Goal: Task Accomplishment & Management: Manage account settings

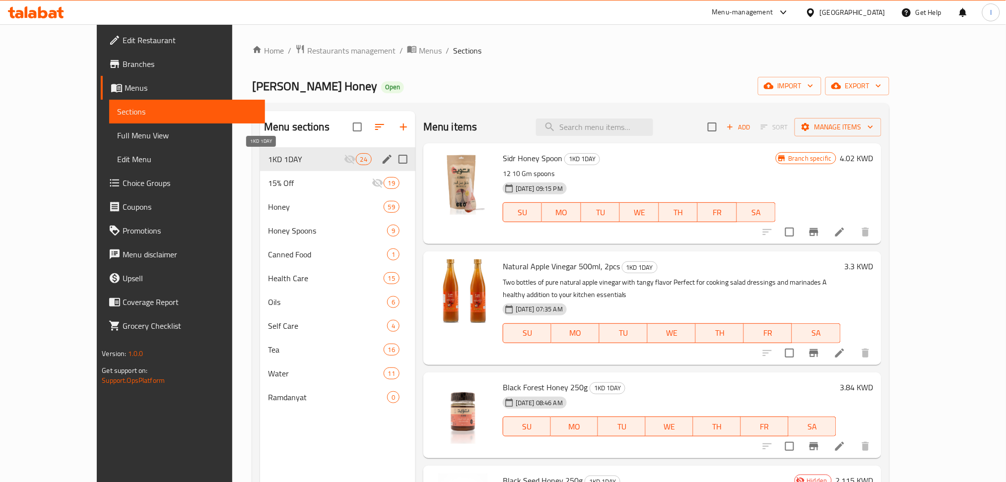
click at [268, 160] on span "1KD 1DAY" at bounding box center [306, 159] width 76 height 12
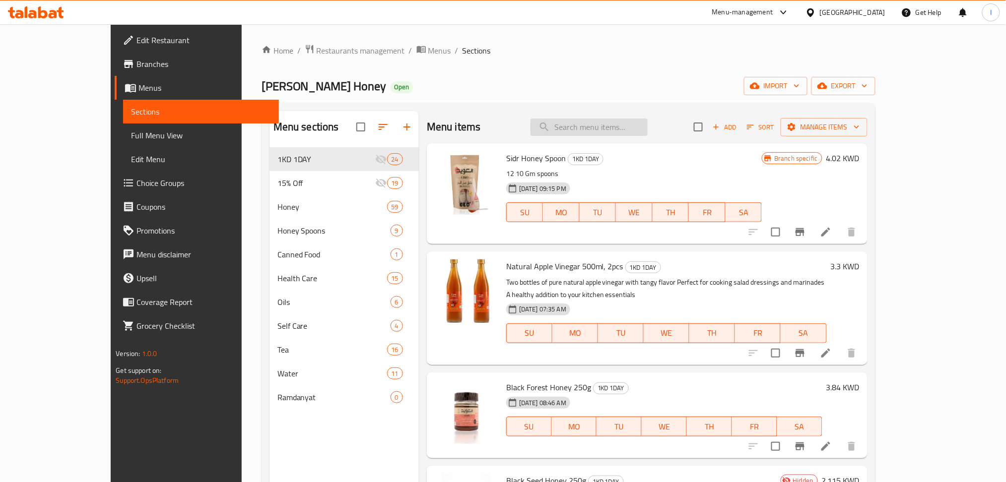
click at [648, 121] on input "search" at bounding box center [588, 127] width 117 height 17
paste input "Shami Flowers Tea 2pcs"
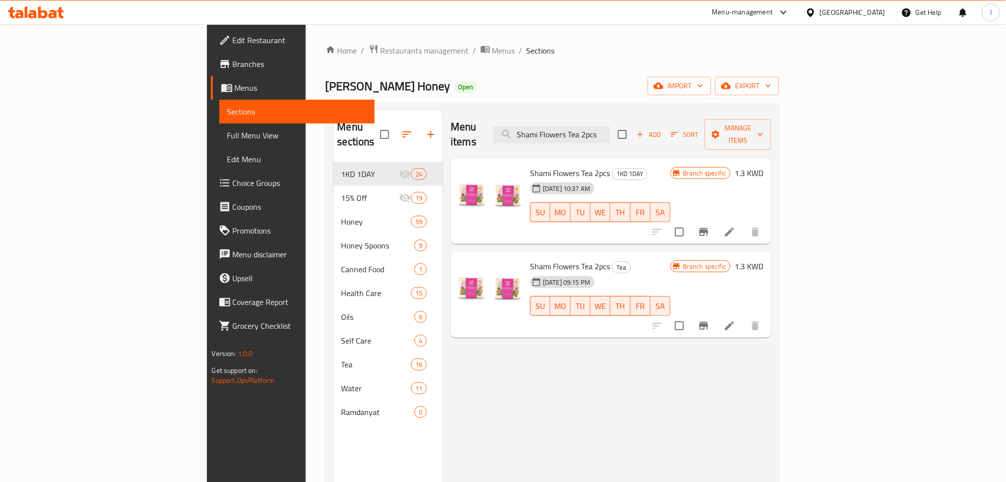
type input "Shami Flowers Tea 2pcs"
click at [743, 223] on li at bounding box center [729, 232] width 28 height 18
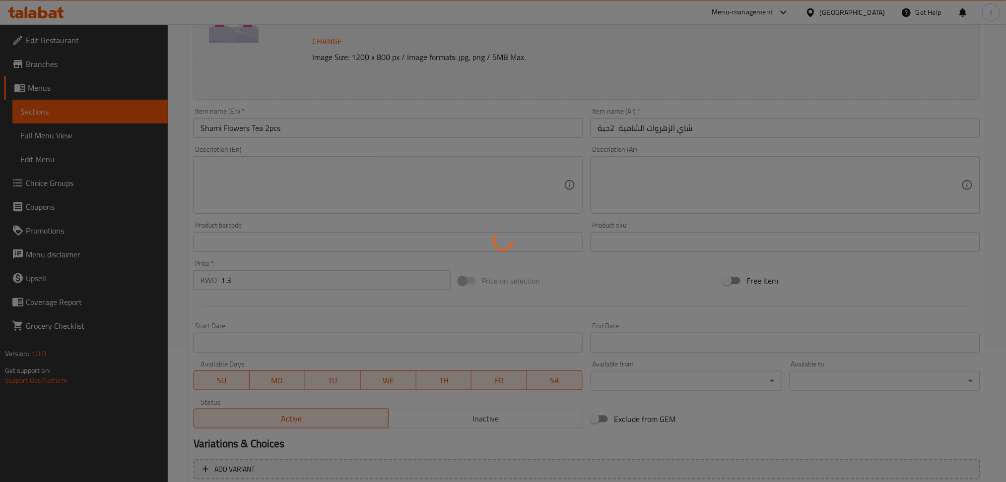
scroll to position [217, 0]
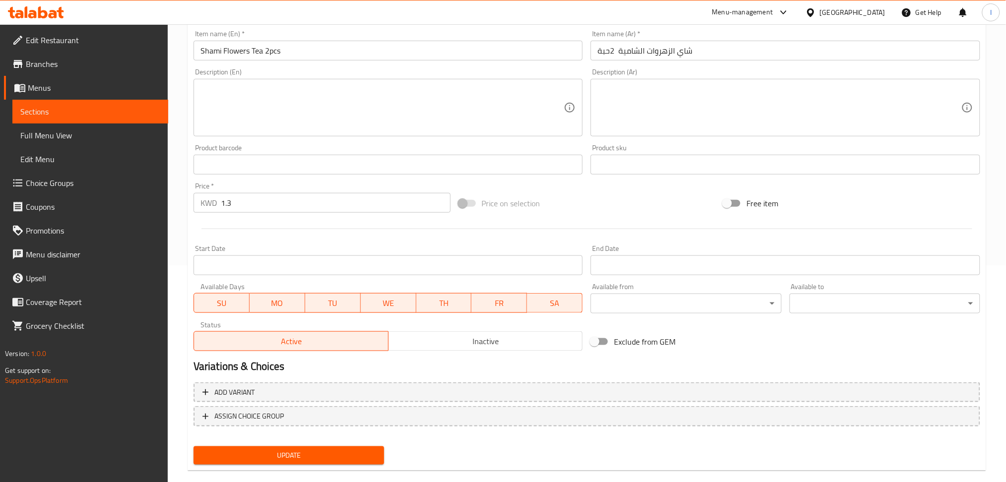
click at [339, 263] on input "Start Date" at bounding box center [389, 266] width 390 height 20
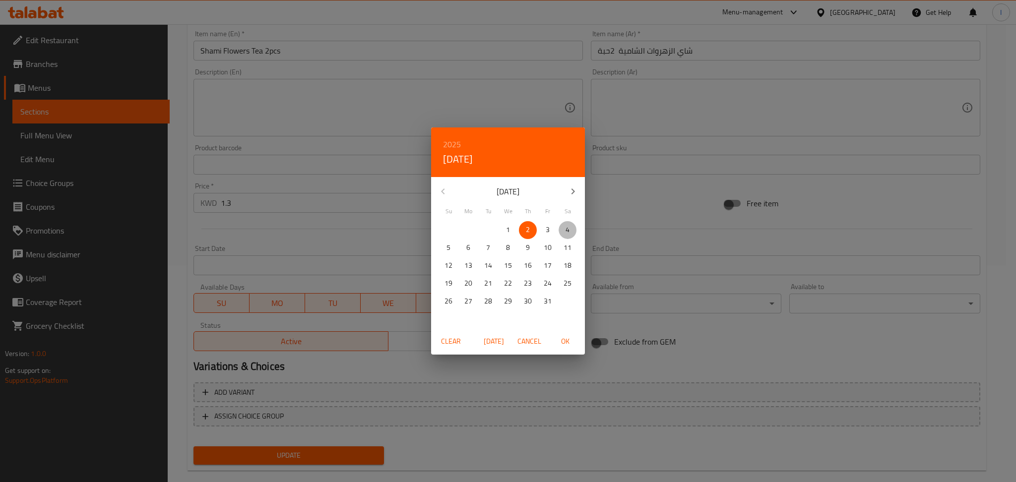
click at [566, 230] on p "4" at bounding box center [568, 230] width 4 height 12
click at [562, 346] on span "OK" at bounding box center [565, 341] width 24 height 12
type input "[DATE]"
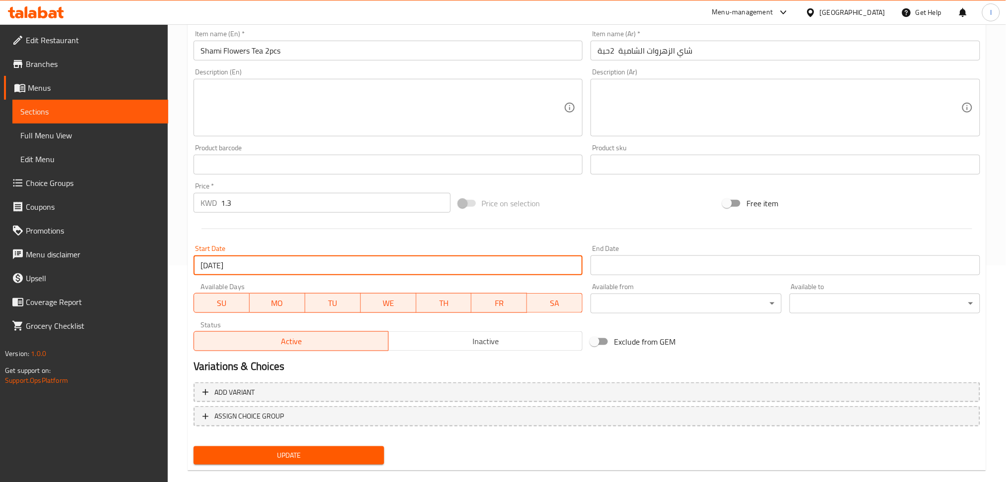
click at [625, 262] on input "Start Date" at bounding box center [785, 266] width 390 height 20
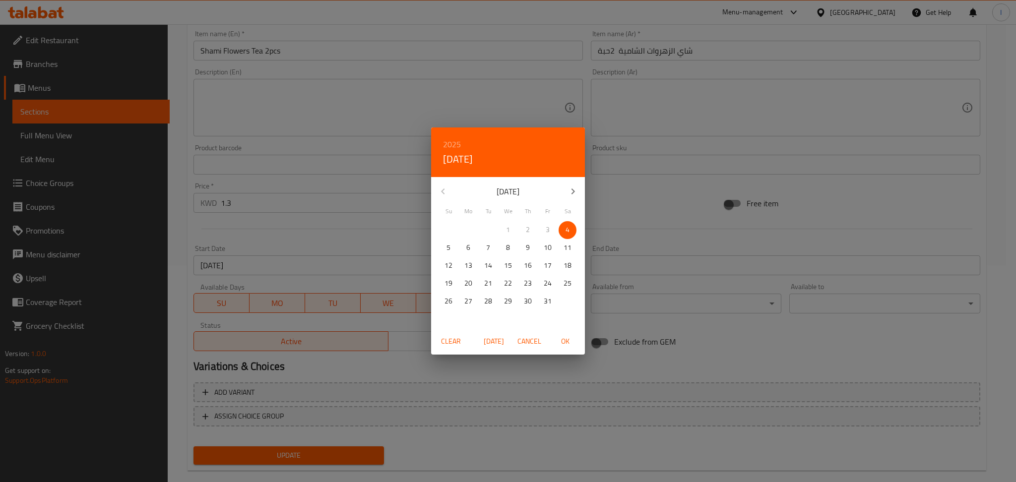
click at [568, 226] on p "4" at bounding box center [568, 230] width 4 height 12
click at [562, 343] on span "OK" at bounding box center [565, 341] width 24 height 12
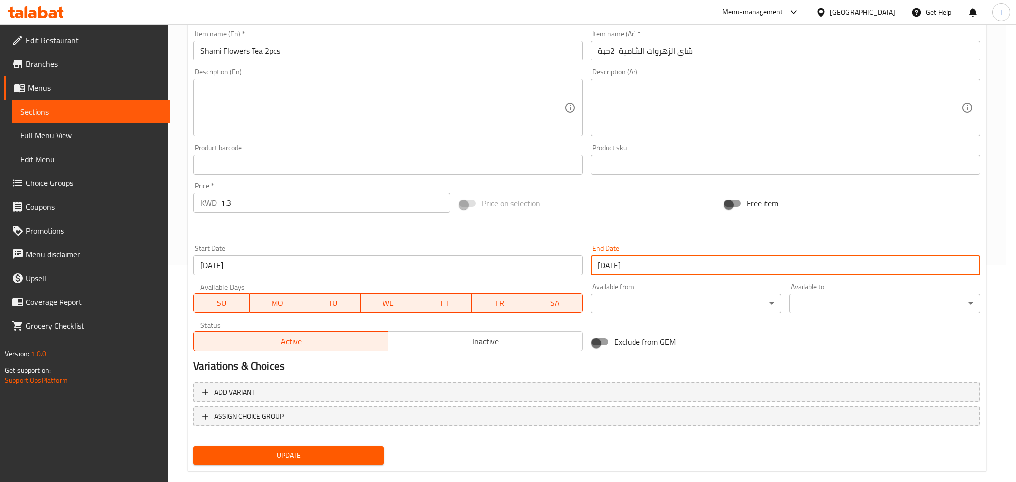
type input "[DATE]"
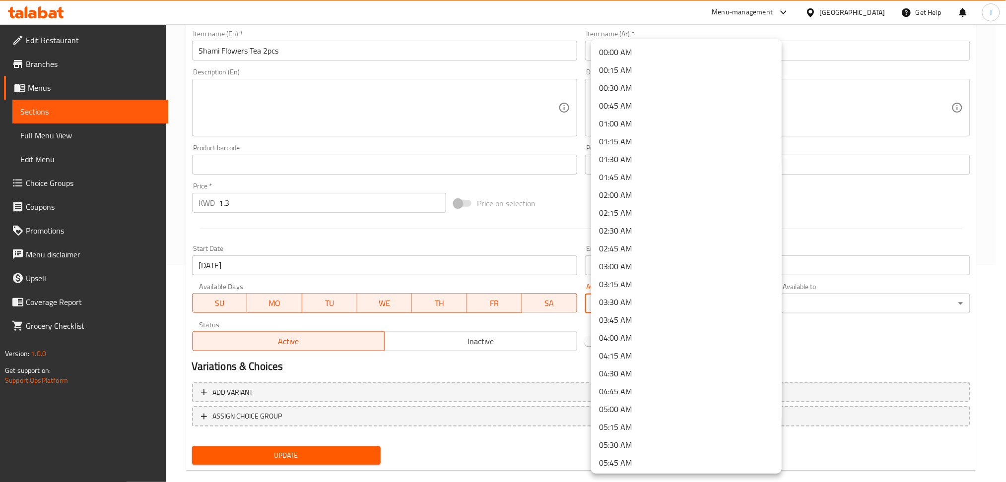
click at [631, 265] on body "​ Menu-management [GEOGRAPHIC_DATA] Get Help I Edit Restaurant Branches Menus S…" at bounding box center [503, 36] width 1006 height 458
click at [477, 225] on div at bounding box center [508, 241] width 1016 height 482
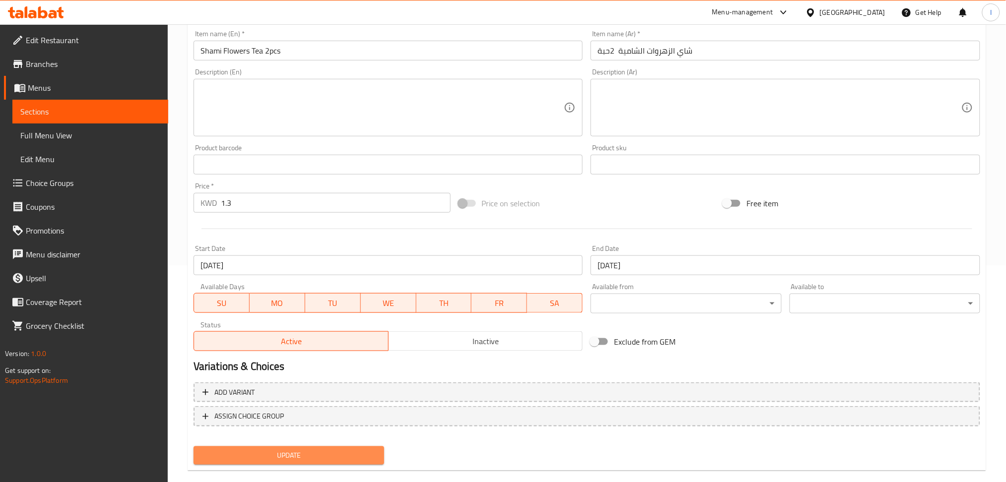
click at [285, 455] on span "Update" at bounding box center [288, 456] width 175 height 12
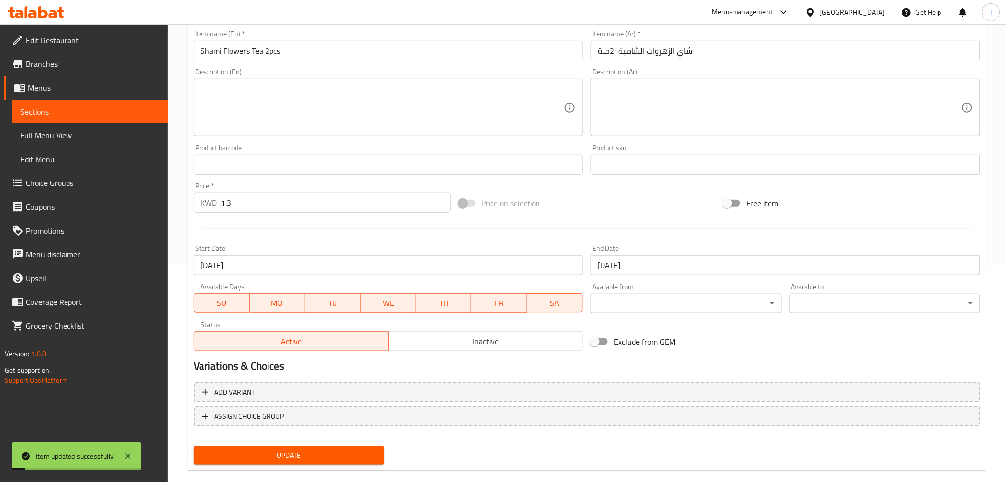
scroll to position [0, 0]
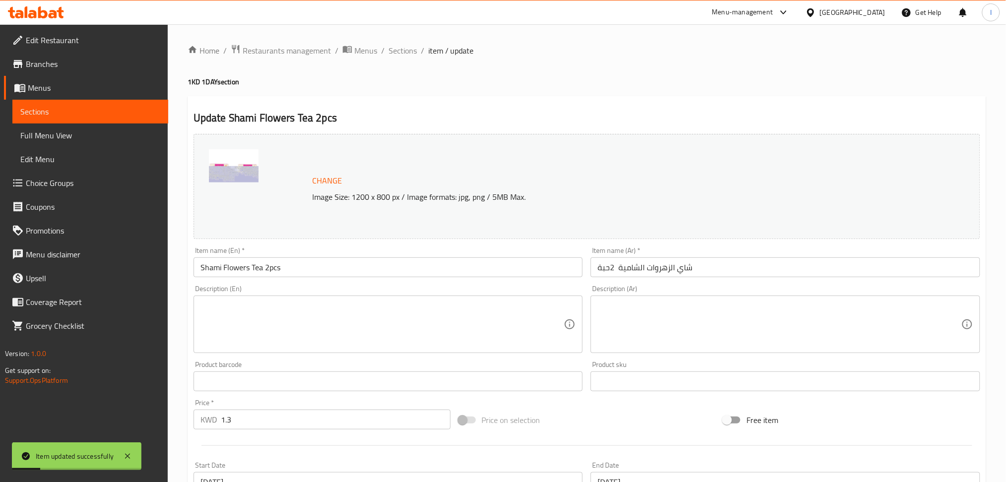
drag, startPoint x: 408, startPoint y: 52, endPoint x: 350, endPoint y: 11, distance: 70.9
click at [408, 52] on span "Sections" at bounding box center [403, 51] width 28 height 12
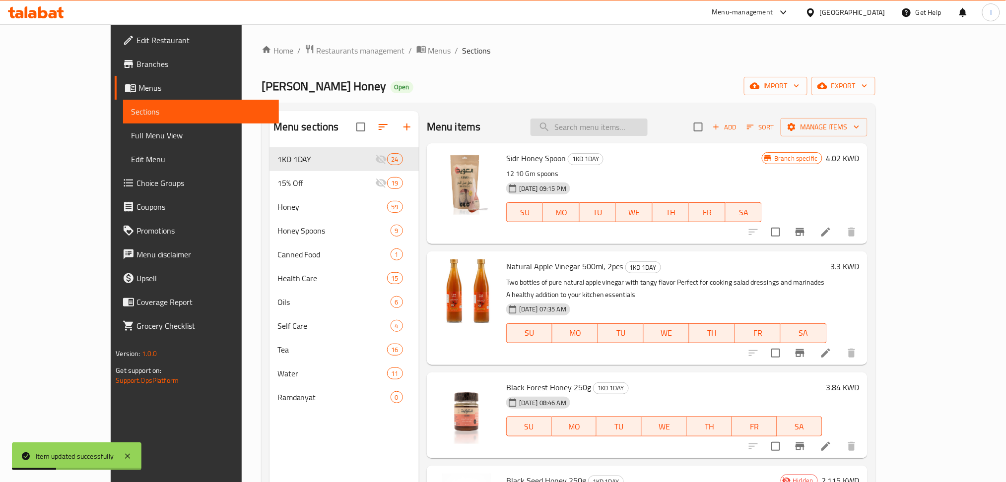
click at [603, 128] on input "search" at bounding box center [588, 127] width 117 height 17
paste input "Cumin Tea 2pcs"
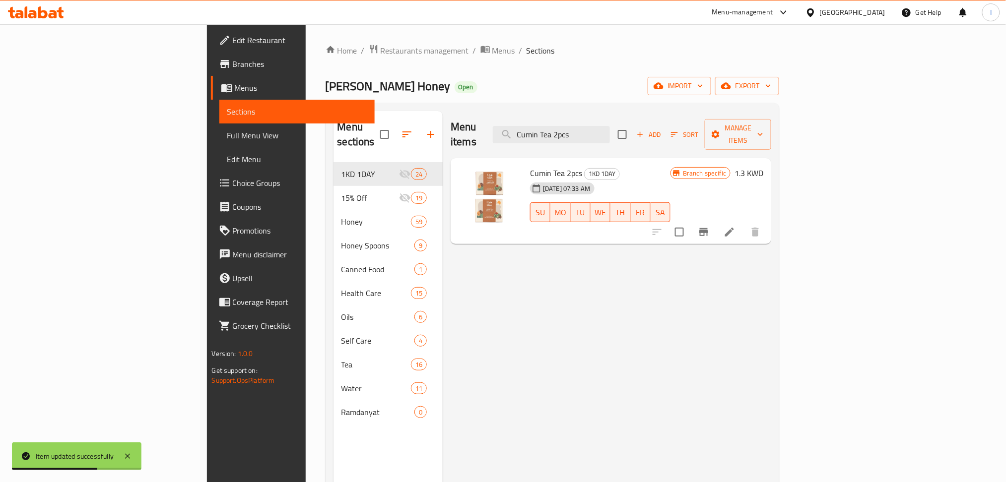
type input "Cumin Tea 2pcs"
click at [743, 223] on li at bounding box center [729, 232] width 28 height 18
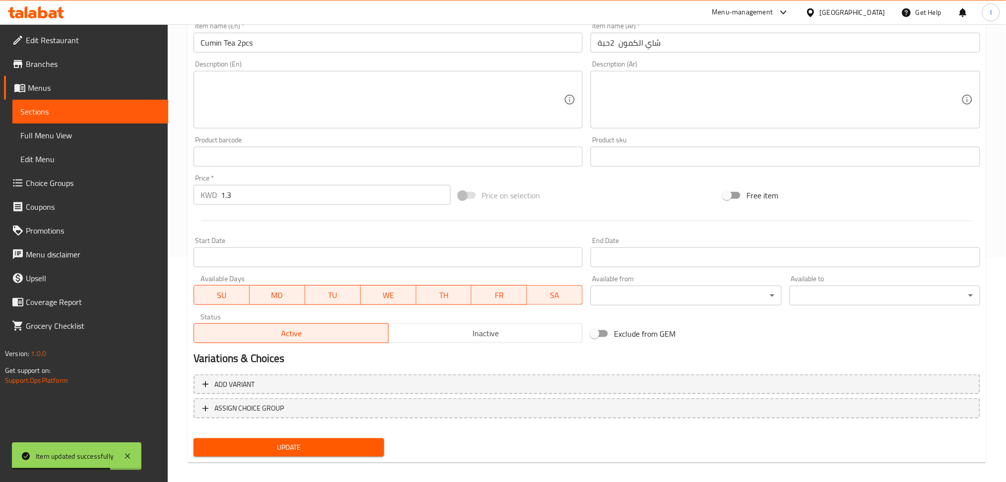
scroll to position [232, 0]
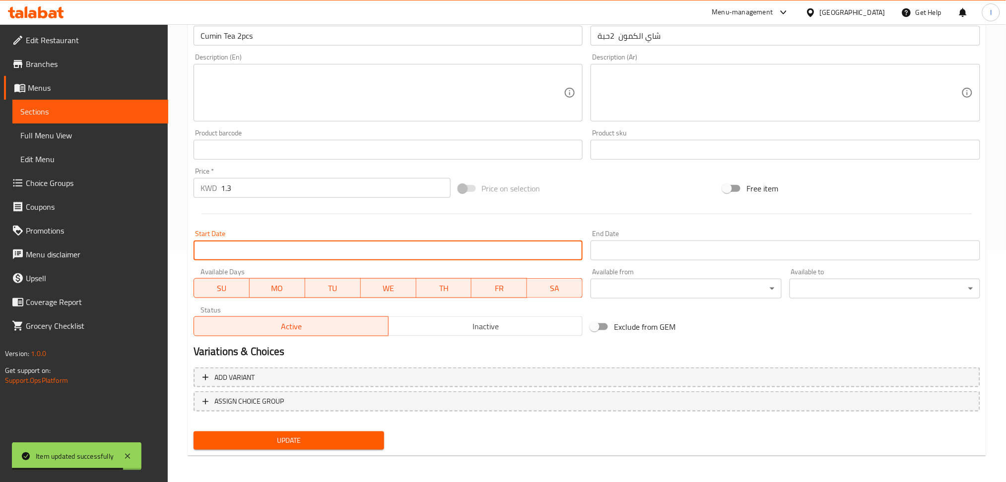
click at [332, 247] on input "Start Date" at bounding box center [389, 251] width 390 height 20
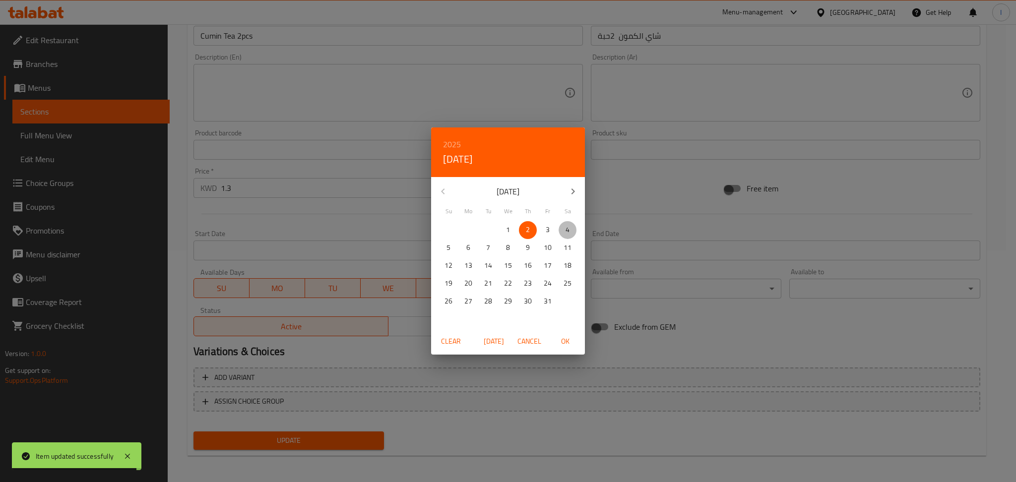
click at [569, 227] on p "4" at bounding box center [568, 230] width 4 height 12
drag, startPoint x: 569, startPoint y: 344, endPoint x: 600, endPoint y: 266, distance: 83.9
click at [569, 343] on span "OK" at bounding box center [565, 341] width 24 height 12
type input "[DATE]"
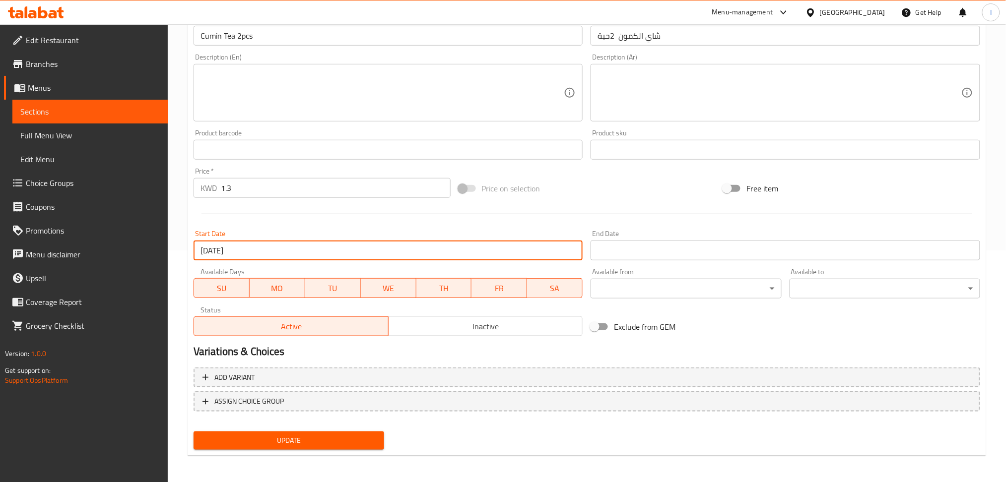
click at [606, 250] on input "Start Date" at bounding box center [785, 251] width 390 height 20
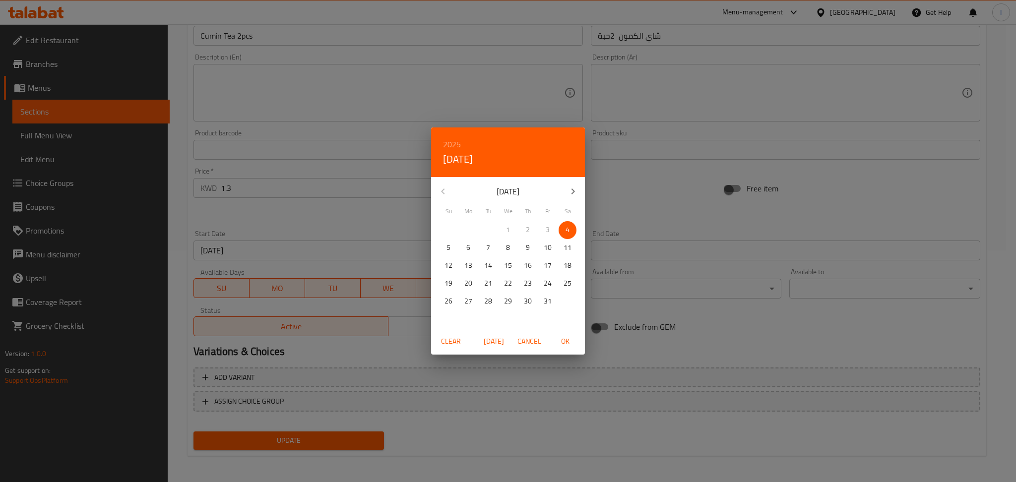
click at [564, 224] on span "4" at bounding box center [568, 230] width 18 height 12
click at [560, 340] on span "OK" at bounding box center [565, 341] width 24 height 12
type input "[DATE]"
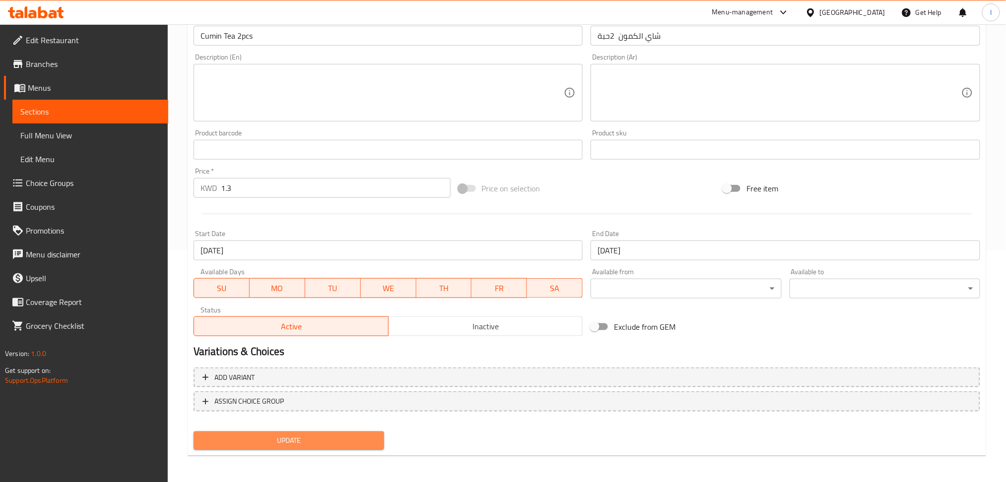
click at [312, 436] on span "Update" at bounding box center [288, 441] width 175 height 12
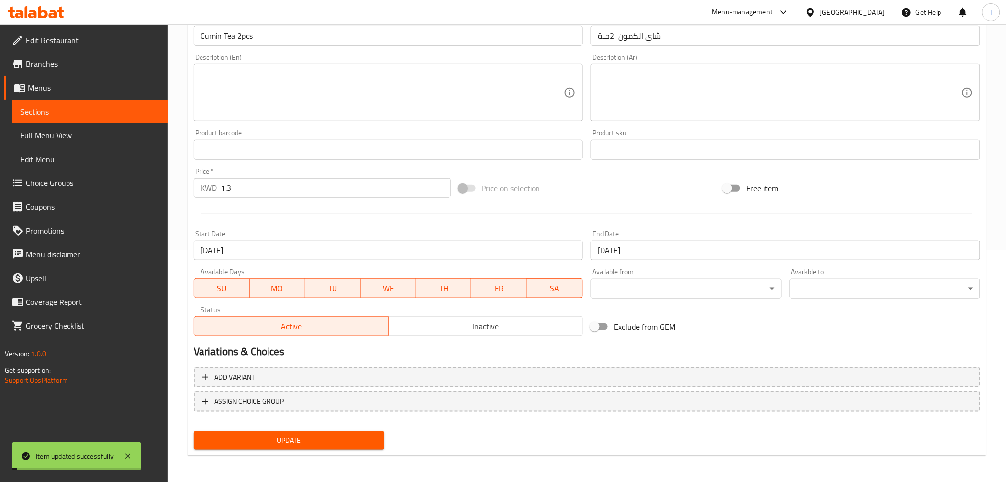
scroll to position [0, 0]
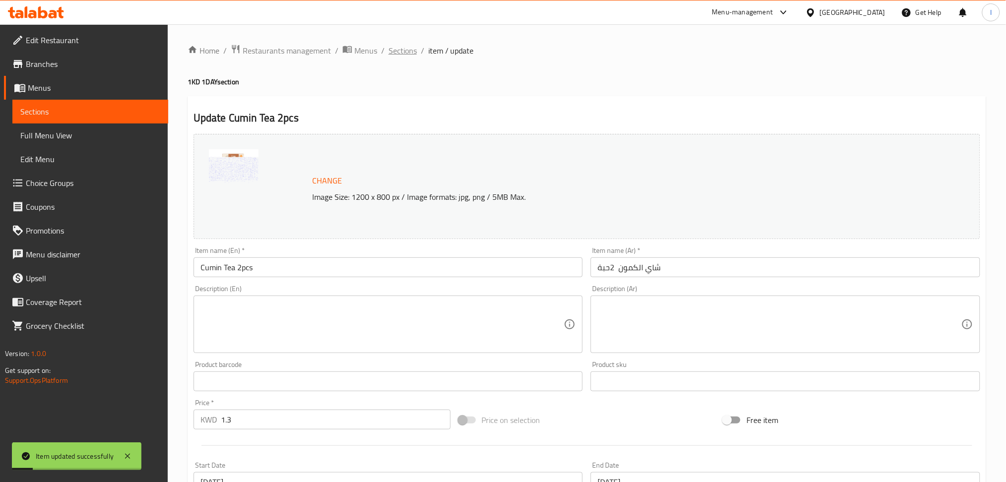
click at [390, 51] on span "Sections" at bounding box center [403, 51] width 28 height 12
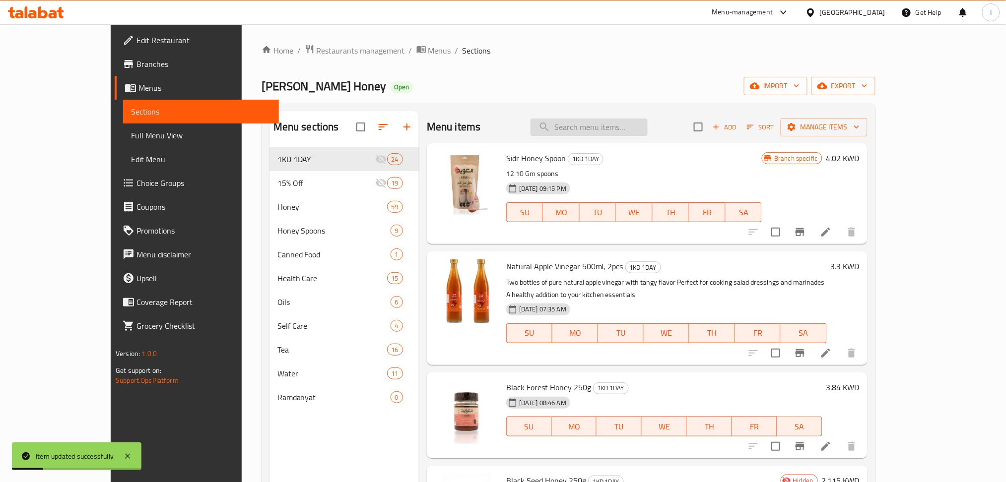
click at [607, 127] on input "search" at bounding box center [588, 127] width 117 height 17
paste input "[PERSON_NAME] Anise Tea 2Pcs"
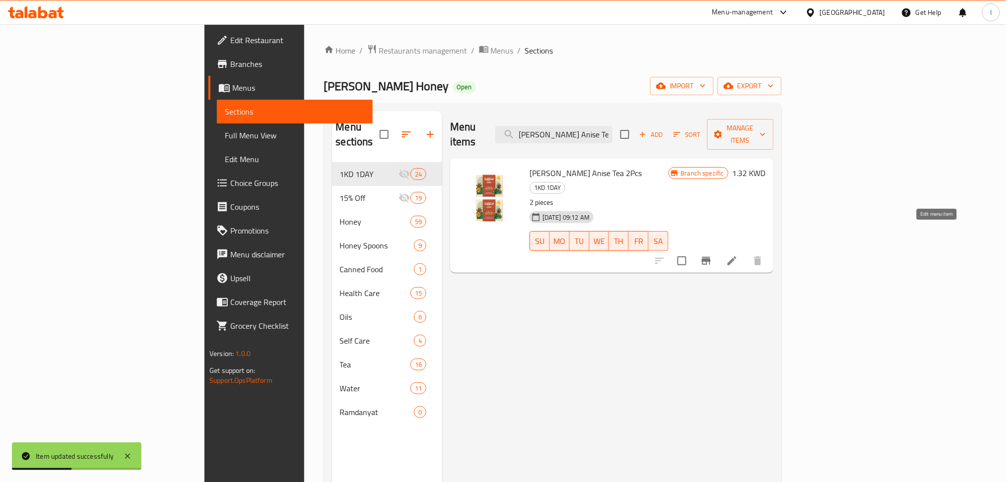
type input "[PERSON_NAME] Anise Tea 2Pcs"
click at [736, 257] on icon at bounding box center [731, 261] width 9 height 9
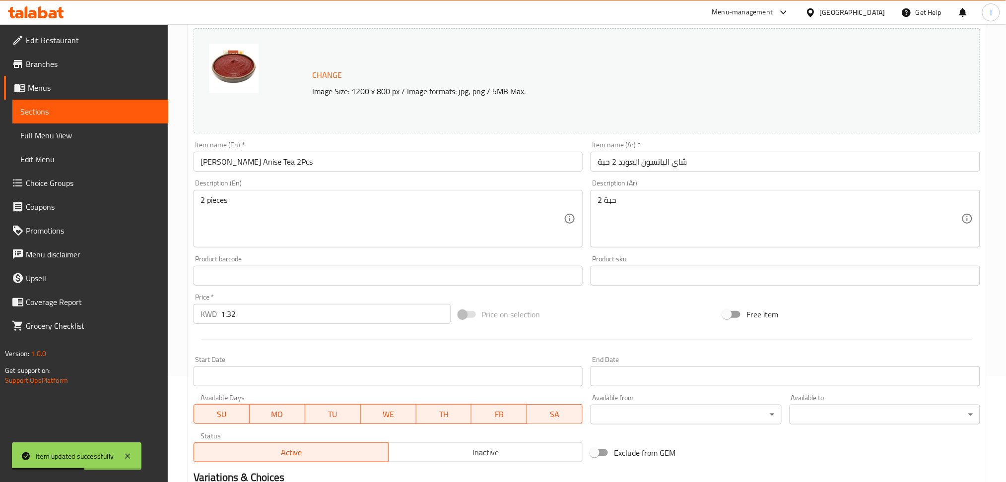
scroll to position [232, 0]
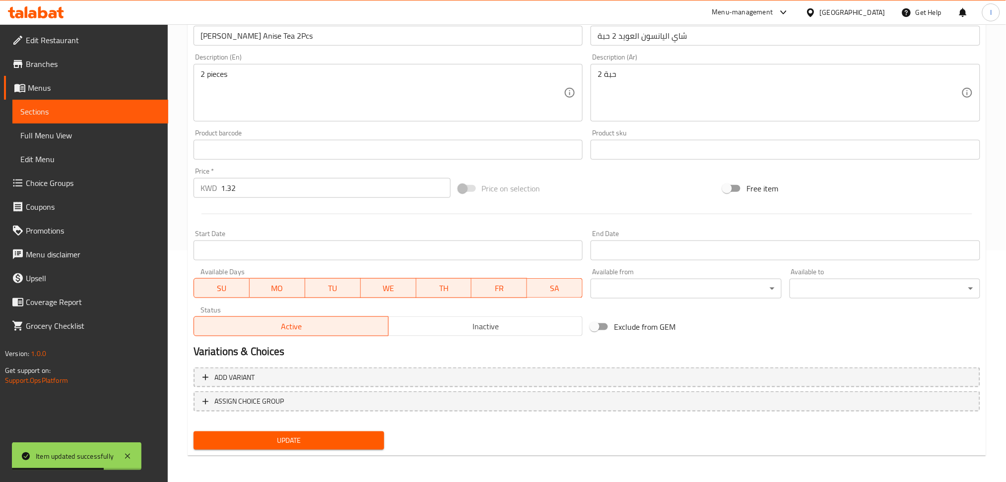
click at [324, 243] on input "Start Date" at bounding box center [389, 251] width 390 height 20
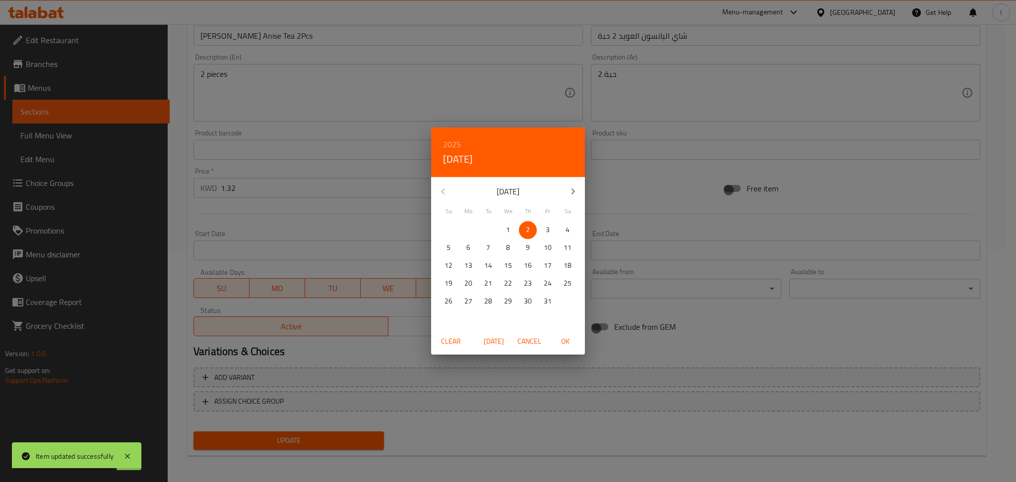
click at [573, 231] on span "4" at bounding box center [568, 230] width 18 height 12
click at [564, 343] on span "OK" at bounding box center [565, 341] width 24 height 12
type input "[DATE]"
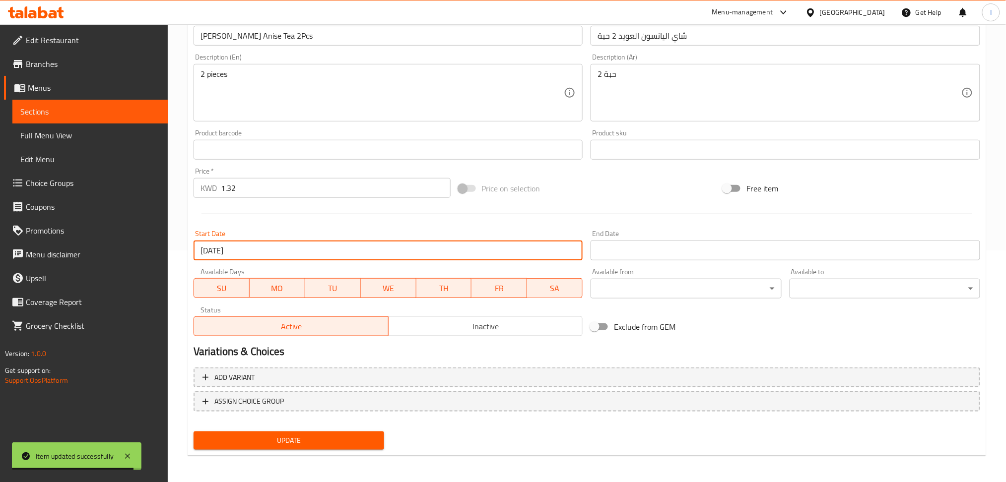
click at [614, 248] on input "Start Date" at bounding box center [785, 251] width 390 height 20
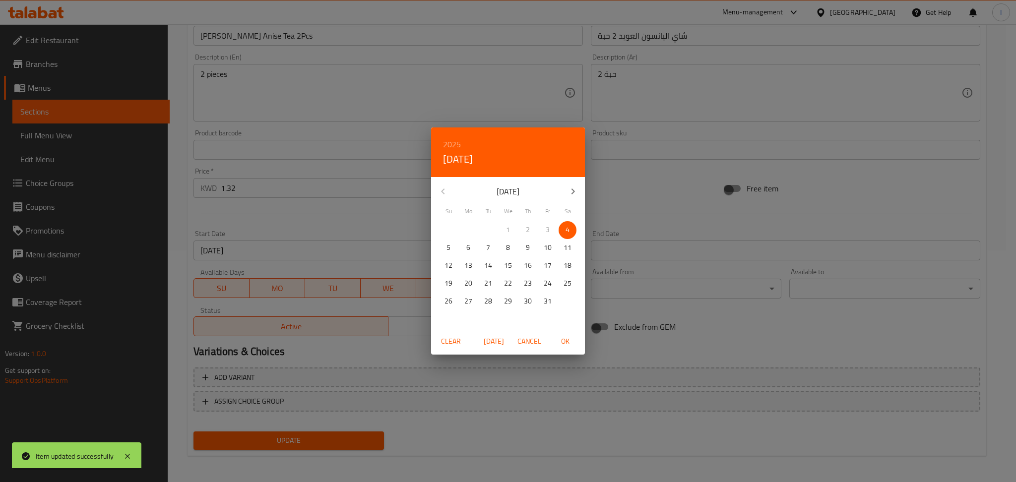
click at [568, 229] on p "4" at bounding box center [568, 230] width 4 height 12
click at [564, 340] on span "OK" at bounding box center [565, 341] width 24 height 12
type input "[DATE]"
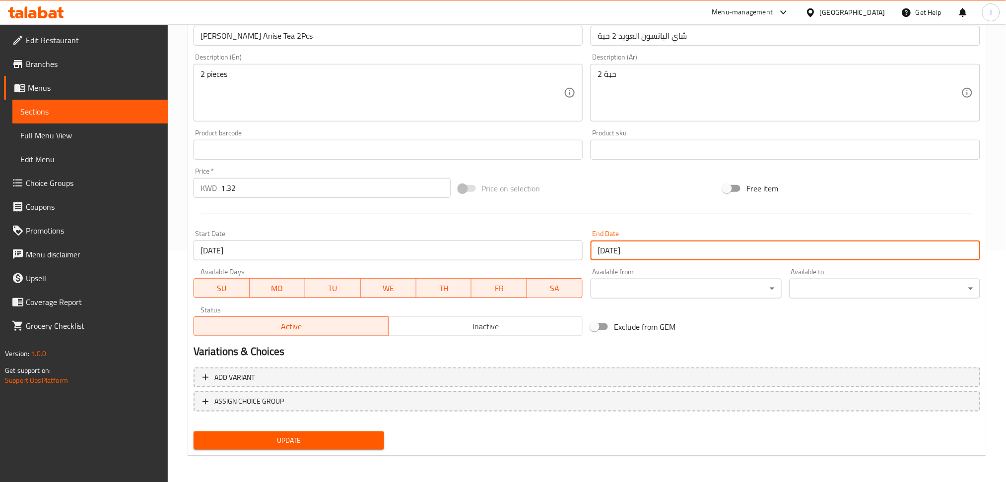
click at [265, 435] on span "Update" at bounding box center [288, 441] width 175 height 12
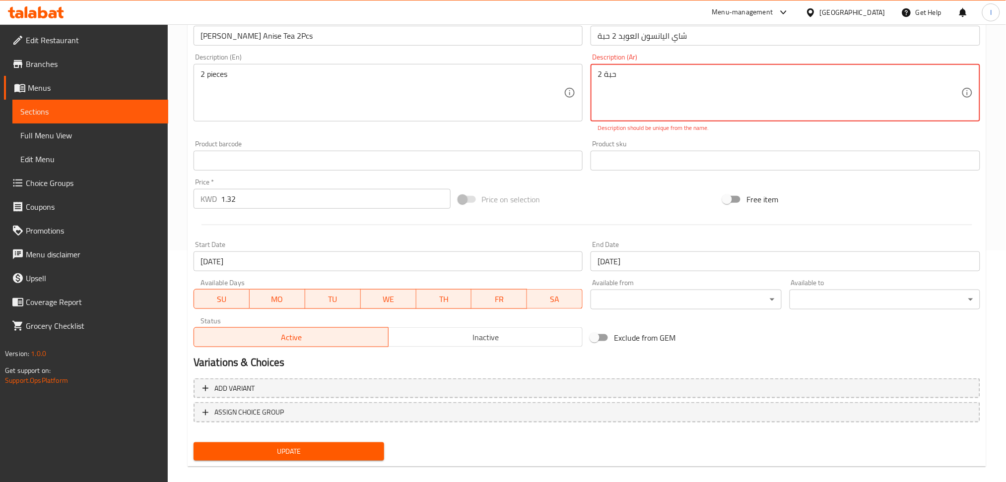
drag, startPoint x: 607, startPoint y: 78, endPoint x: 588, endPoint y: 78, distance: 18.9
click at [588, 78] on div "Description (Ar) 2 حبة Description (Ar) Description should be unique from the n…" at bounding box center [784, 93] width 397 height 87
click at [599, 75] on textarea "2 حبة" at bounding box center [779, 92] width 364 height 47
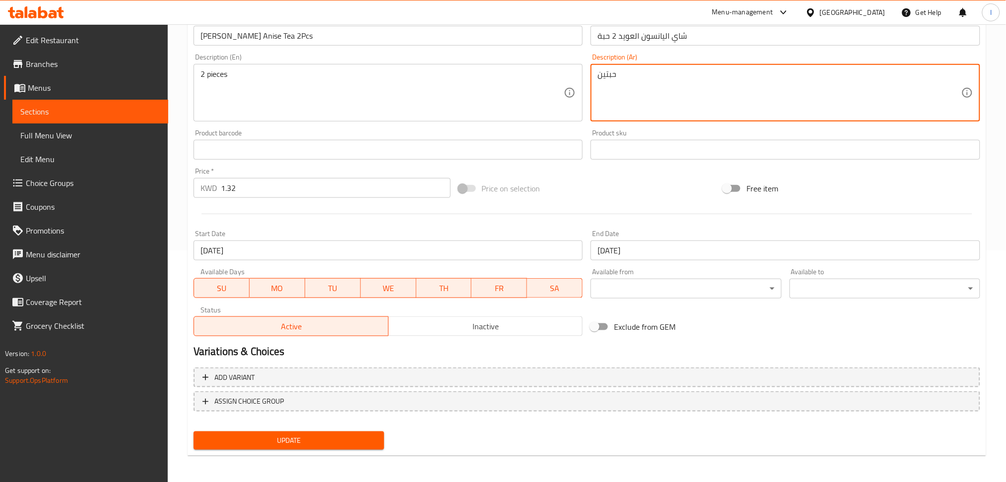
type textarea "حبتين"
click at [322, 435] on span "Update" at bounding box center [288, 441] width 175 height 12
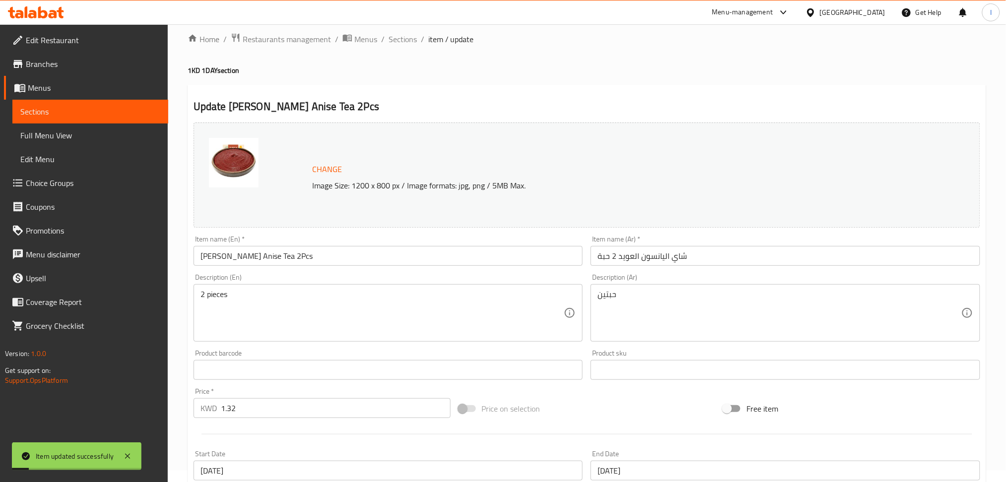
scroll to position [0, 0]
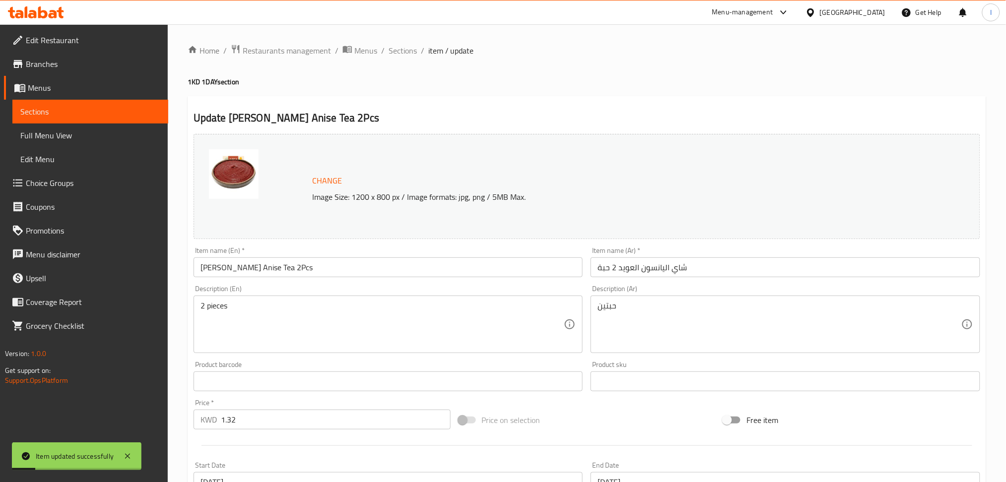
drag, startPoint x: 406, startPoint y: 54, endPoint x: 502, endPoint y: 97, distance: 105.2
click at [406, 54] on span "Sections" at bounding box center [403, 51] width 28 height 12
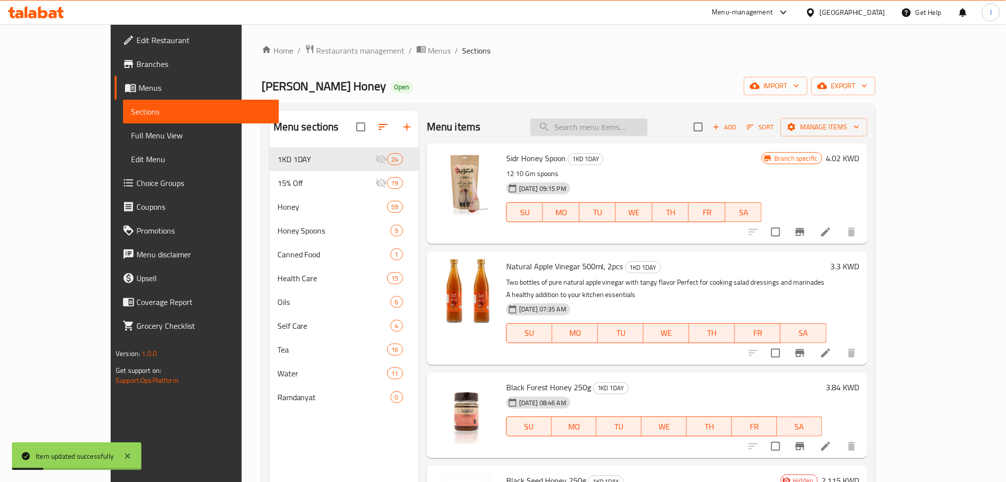
click at [638, 127] on input "search" at bounding box center [588, 127] width 117 height 17
paste input "Chamomile Tea 2pcs"
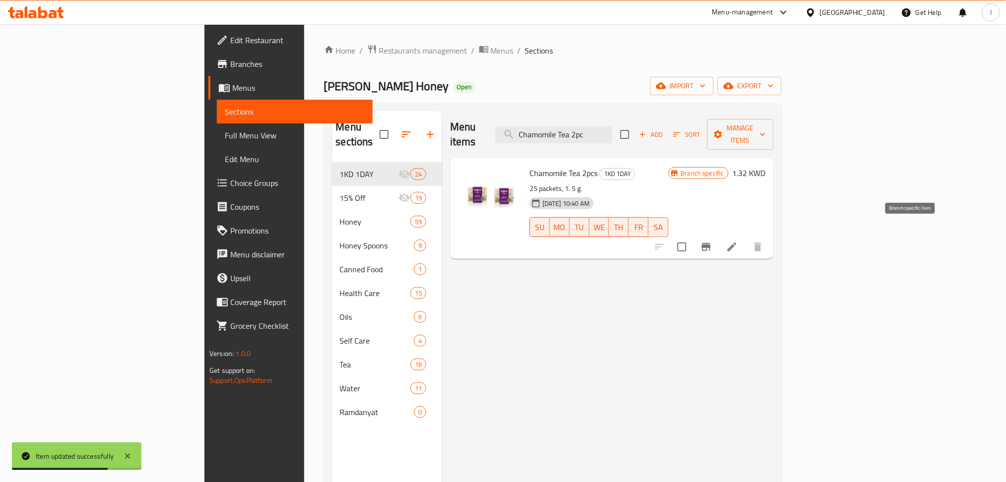
type input "Chamomile Tea 2pc"
click at [746, 238] on li at bounding box center [732, 247] width 28 height 18
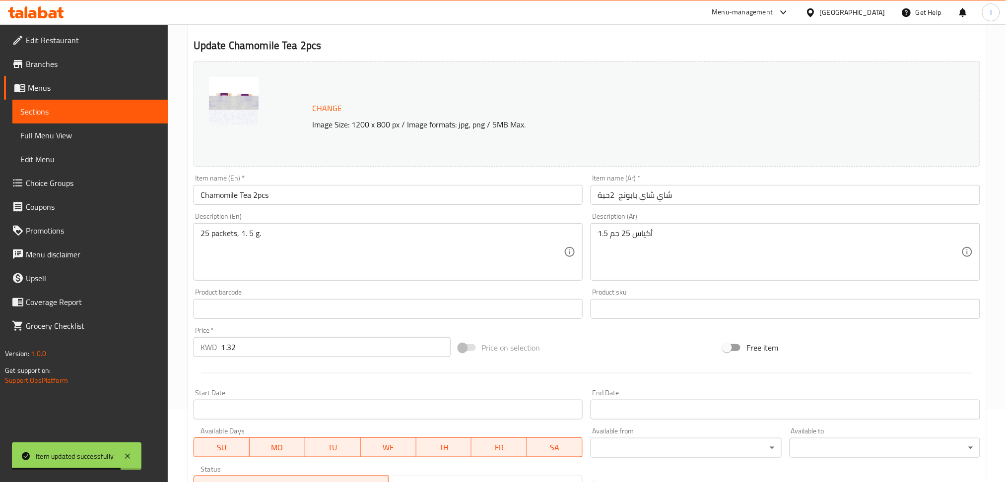
scroll to position [232, 0]
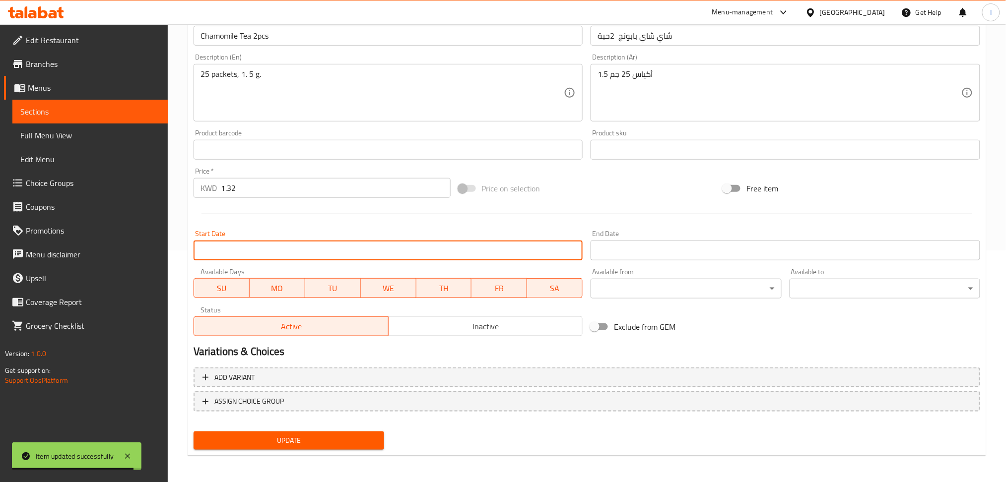
click at [299, 246] on input "Start Date" at bounding box center [389, 251] width 390 height 20
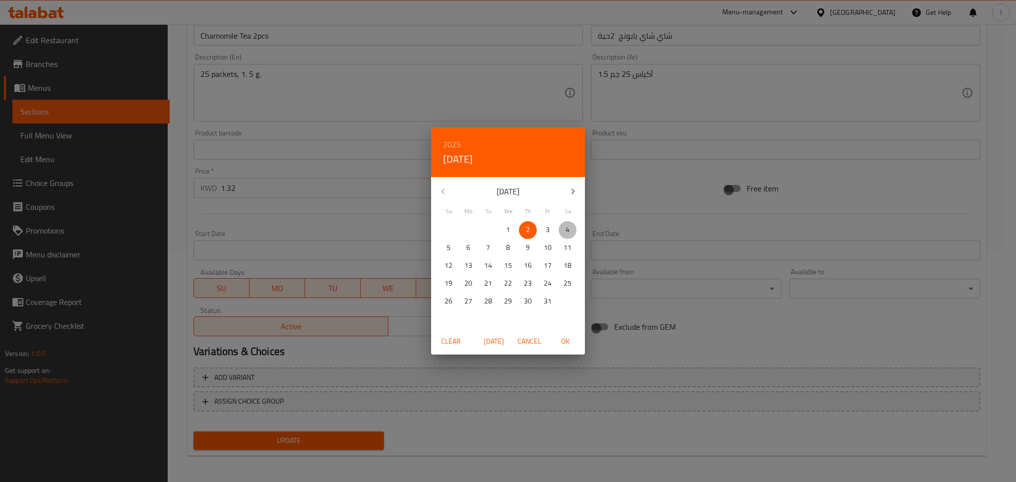
click at [567, 227] on p "4" at bounding box center [568, 230] width 4 height 12
click at [569, 341] on span "OK" at bounding box center [565, 341] width 24 height 12
type input "[DATE]"
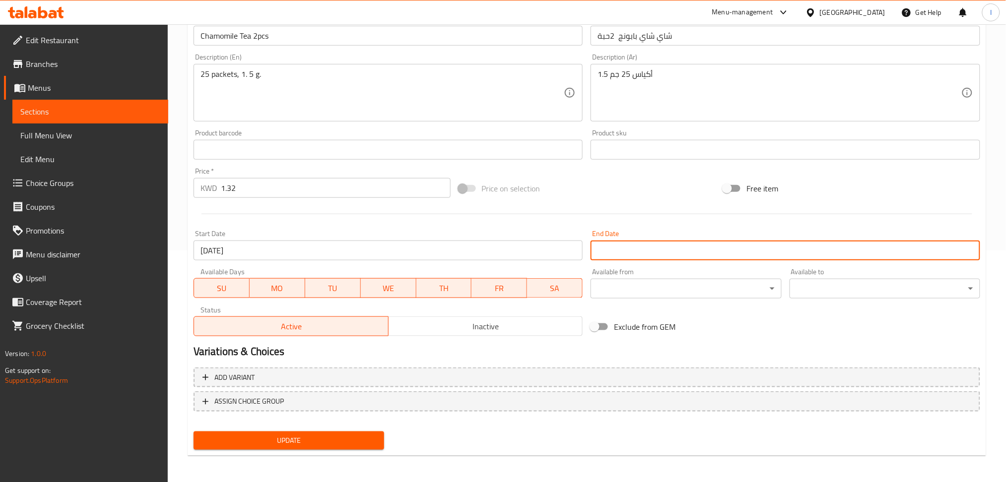
click at [612, 253] on input "Start Date" at bounding box center [785, 251] width 390 height 20
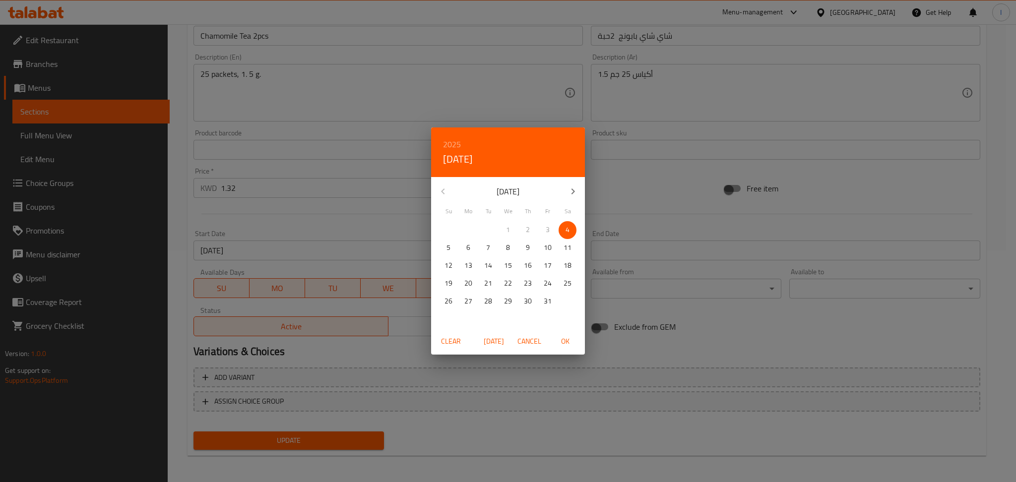
click at [572, 227] on span "4" at bounding box center [568, 230] width 18 height 12
click at [561, 344] on span "OK" at bounding box center [565, 341] width 24 height 12
type input "[DATE]"
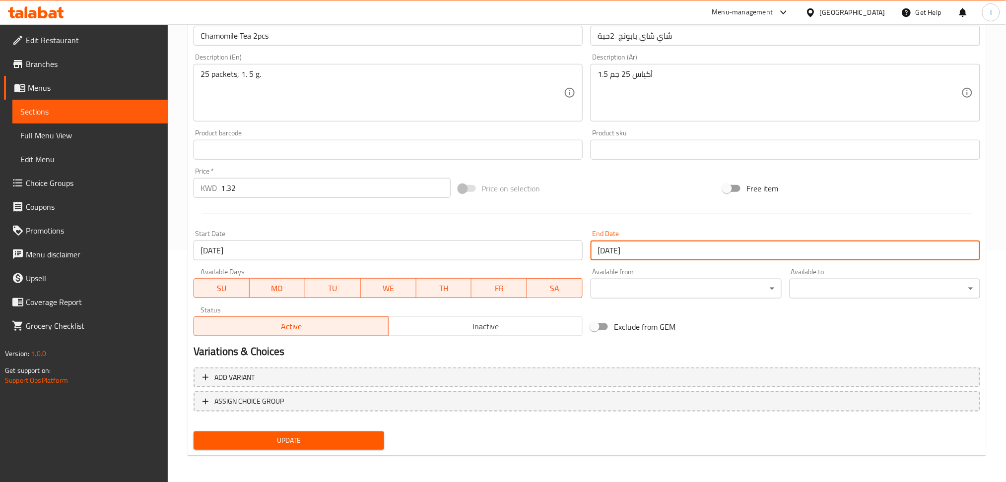
click at [302, 432] on button "Update" at bounding box center [289, 441] width 191 height 18
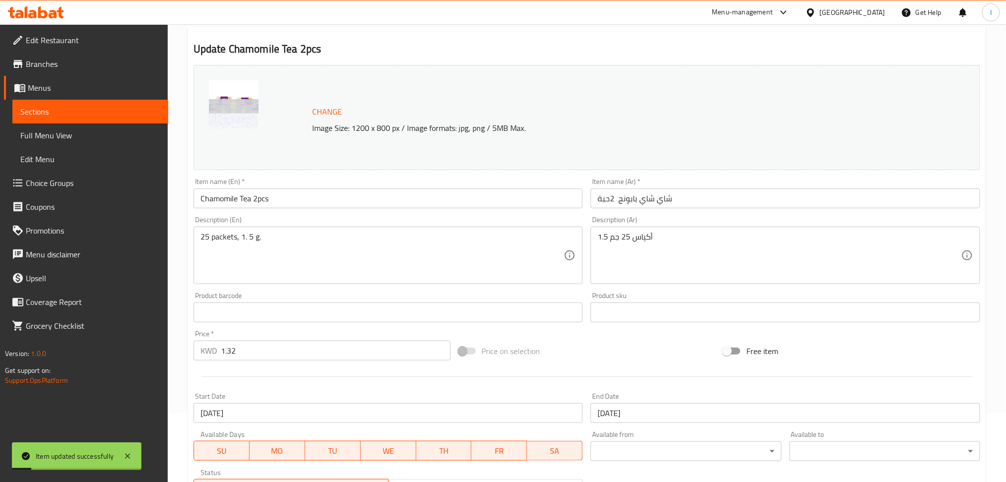
scroll to position [0, 0]
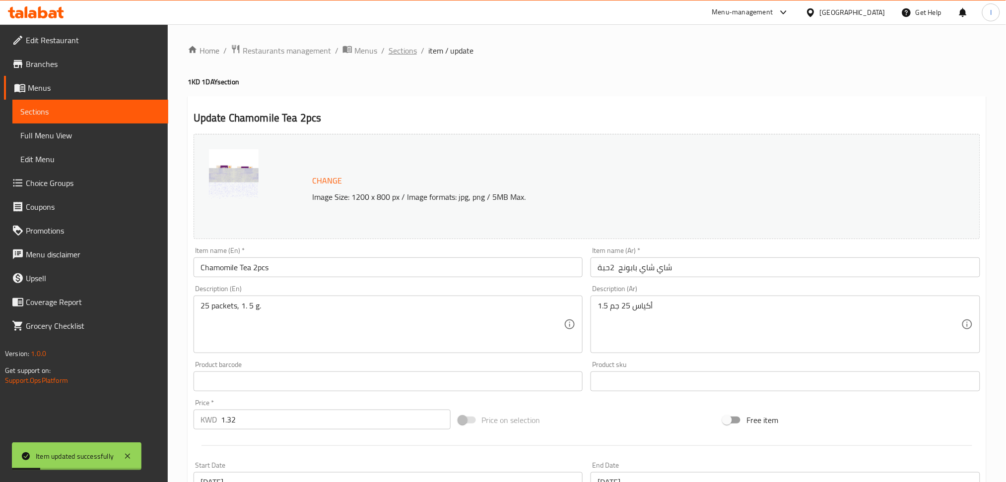
click at [404, 51] on span "Sections" at bounding box center [403, 51] width 28 height 12
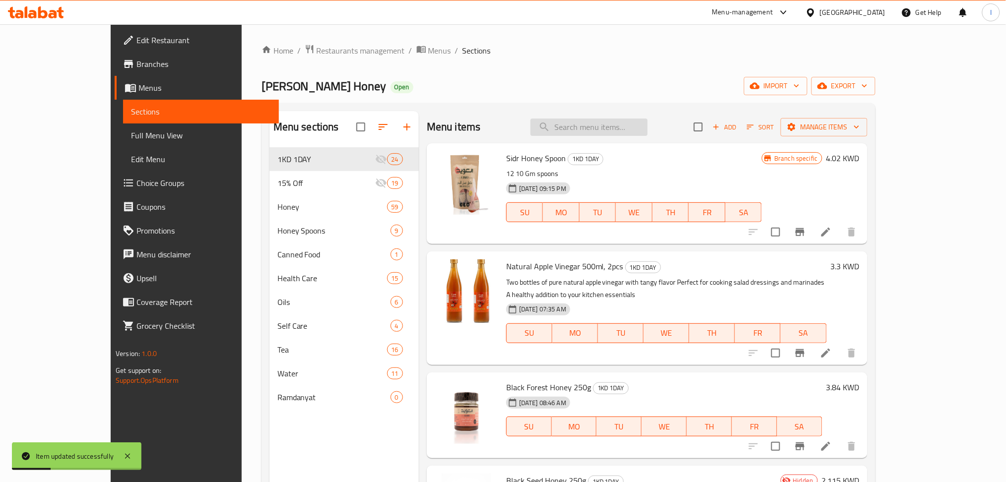
click at [591, 126] on input "search" at bounding box center [588, 127] width 117 height 17
paste input "Pomegranate Molasses 500ml - SAGA"
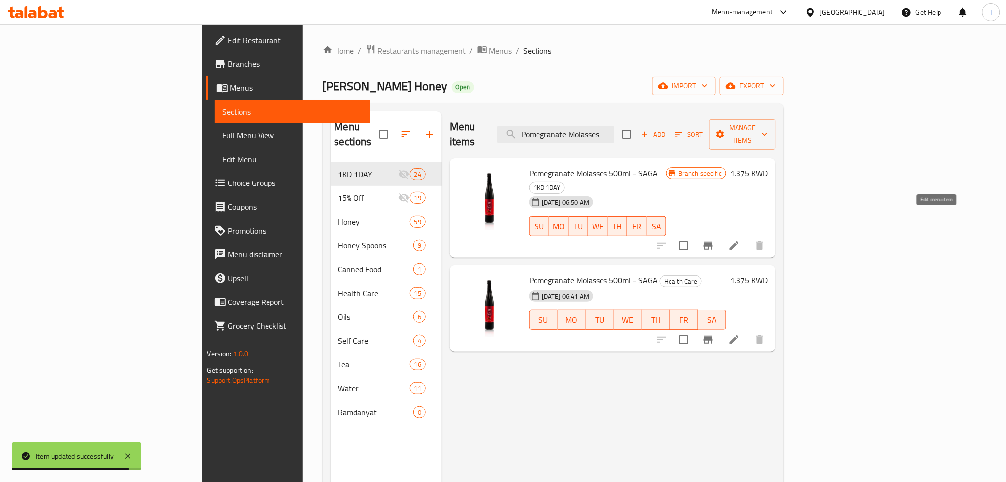
type input "Pomegranate Molasses"
click at [740, 240] on icon at bounding box center [734, 246] width 12 height 12
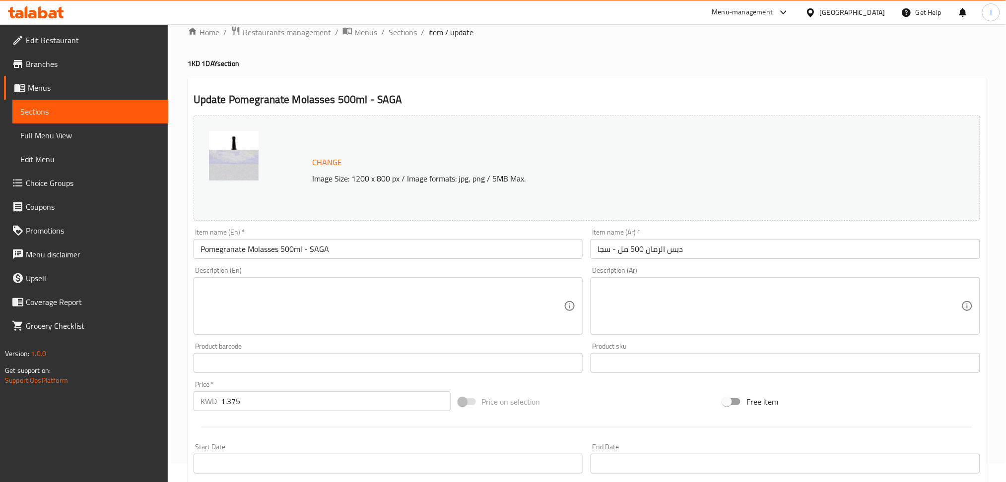
scroll to position [232, 0]
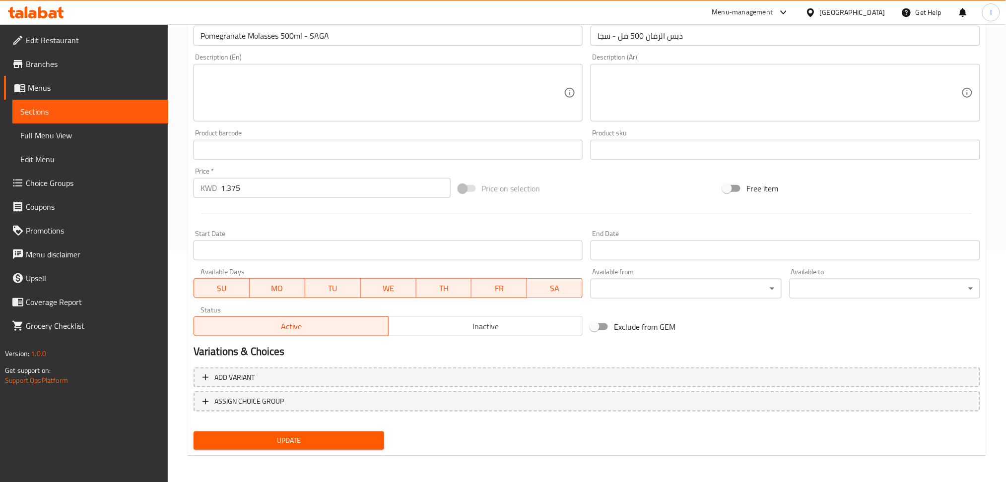
click at [448, 256] on input "Start Date" at bounding box center [389, 251] width 390 height 20
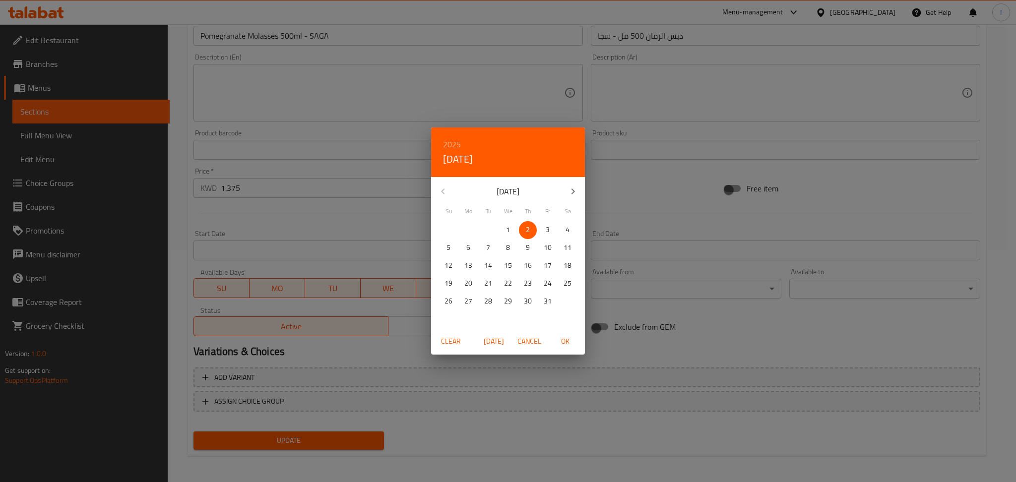
click at [566, 228] on p "4" at bounding box center [568, 230] width 4 height 12
click at [574, 340] on span "OK" at bounding box center [565, 341] width 24 height 12
type input "[DATE]"
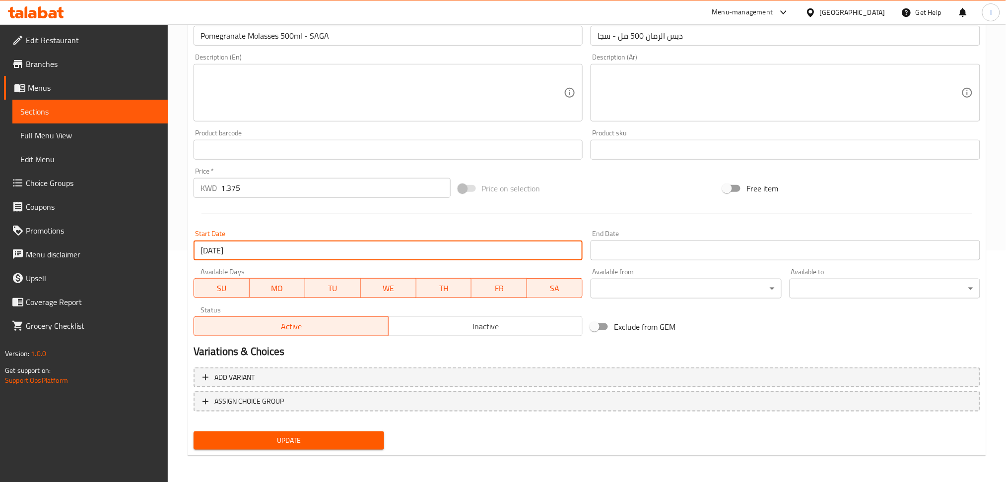
click at [610, 249] on input "Start Date" at bounding box center [785, 251] width 390 height 20
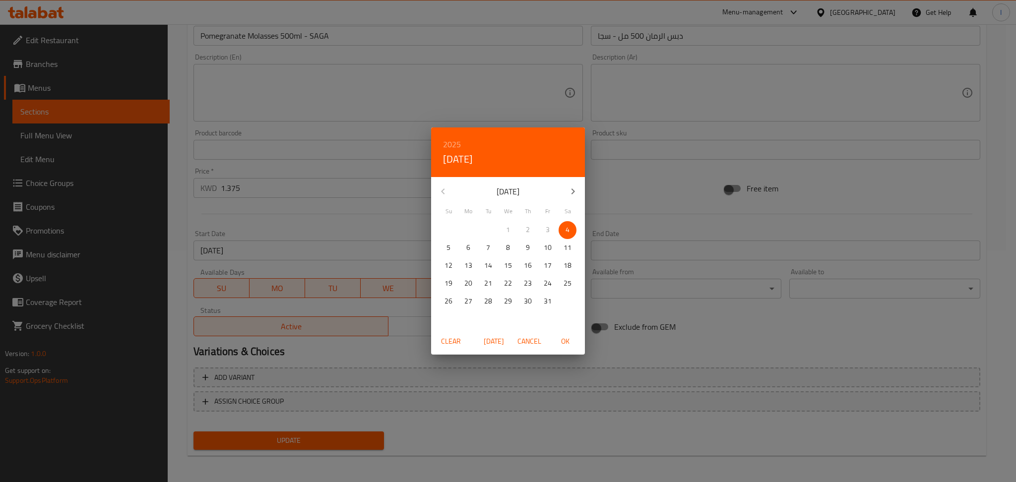
click at [574, 234] on span "4" at bounding box center [568, 230] width 18 height 12
click at [566, 229] on p "4" at bounding box center [568, 230] width 4 height 12
click at [567, 226] on p "4" at bounding box center [568, 230] width 4 height 12
click at [557, 337] on span "OK" at bounding box center [565, 341] width 24 height 12
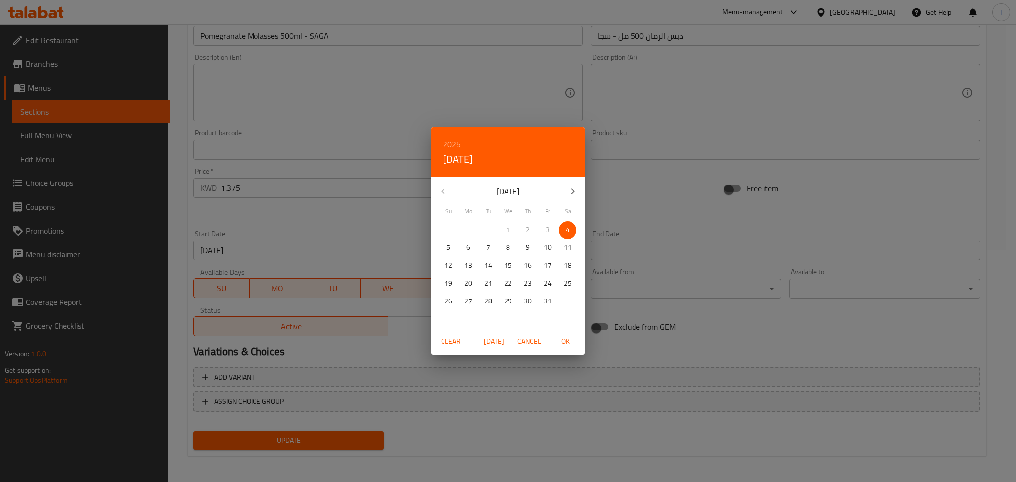
type input "[DATE]"
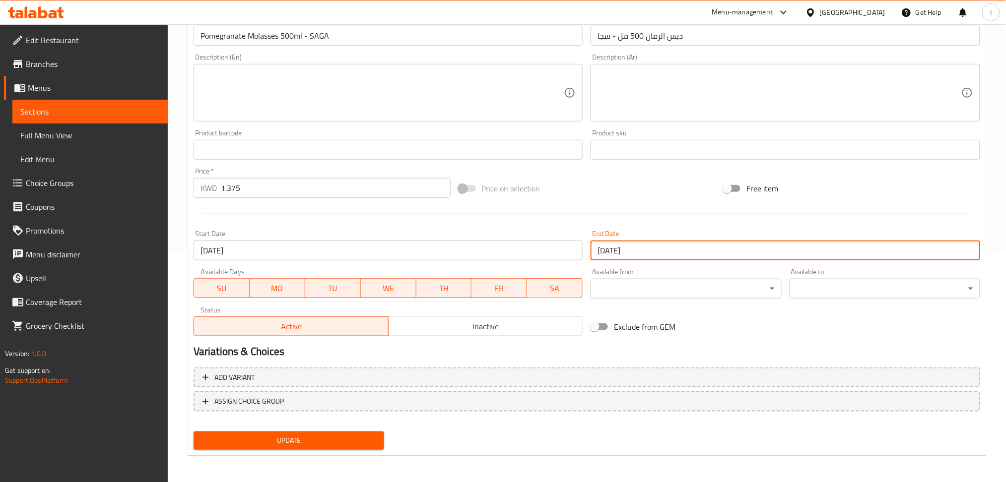
click at [297, 435] on span "Update" at bounding box center [288, 441] width 175 height 12
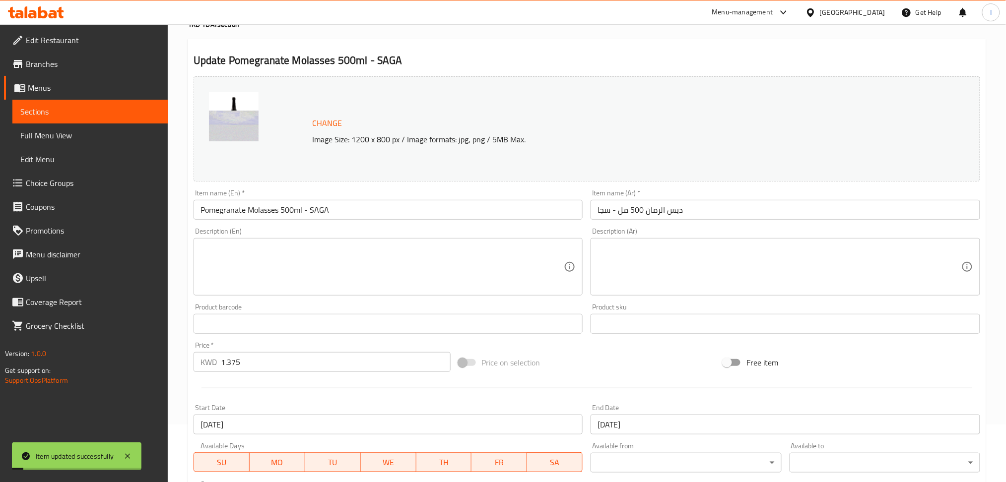
scroll to position [0, 0]
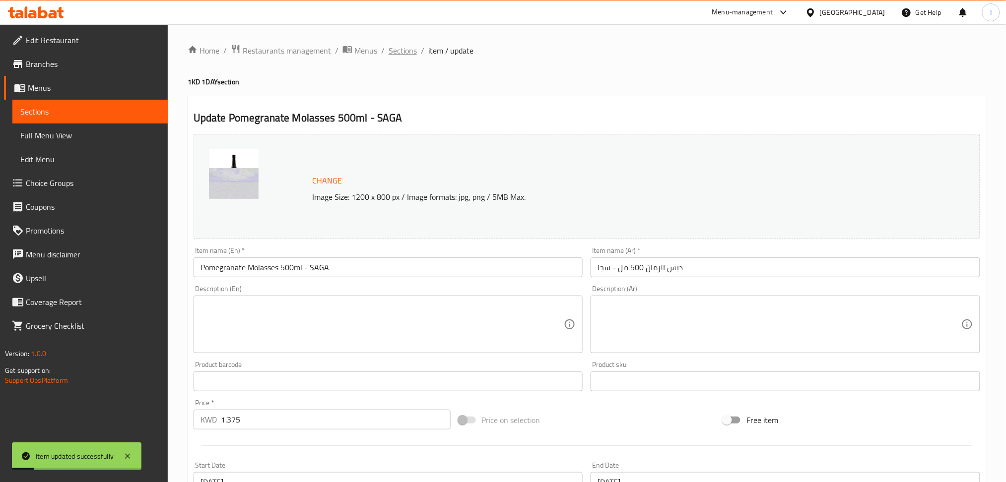
click at [404, 53] on span "Sections" at bounding box center [403, 51] width 28 height 12
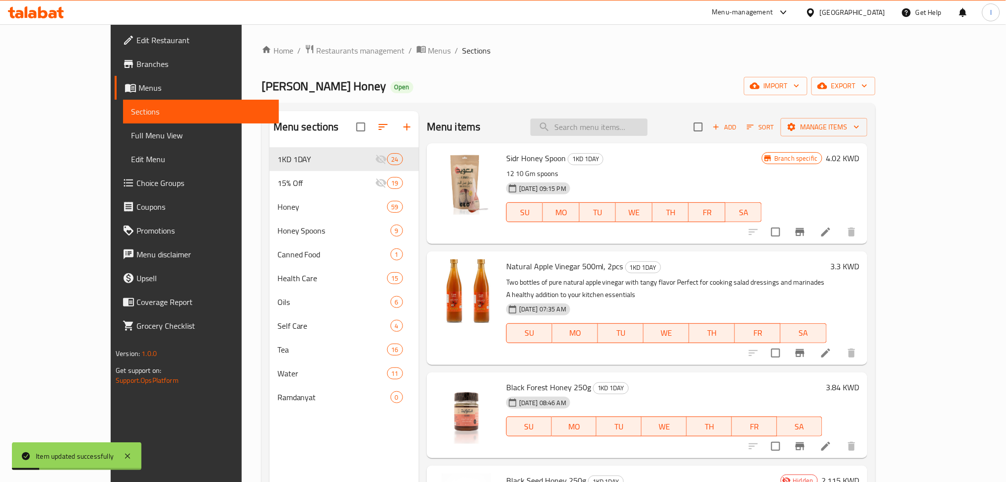
click at [603, 128] on input "search" at bounding box center [588, 127] width 117 height 17
paste input "Natural Flowers Honey 250g"
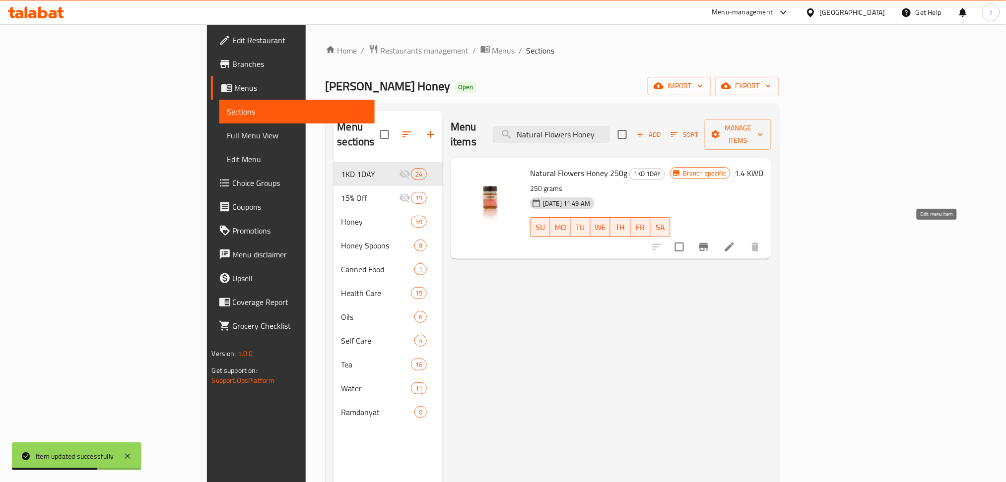
type input "Natural Flowers Honey"
click at [735, 241] on icon at bounding box center [729, 247] width 12 height 12
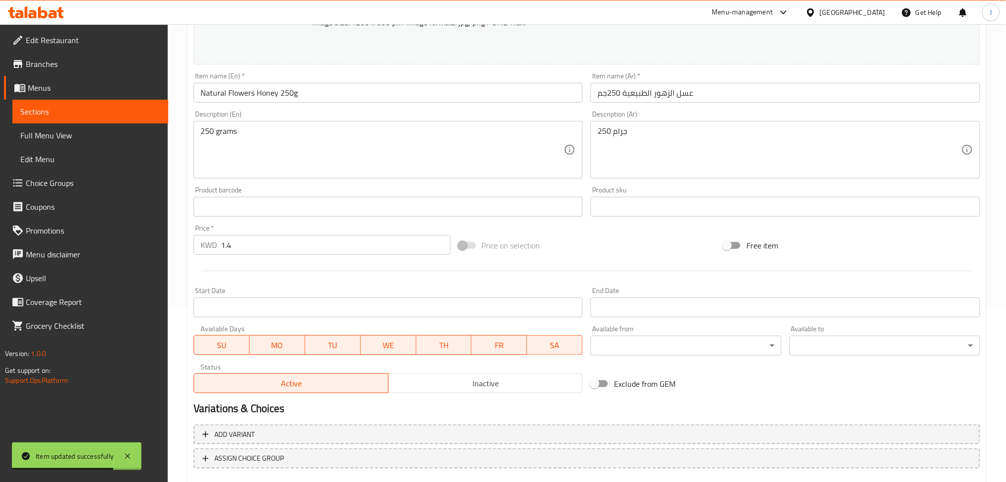
scroll to position [232, 0]
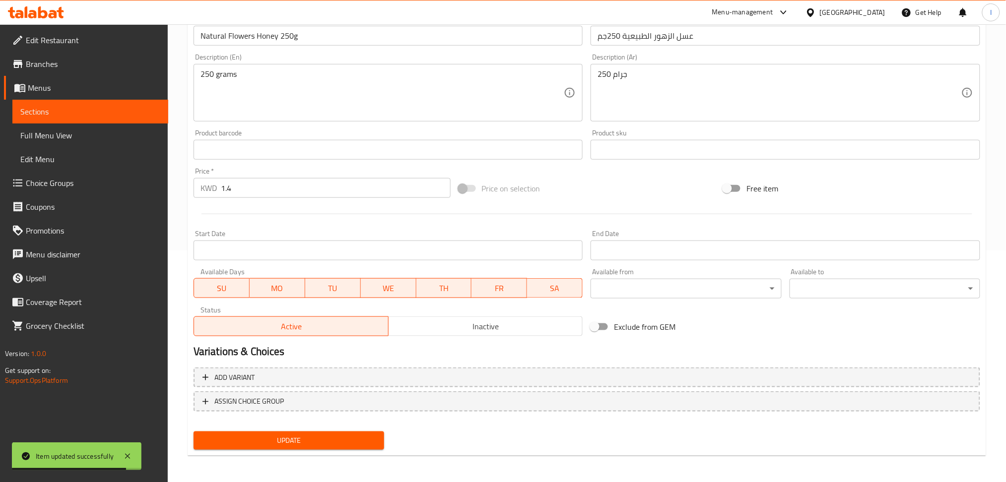
click at [303, 248] on input "Start Date" at bounding box center [389, 251] width 390 height 20
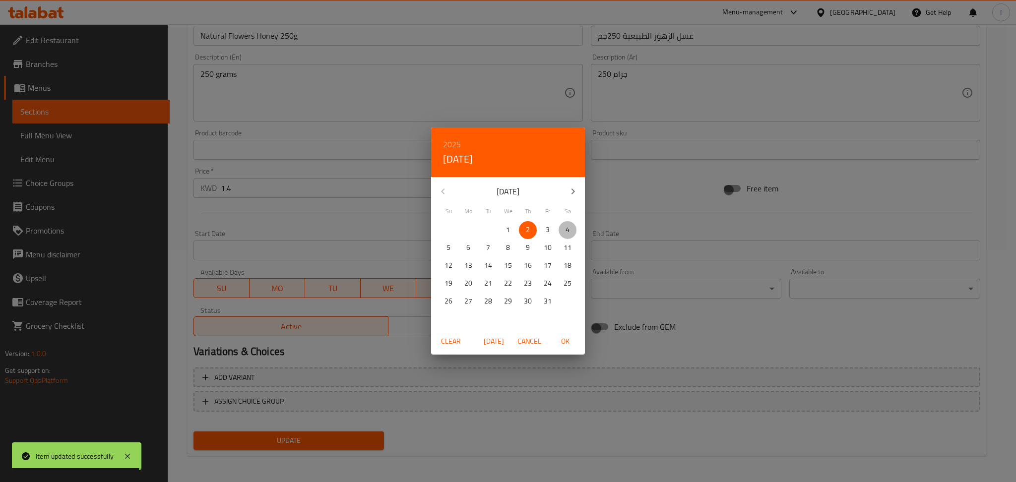
click at [564, 231] on span "4" at bounding box center [568, 230] width 18 height 12
drag, startPoint x: 570, startPoint y: 340, endPoint x: 602, endPoint y: 277, distance: 70.8
click at [570, 339] on span "OK" at bounding box center [565, 341] width 24 height 12
type input "[DATE]"
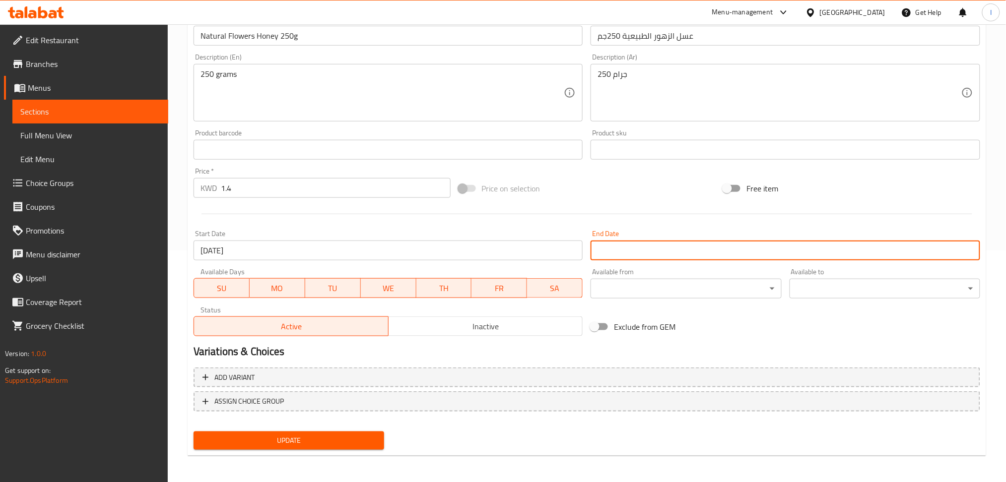
click at [614, 245] on input "Start Date" at bounding box center [785, 251] width 390 height 20
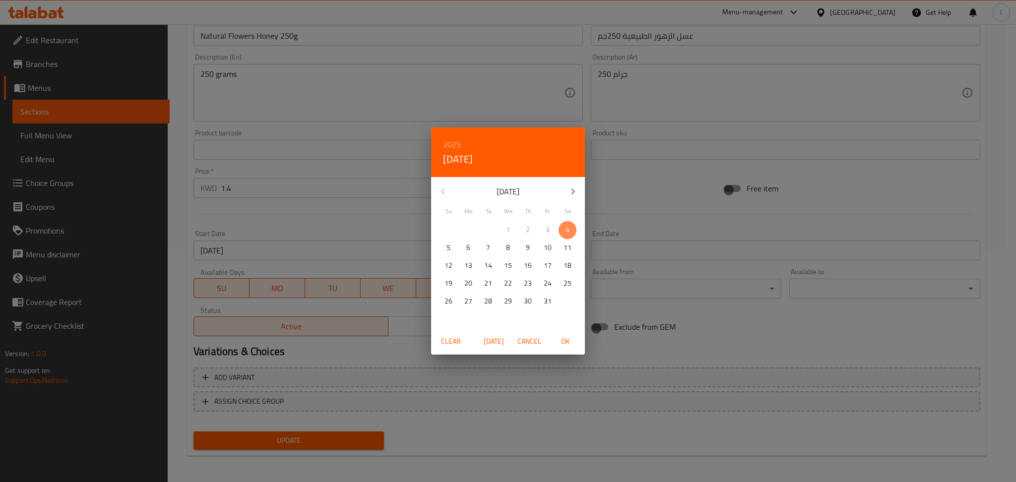
drag, startPoint x: 572, startPoint y: 229, endPoint x: 579, endPoint y: 333, distance: 104.4
click at [572, 232] on span "4" at bounding box center [568, 230] width 18 height 12
click at [562, 340] on span "OK" at bounding box center [565, 341] width 24 height 12
type input "[DATE]"
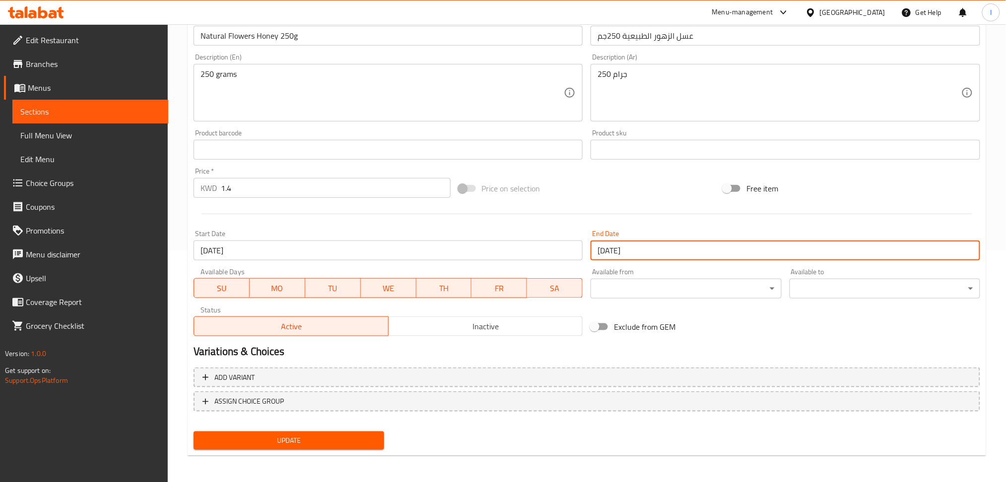
click at [275, 438] on span "Update" at bounding box center [288, 441] width 175 height 12
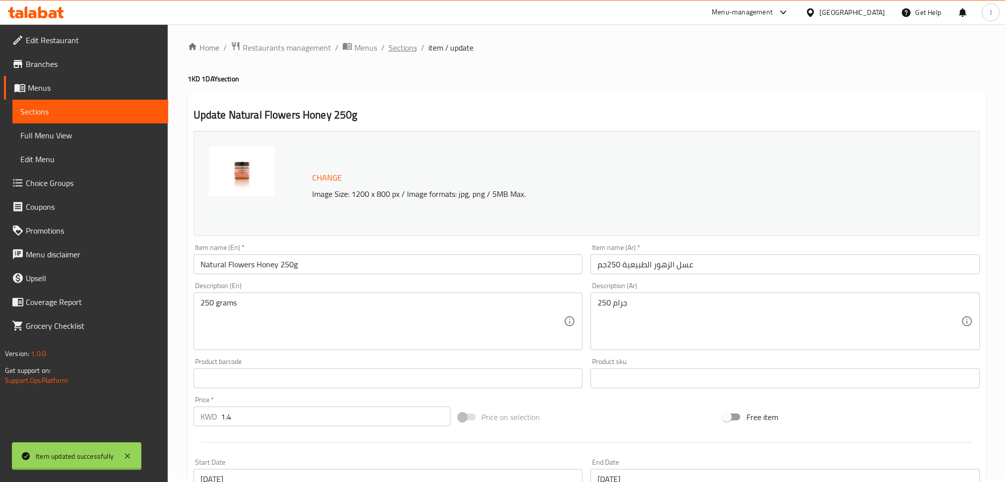
scroll to position [0, 0]
click at [409, 49] on span "Sections" at bounding box center [403, 51] width 28 height 12
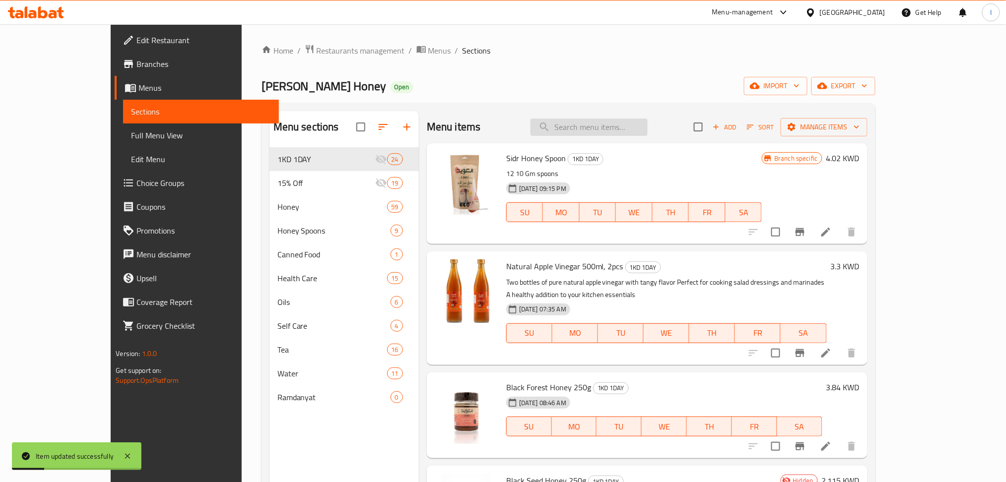
click at [630, 123] on input "search" at bounding box center [588, 127] width 117 height 17
paste input "Acacia Honey 250g"
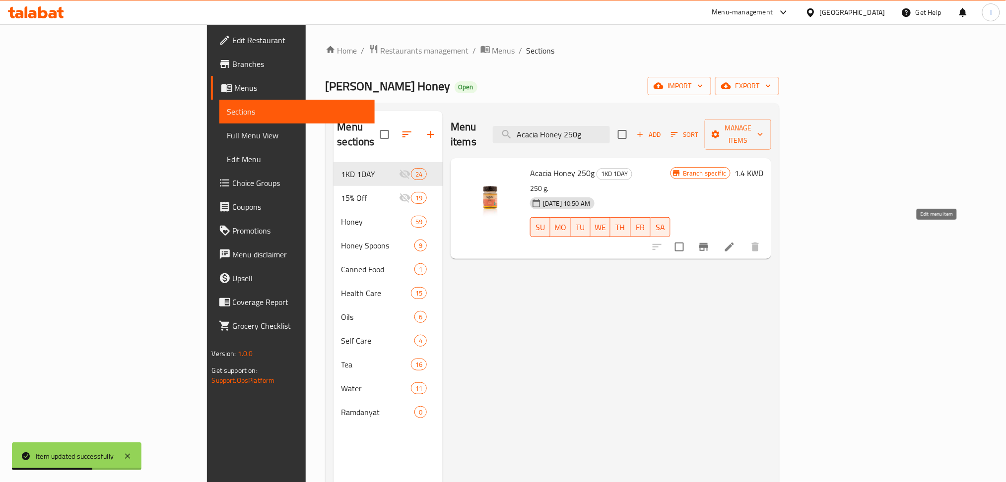
type input "Acacia Honey 250g"
click at [735, 241] on icon at bounding box center [729, 247] width 12 height 12
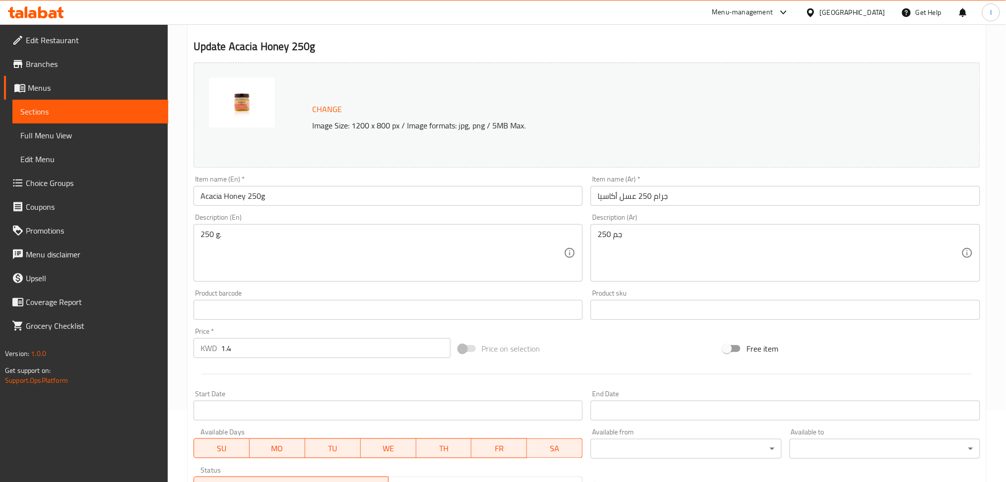
scroll to position [232, 0]
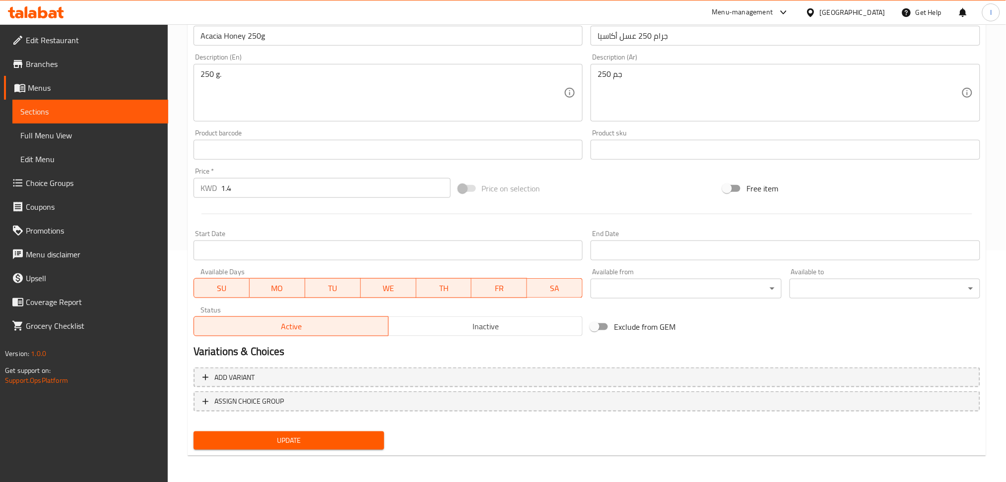
click at [451, 245] on input "Start Date" at bounding box center [389, 251] width 390 height 20
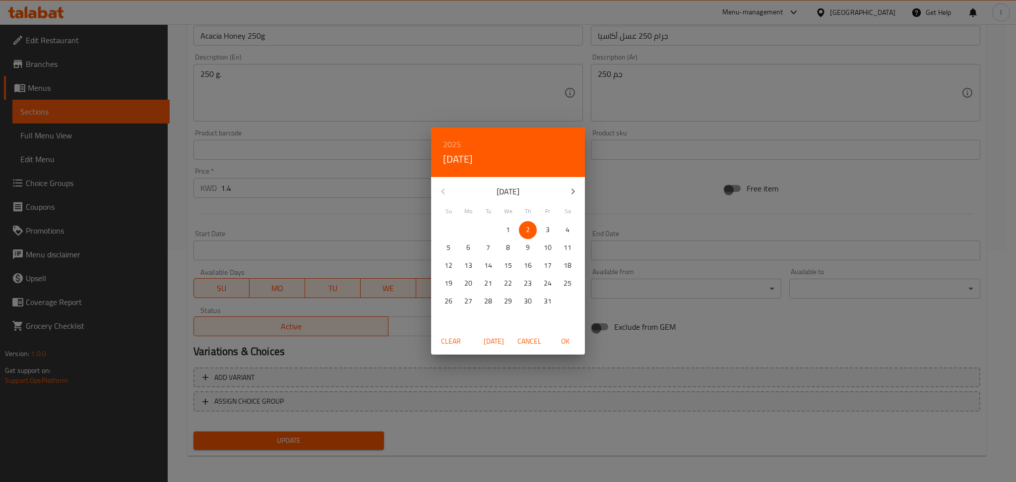
click at [564, 232] on span "4" at bounding box center [568, 230] width 18 height 12
click at [560, 330] on div "Clear [DATE] Cancel OK" at bounding box center [508, 341] width 154 height 26
drag, startPoint x: 561, startPoint y: 344, endPoint x: 575, endPoint y: 318, distance: 30.0
click at [561, 342] on span "OK" at bounding box center [565, 341] width 24 height 12
type input "[DATE]"
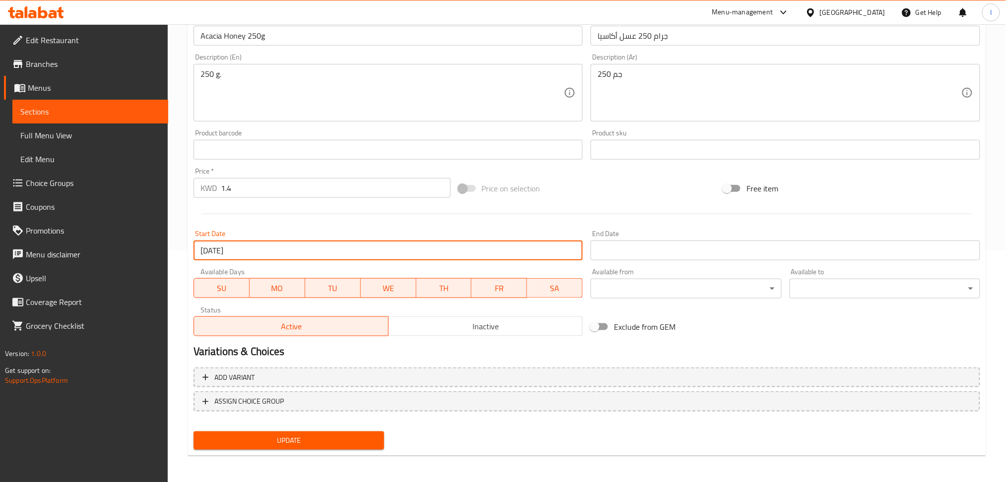
click at [605, 240] on div "End Date End Date" at bounding box center [785, 245] width 390 height 30
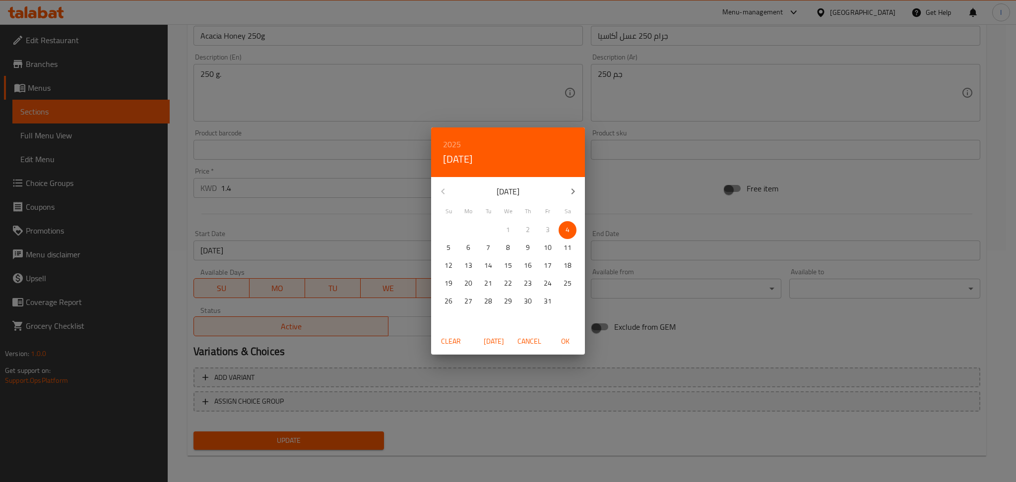
click at [572, 227] on span "4" at bounding box center [568, 230] width 18 height 12
click at [568, 342] on span "OK" at bounding box center [565, 341] width 24 height 12
type input "[DATE]"
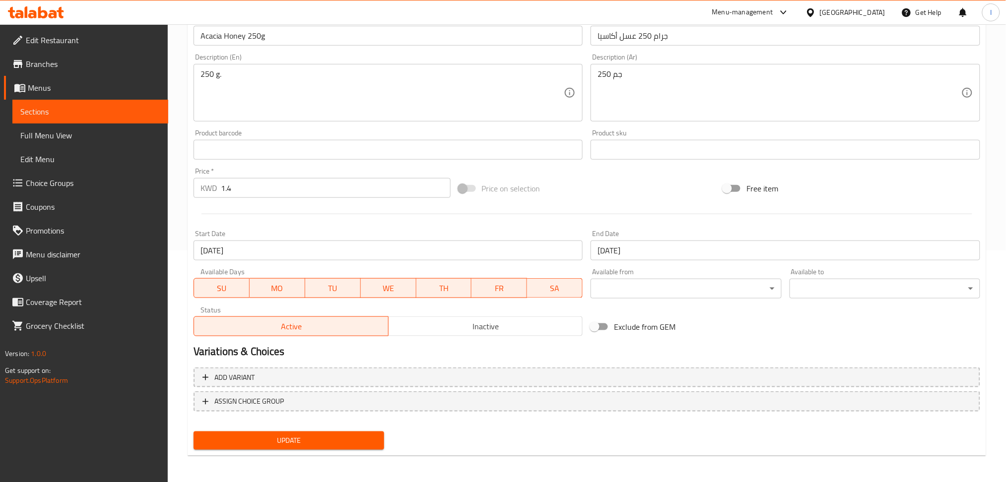
click at [294, 452] on div "Update" at bounding box center [289, 441] width 198 height 26
click at [300, 441] on span "Update" at bounding box center [288, 441] width 175 height 12
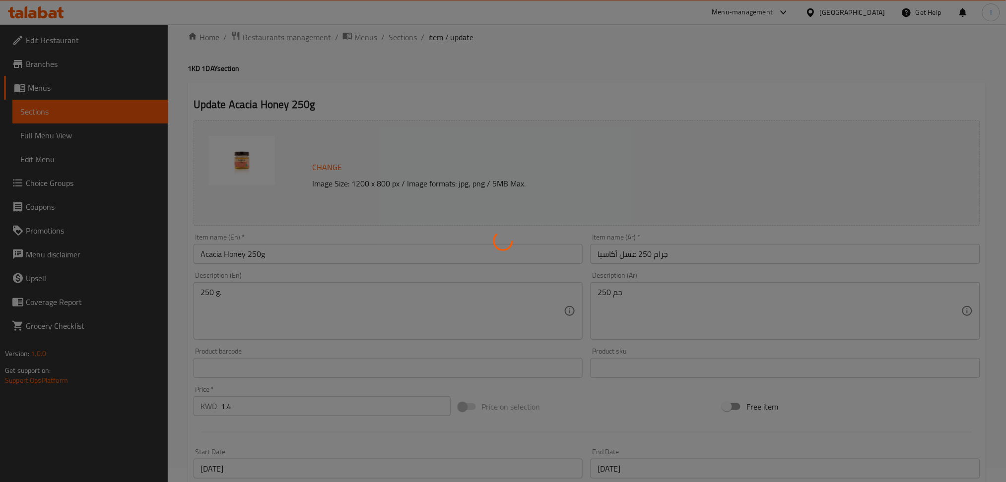
scroll to position [0, 0]
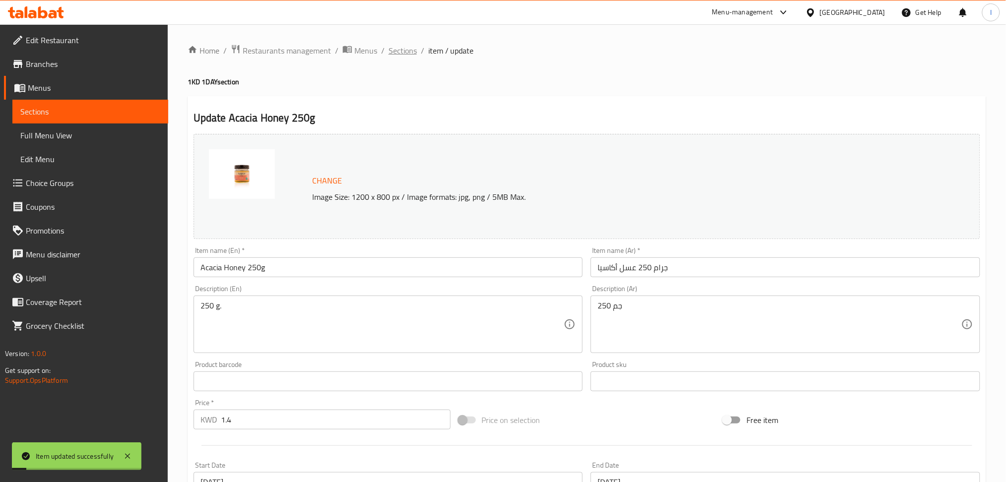
click at [398, 50] on span "Sections" at bounding box center [403, 51] width 28 height 12
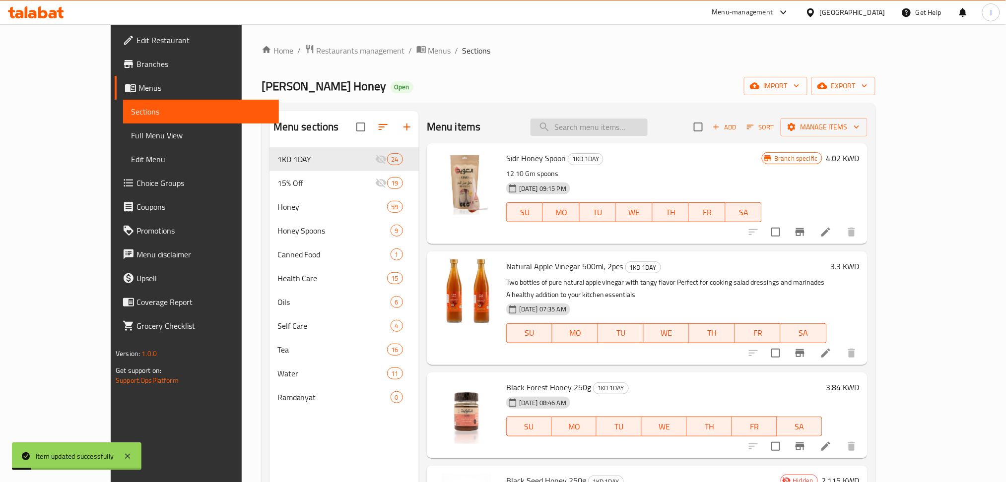
click at [601, 129] on input "search" at bounding box center [588, 127] width 117 height 17
paste input "Turmeric And Ginger Tea 2pc"
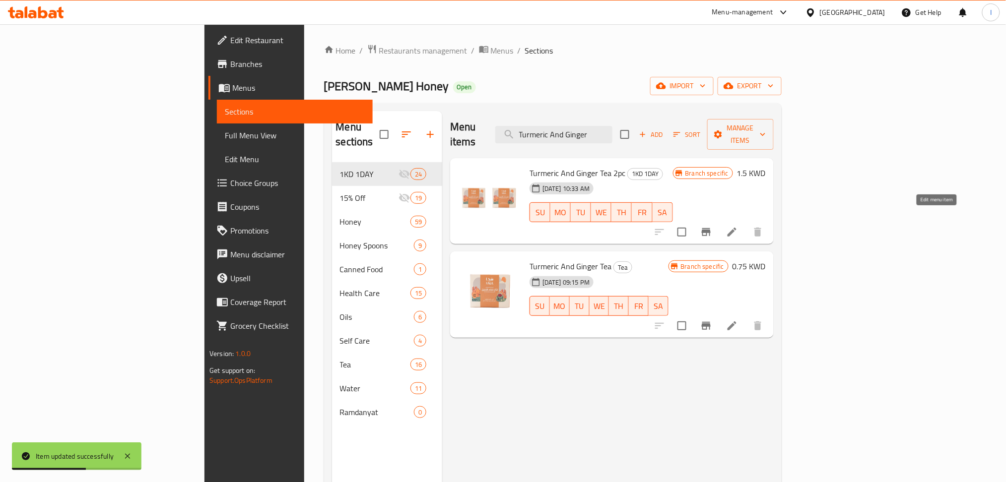
type input "Turmeric And Ginger"
click at [736, 228] on icon at bounding box center [731, 232] width 9 height 9
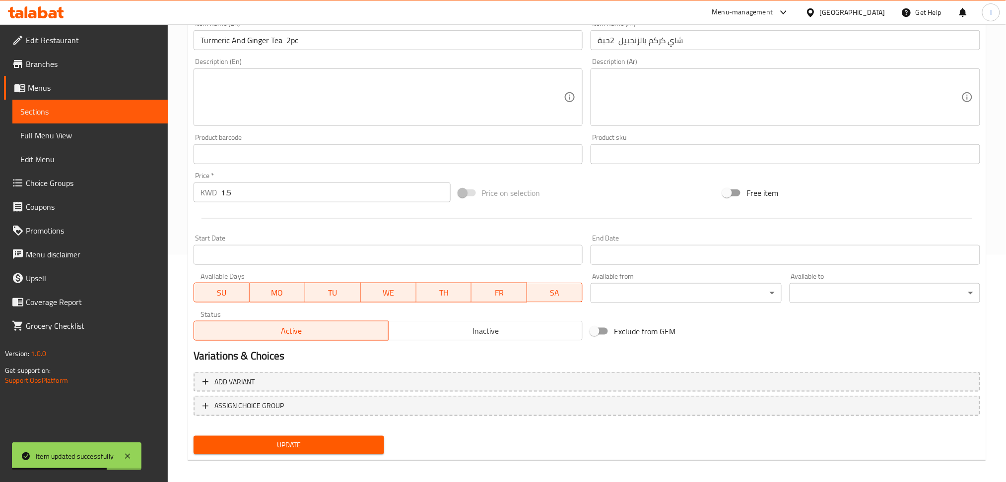
scroll to position [232, 0]
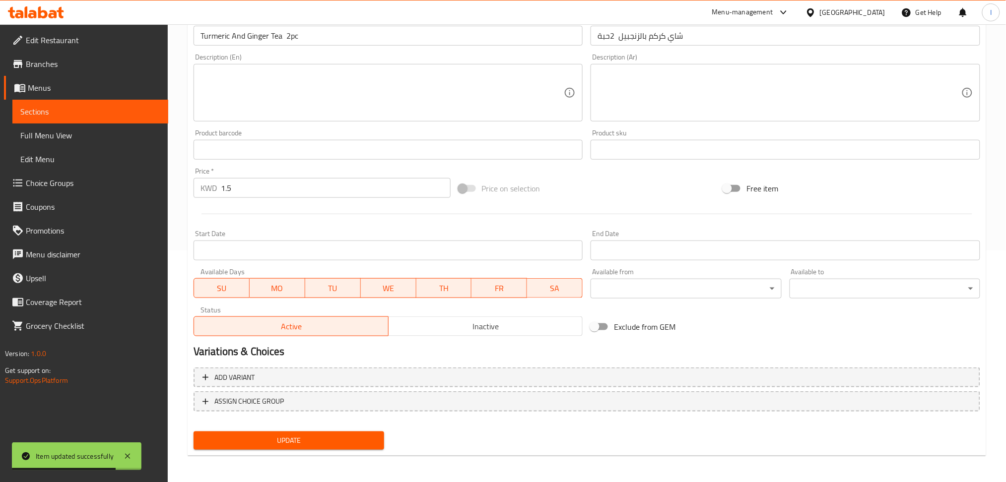
click at [519, 250] on input "Start Date" at bounding box center [389, 251] width 390 height 20
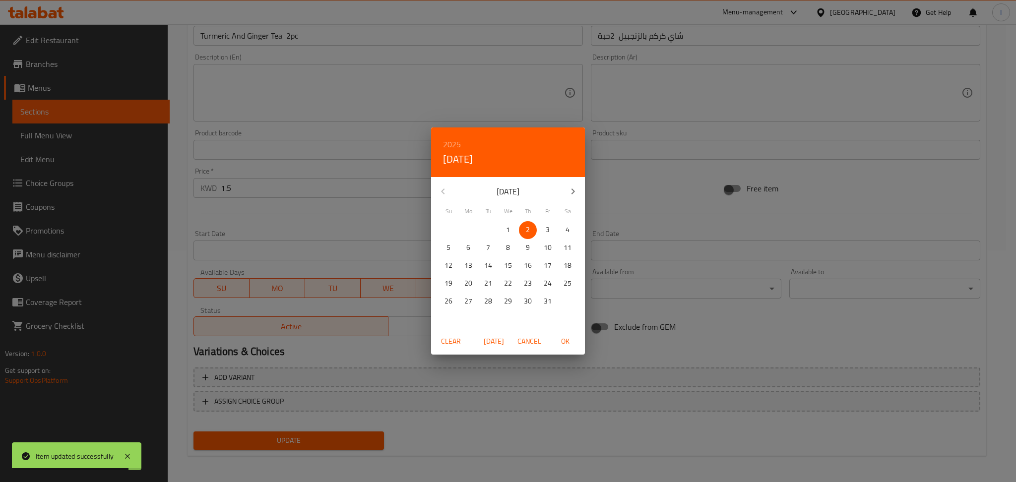
click at [571, 230] on span "4" at bounding box center [568, 230] width 18 height 12
click at [567, 342] on span "OK" at bounding box center [565, 341] width 24 height 12
type input "[DATE]"
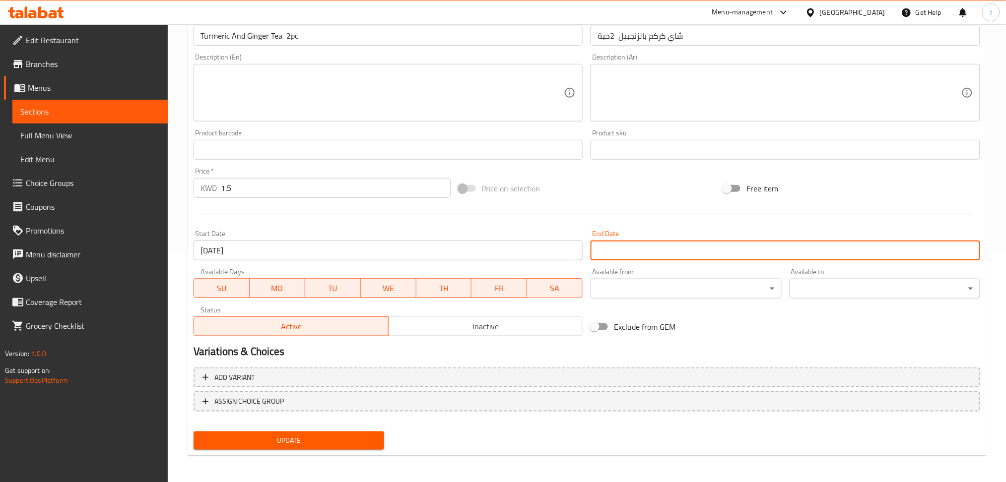
click at [601, 245] on input "Start Date" at bounding box center [785, 251] width 390 height 20
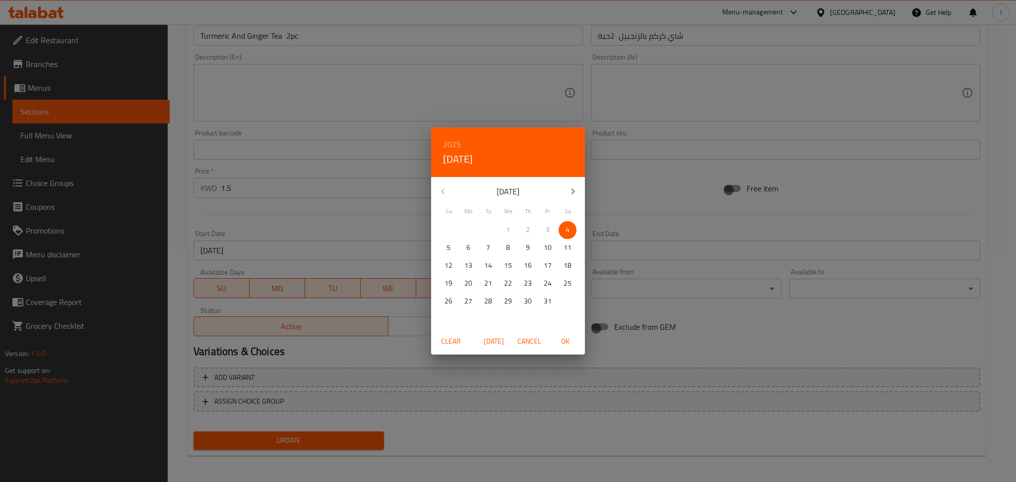
click at [573, 230] on span "4" at bounding box center [568, 230] width 18 height 12
click at [564, 339] on span "OK" at bounding box center [565, 341] width 24 height 12
type input "[DATE]"
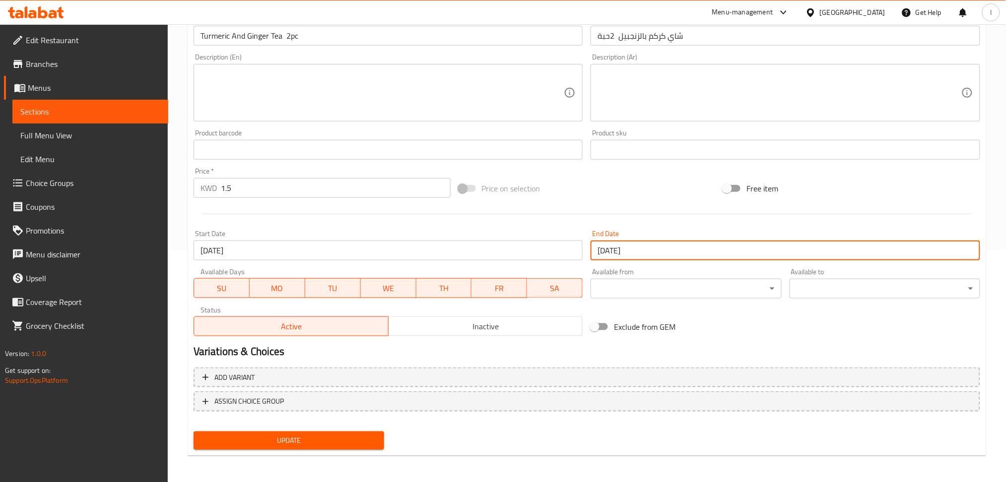
click at [253, 424] on div "Add variant ASSIGN CHOICE GROUP" at bounding box center [587, 396] width 794 height 65
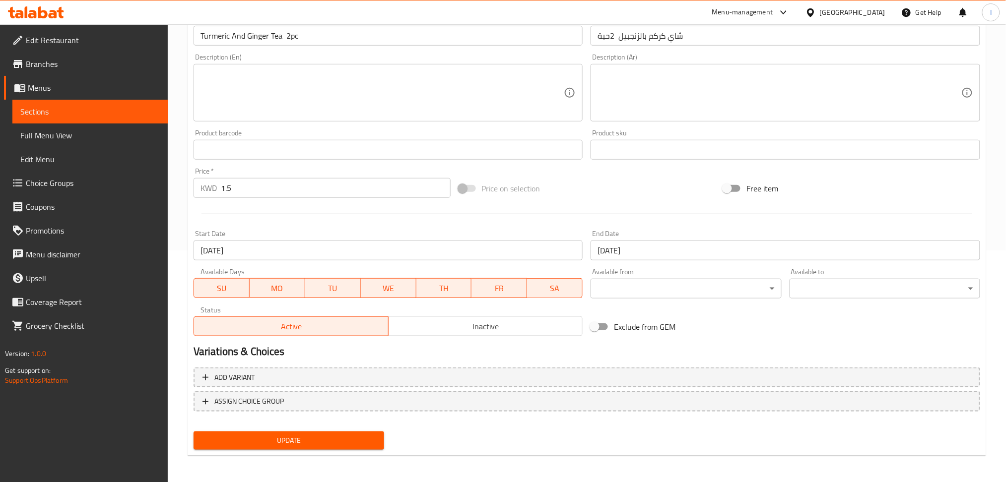
click at [256, 429] on div "Update" at bounding box center [289, 441] width 198 height 26
click at [258, 435] on span "Update" at bounding box center [288, 441] width 175 height 12
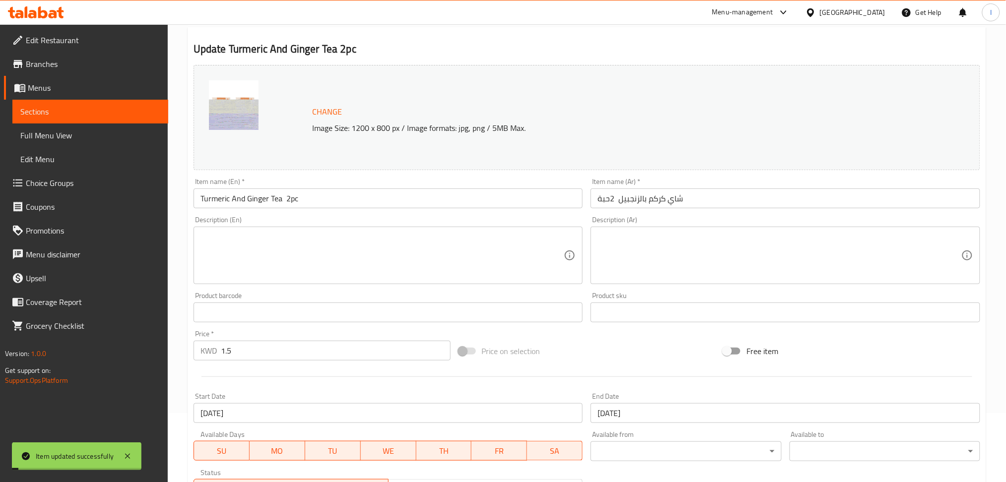
scroll to position [0, 0]
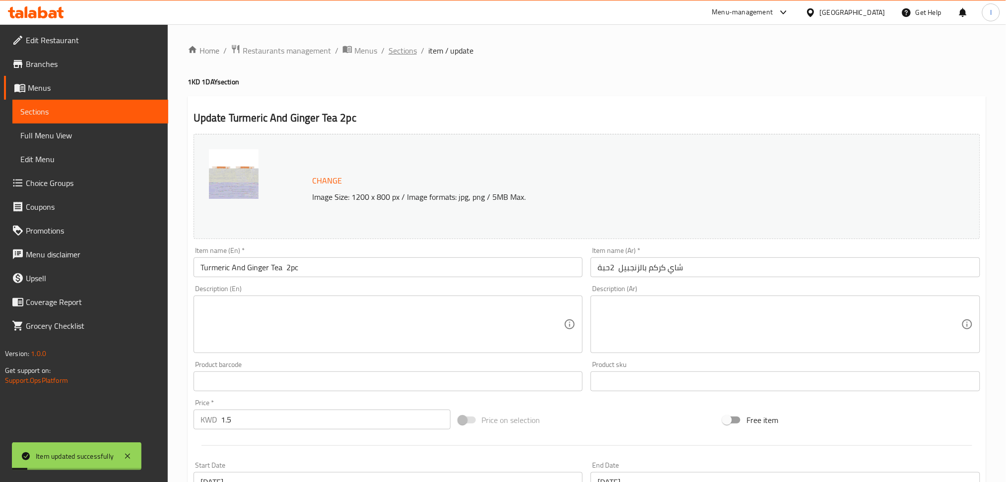
click at [393, 54] on span "Sections" at bounding box center [403, 51] width 28 height 12
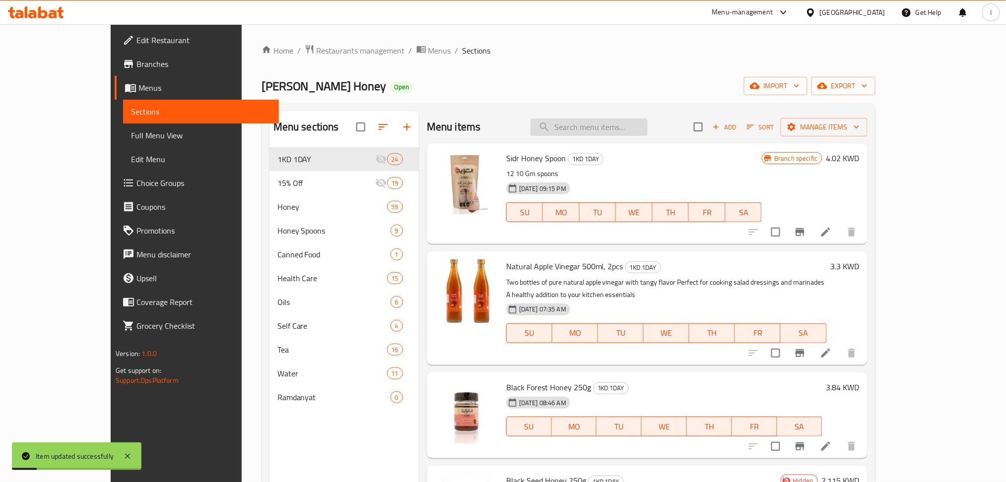
click at [626, 125] on input "search" at bounding box center [588, 127] width 117 height 17
paste input "Flower Water 450ml 2pcs"
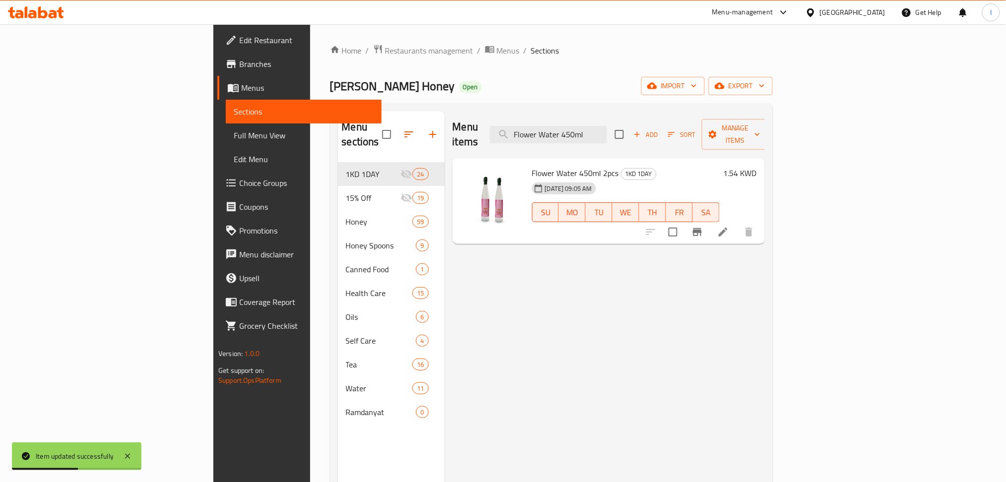
type input "Flower Water 450ml"
click at [727, 228] on icon at bounding box center [722, 232] width 9 height 9
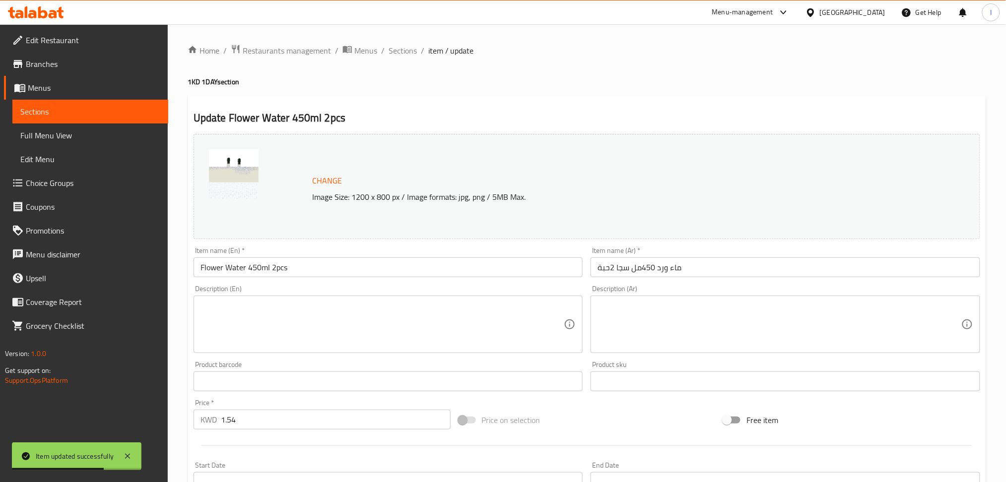
scroll to position [232, 0]
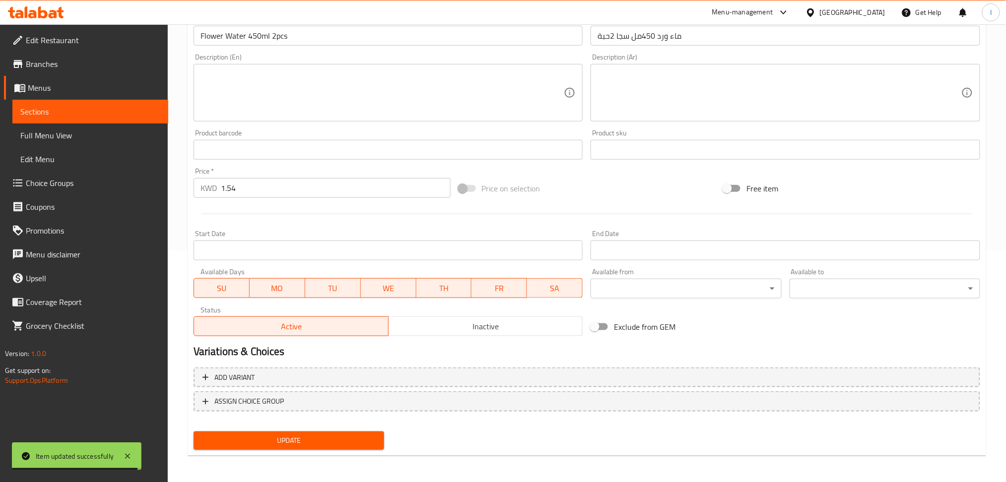
click at [374, 259] on input "Start Date" at bounding box center [389, 251] width 390 height 20
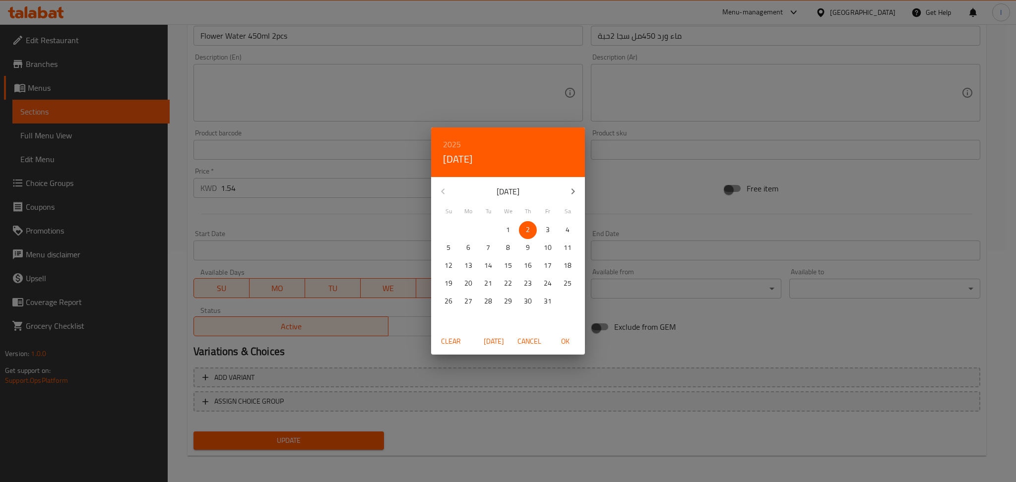
click at [568, 230] on p "4" at bounding box center [568, 230] width 4 height 12
drag, startPoint x: 562, startPoint y: 342, endPoint x: 580, endPoint y: 287, distance: 57.3
click at [563, 335] on span "OK" at bounding box center [565, 341] width 24 height 12
type input "[DATE]"
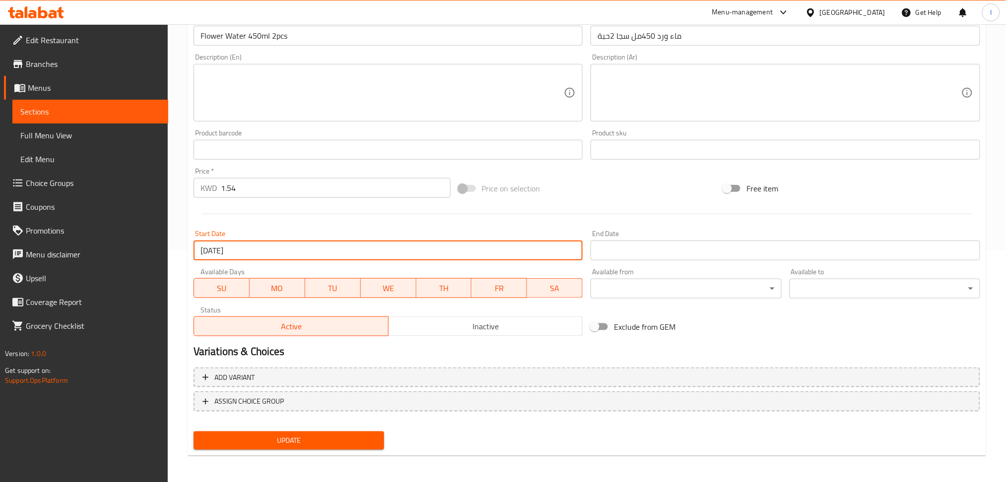
click at [612, 246] on input "Start Date" at bounding box center [785, 251] width 390 height 20
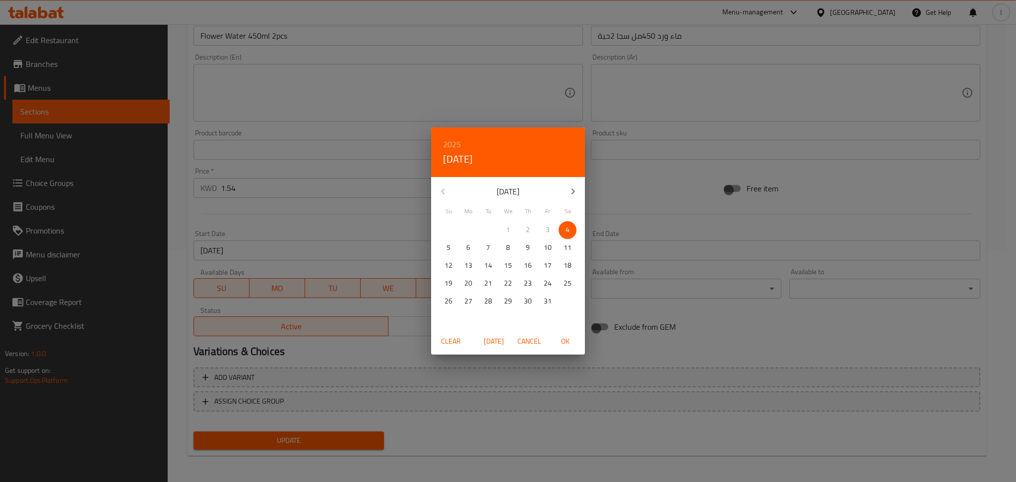
click at [572, 229] on span "4" at bounding box center [568, 230] width 18 height 12
click at [572, 342] on span "OK" at bounding box center [565, 341] width 24 height 12
type input "[DATE]"
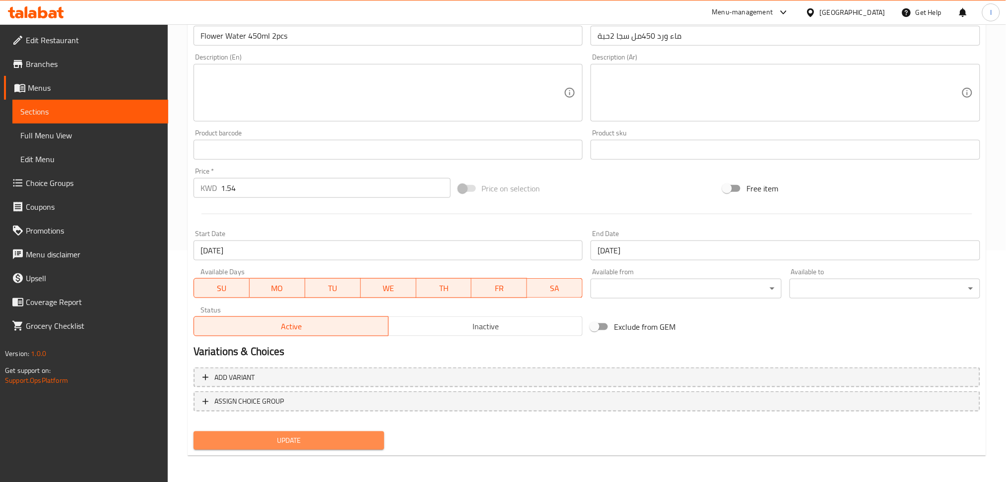
click at [348, 432] on button "Update" at bounding box center [289, 441] width 191 height 18
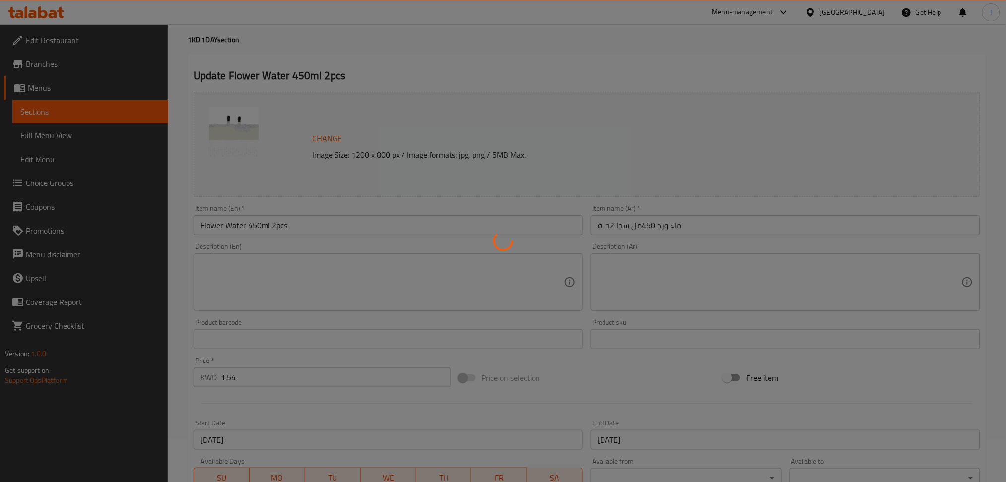
scroll to position [0, 0]
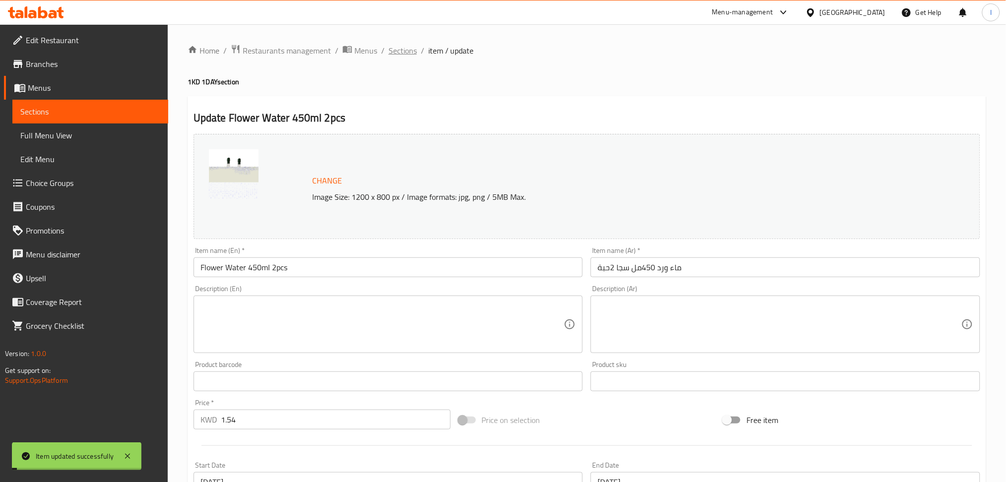
click at [399, 50] on span "Sections" at bounding box center [403, 51] width 28 height 12
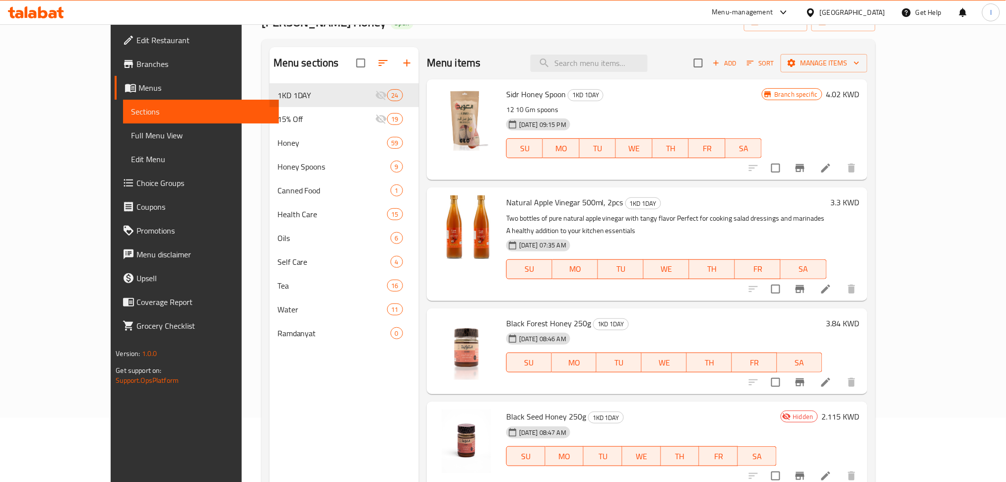
scroll to position [6, 0]
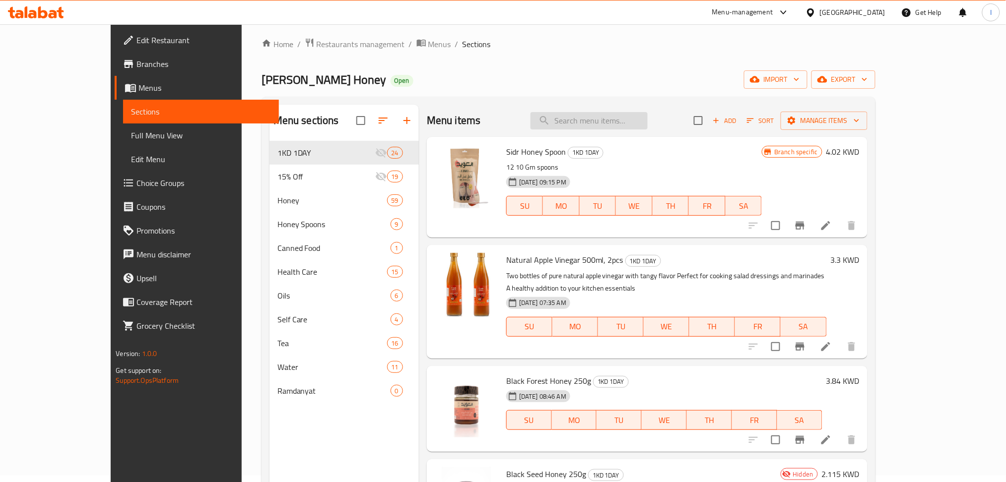
click at [600, 121] on input "search" at bounding box center [588, 120] width 117 height 17
paste input "Extra Virgin Olive Oil 500 Ml"
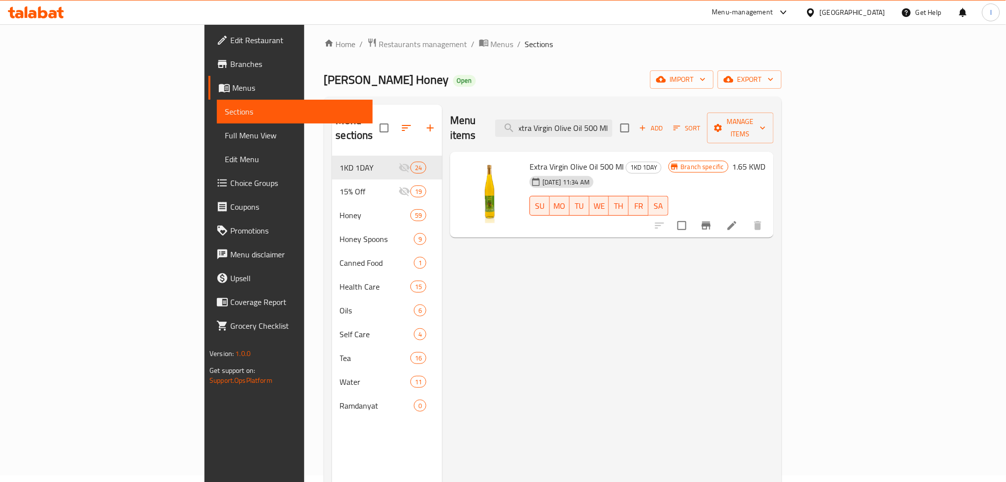
type input "Extra Virgin Olive Oil 500 Ml"
click at [746, 218] on li at bounding box center [732, 226] width 28 height 18
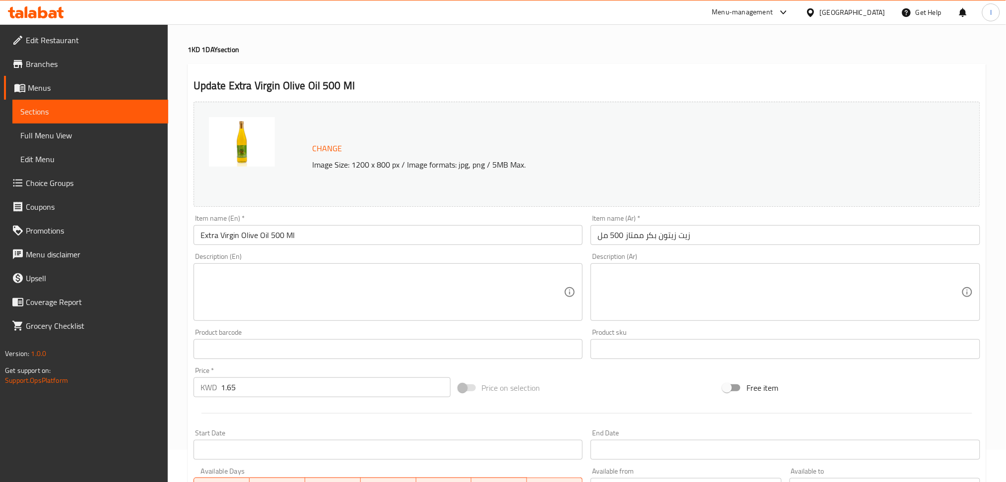
scroll to position [232, 0]
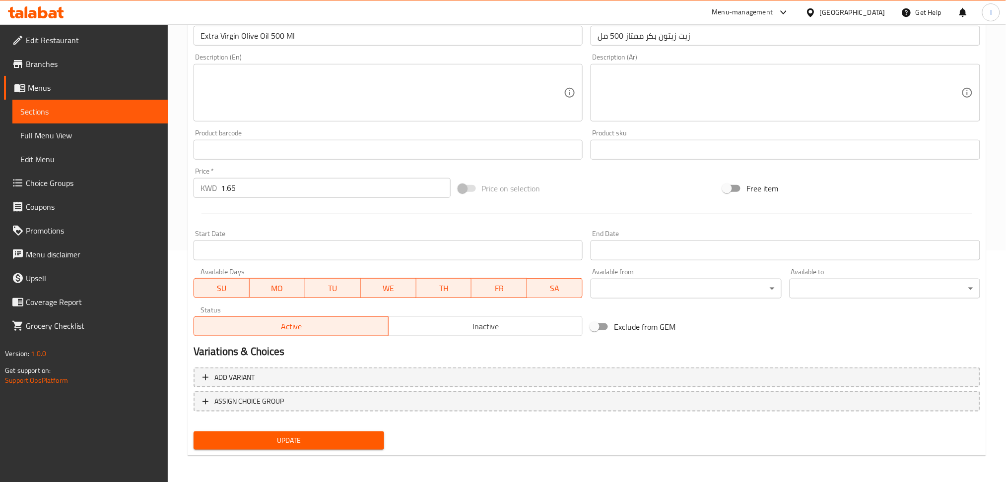
click at [293, 244] on input "Start Date" at bounding box center [389, 251] width 390 height 20
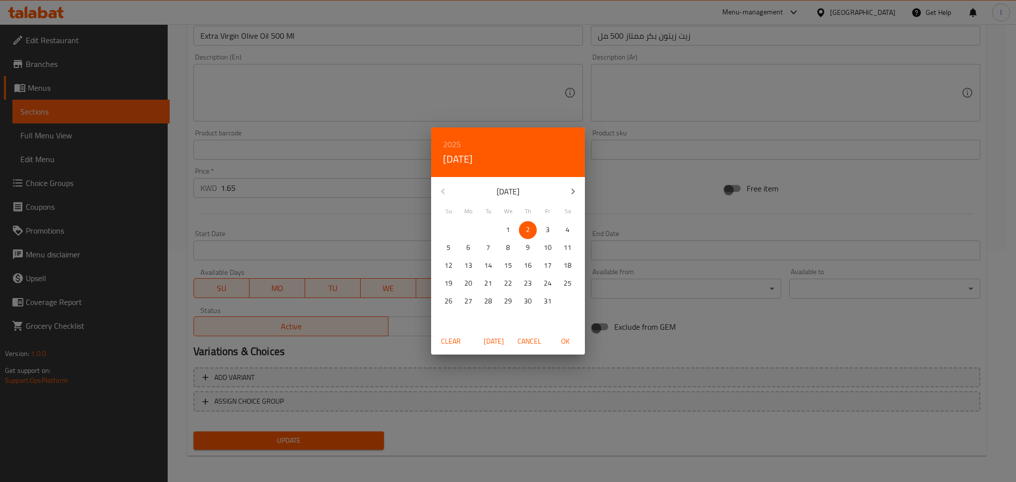
click at [576, 231] on span "4" at bounding box center [568, 230] width 18 height 12
click at [571, 347] on span "OK" at bounding box center [565, 341] width 24 height 12
type input "[DATE]"
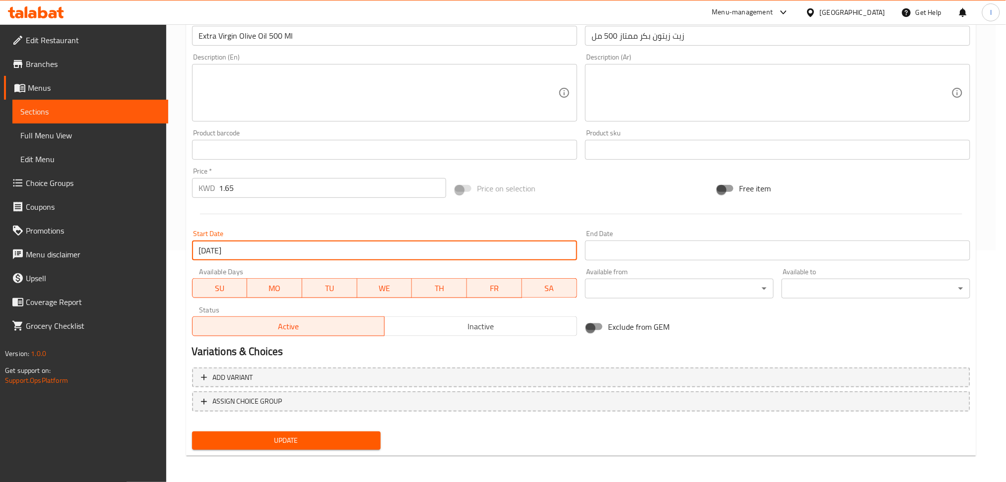
click at [621, 248] on input "Start Date" at bounding box center [777, 251] width 385 height 20
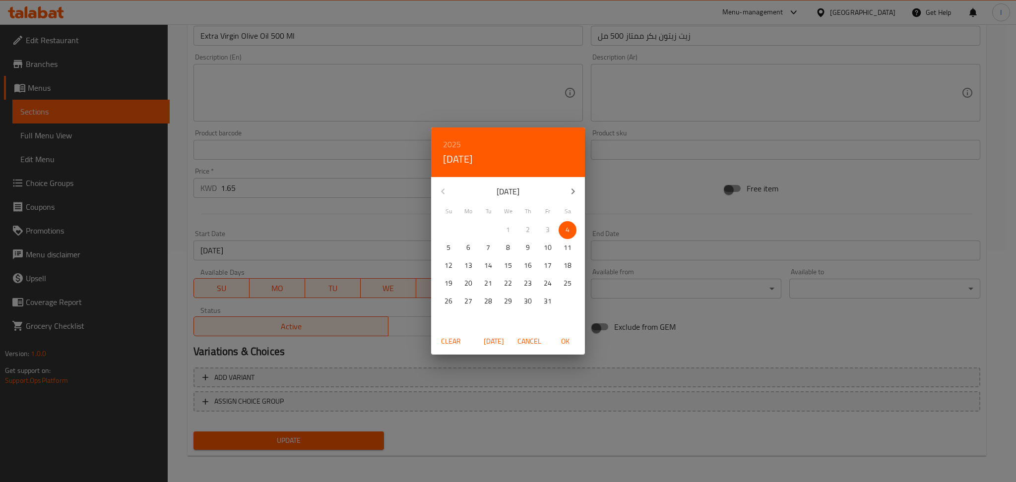
click at [566, 225] on p "4" at bounding box center [568, 230] width 4 height 12
click at [568, 342] on span "OK" at bounding box center [565, 341] width 24 height 12
type input "[DATE]"
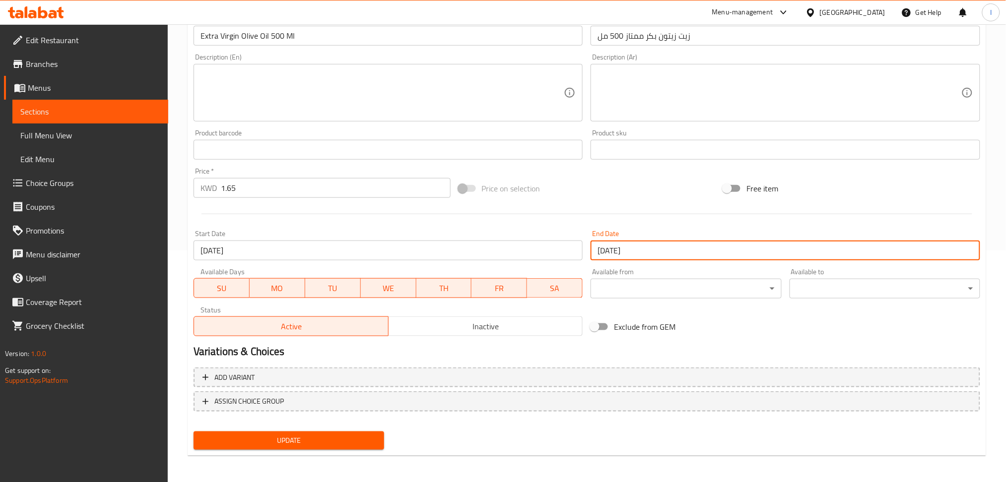
click at [305, 439] on span "Update" at bounding box center [288, 441] width 175 height 12
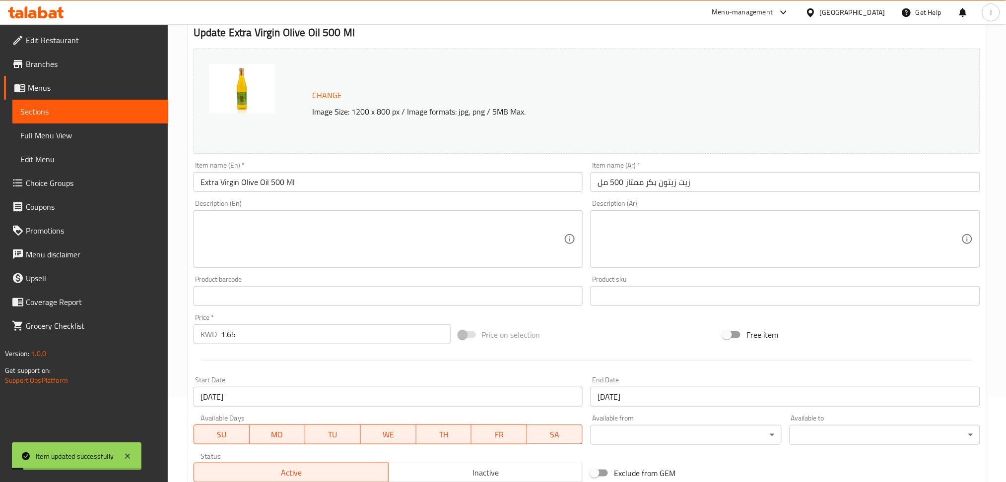
scroll to position [0, 0]
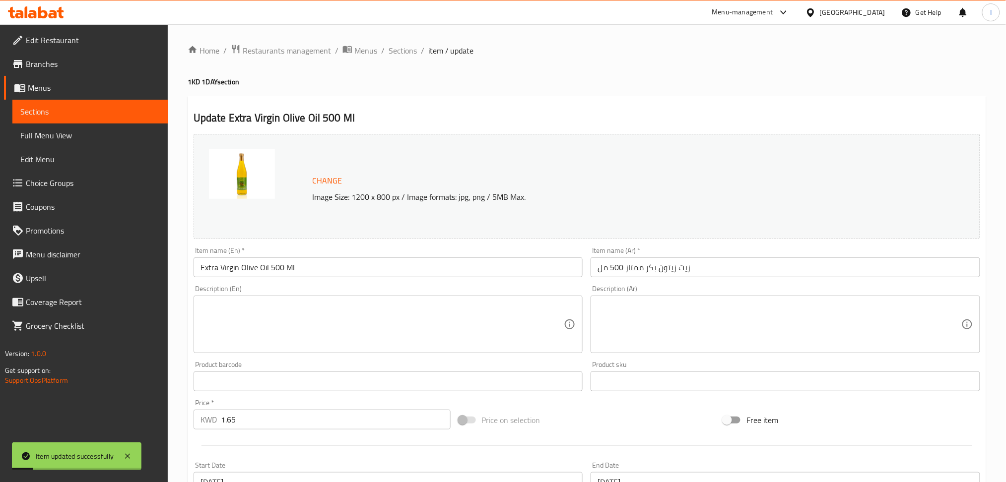
click at [407, 48] on span "Sections" at bounding box center [403, 51] width 28 height 12
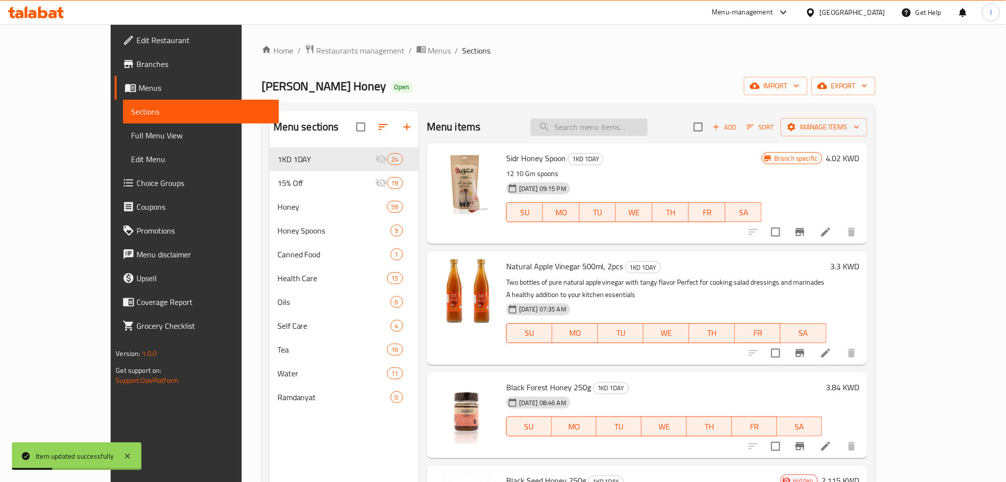
click at [596, 135] on input "search" at bounding box center [588, 127] width 117 height 17
paste input "Flower Honey 400g"
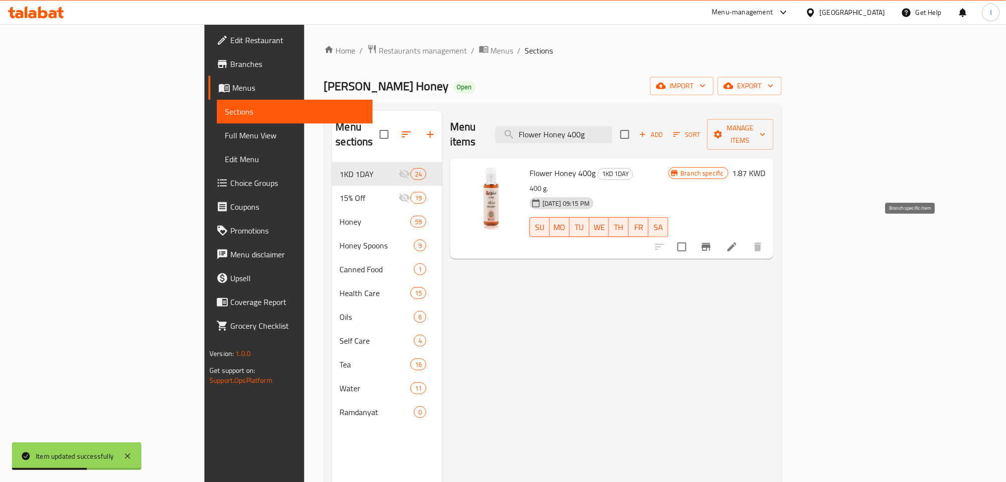
type input "Flower Honey 400g"
click at [736, 243] on icon at bounding box center [731, 247] width 9 height 9
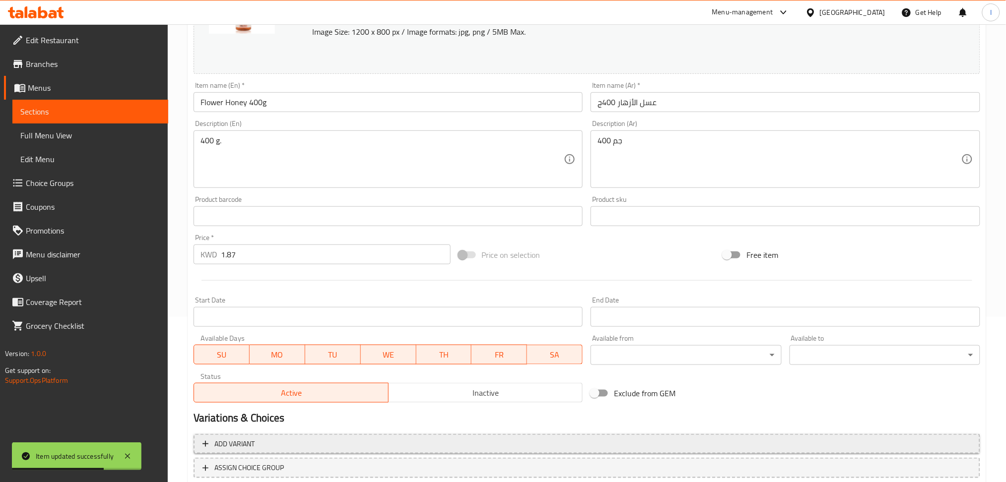
scroll to position [232, 0]
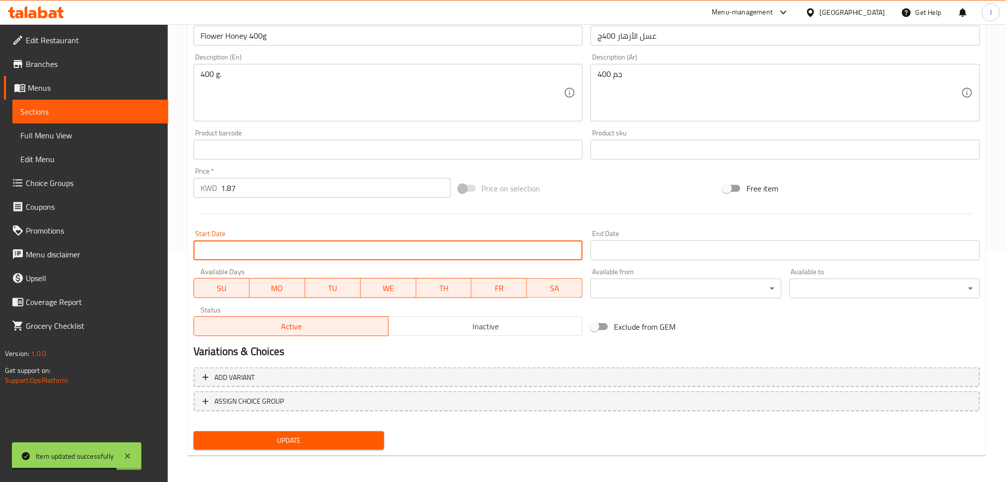
click at [469, 254] on input "Start Date" at bounding box center [389, 251] width 390 height 20
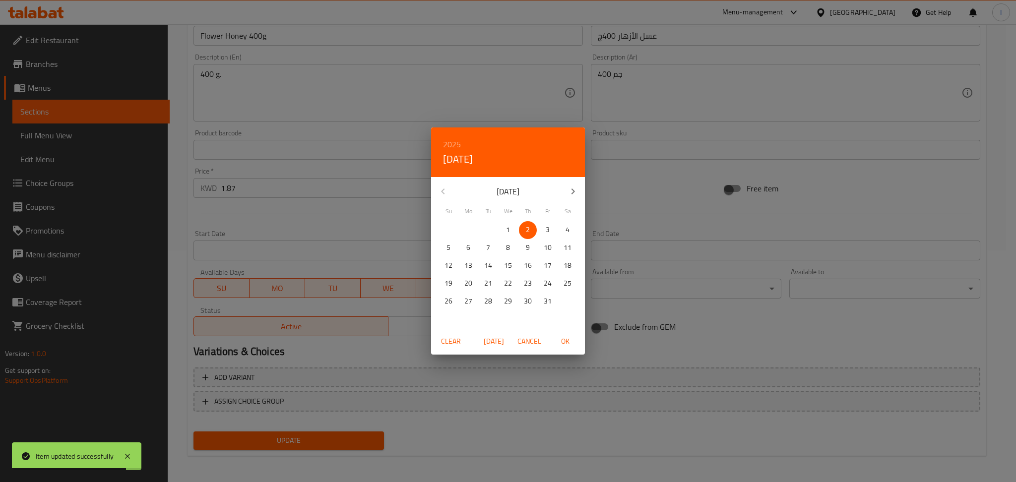
click at [566, 227] on p "4" at bounding box center [568, 230] width 4 height 12
click at [558, 342] on span "OK" at bounding box center [565, 341] width 24 height 12
type input "[DATE]"
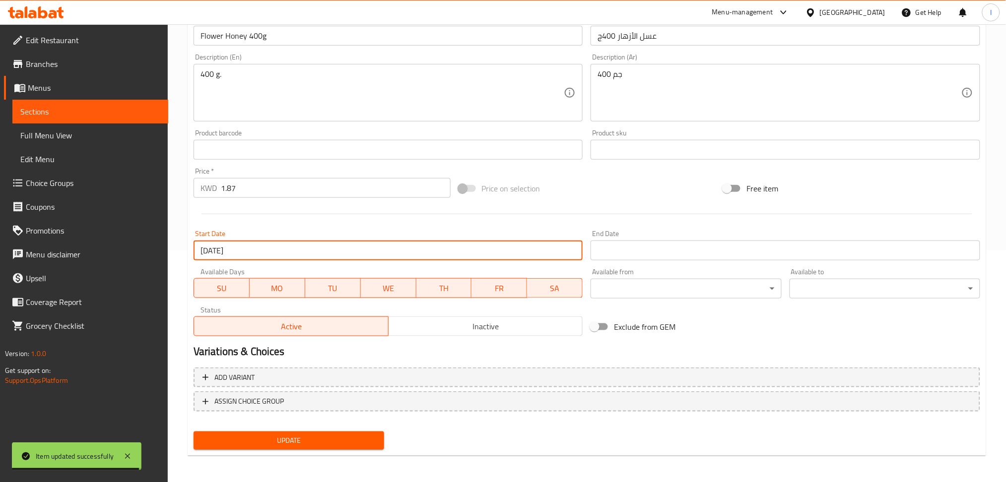
click at [628, 246] on input "Start Date" at bounding box center [785, 251] width 390 height 20
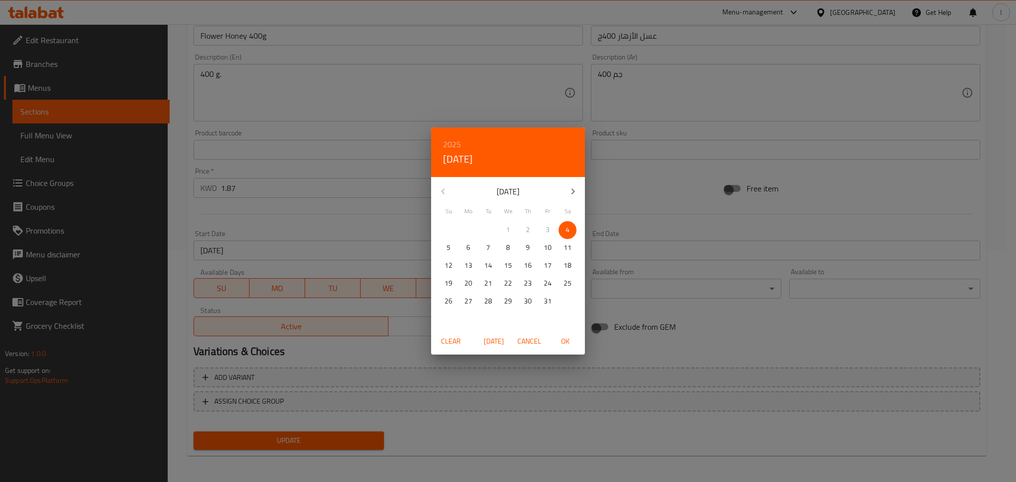
click at [573, 230] on span "4" at bounding box center [568, 230] width 18 height 12
click at [570, 342] on span "OK" at bounding box center [565, 341] width 24 height 12
type input "[DATE]"
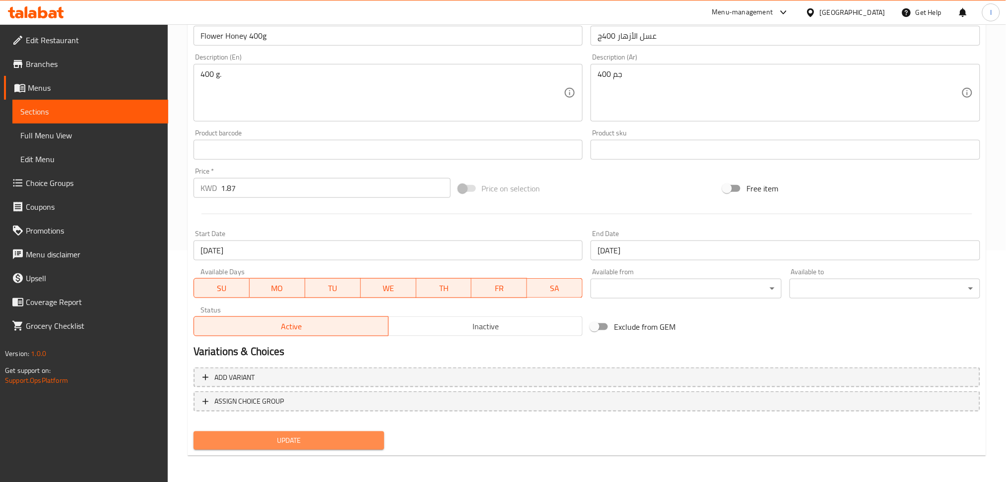
click at [310, 442] on span "Update" at bounding box center [288, 441] width 175 height 12
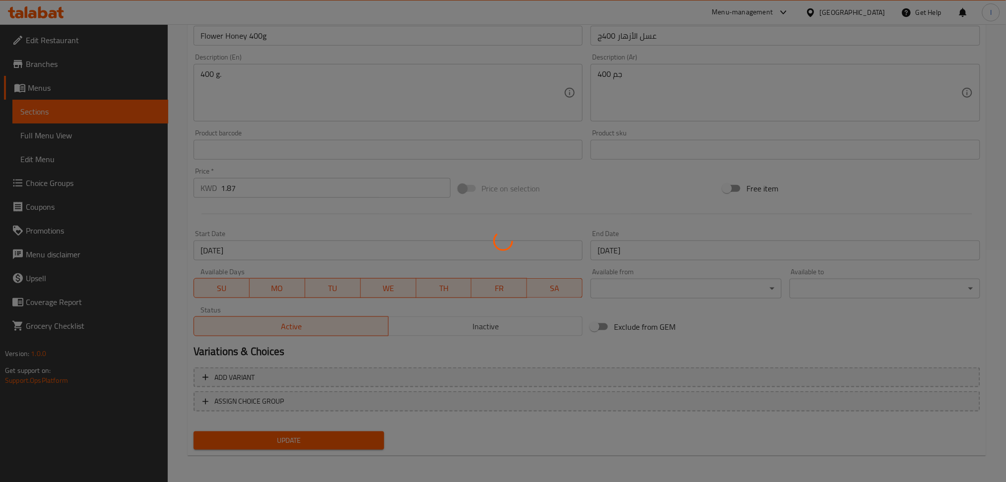
scroll to position [0, 0]
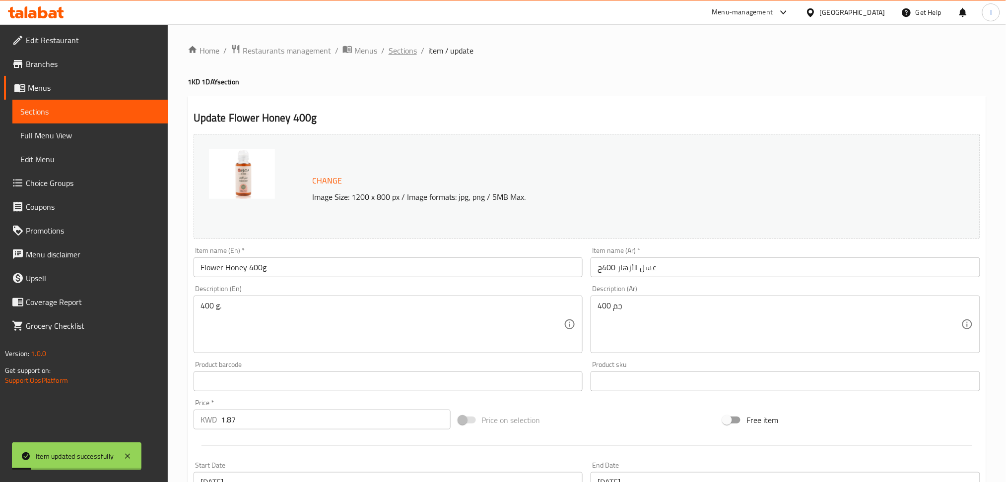
click at [400, 53] on span "Sections" at bounding box center [403, 51] width 28 height 12
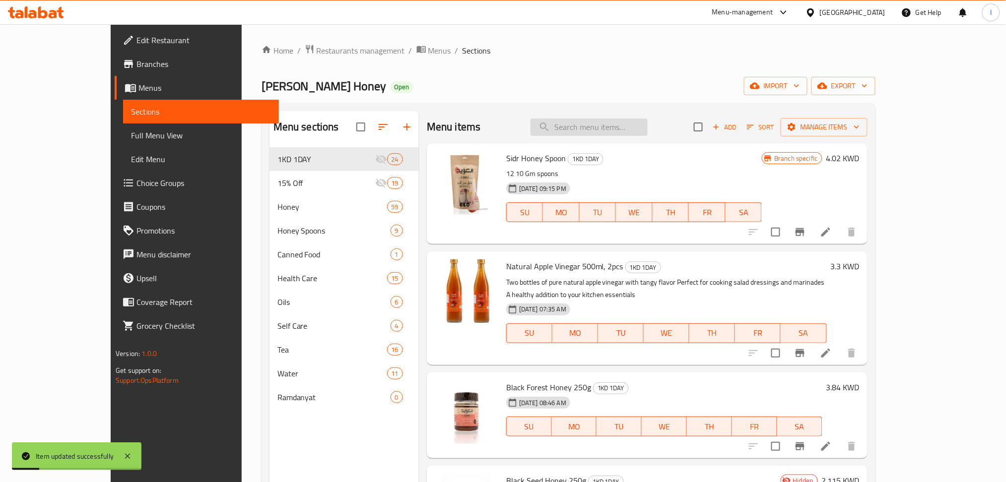
click at [614, 126] on input "search" at bounding box center [588, 127] width 117 height 17
paste input "Moringa Tea 2pcs"
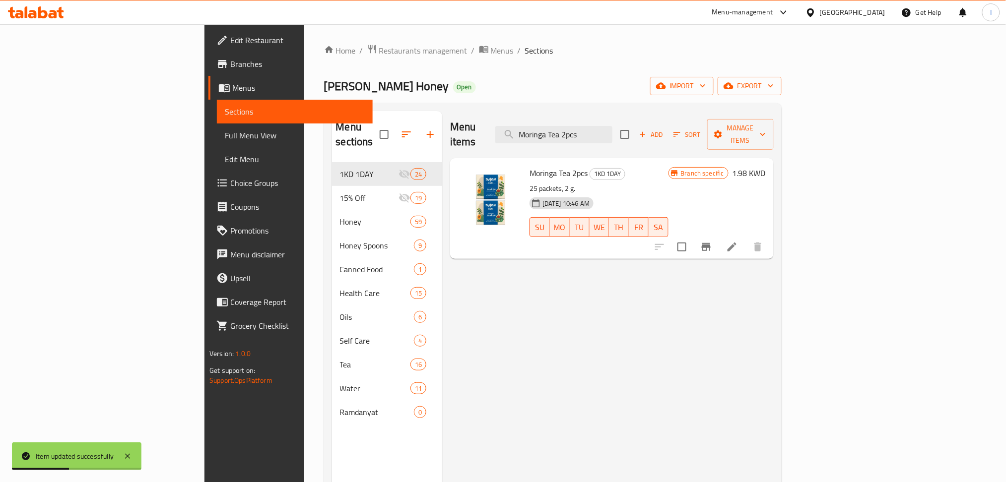
type input "Moringa Tea 2pcs"
click at [736, 243] on icon at bounding box center [731, 247] width 9 height 9
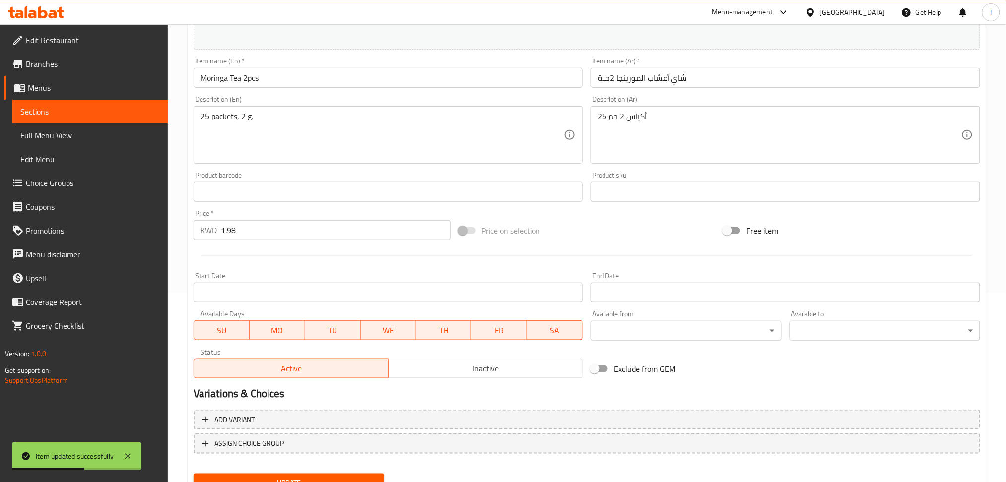
scroll to position [232, 0]
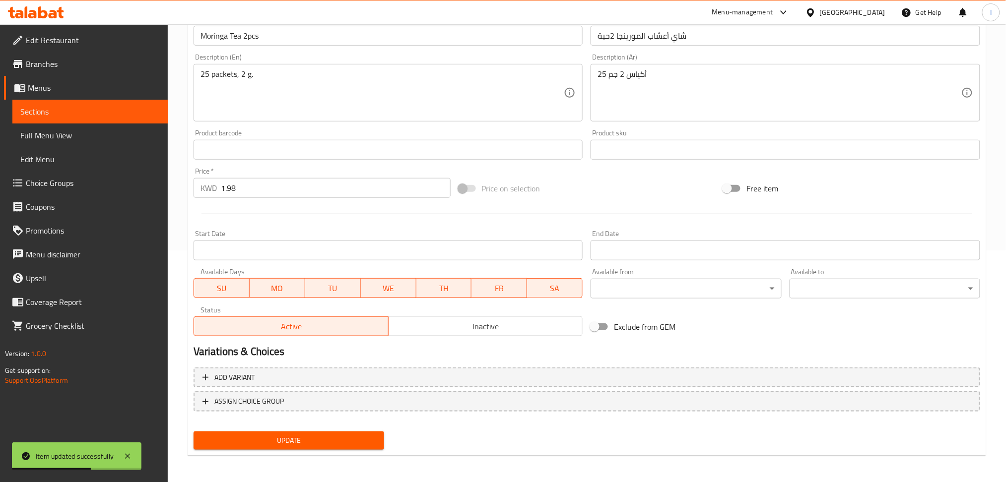
click at [252, 240] on div "Start Date Start Date" at bounding box center [389, 245] width 390 height 30
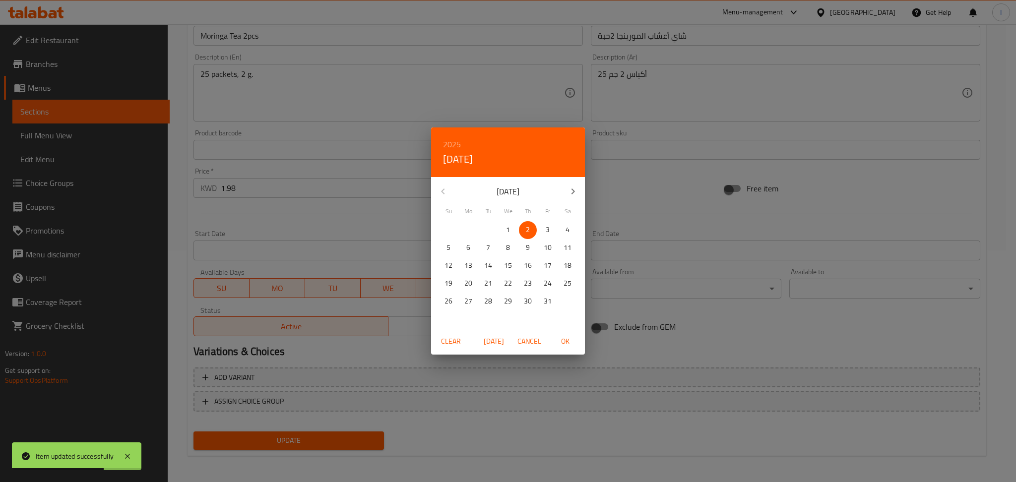
drag, startPoint x: 568, startPoint y: 227, endPoint x: 563, endPoint y: 250, distance: 23.4
click at [568, 227] on p "4" at bounding box center [568, 230] width 4 height 12
drag, startPoint x: 565, startPoint y: 337, endPoint x: 590, endPoint y: 317, distance: 32.8
click at [566, 337] on span "OK" at bounding box center [565, 341] width 24 height 12
type input "[DATE]"
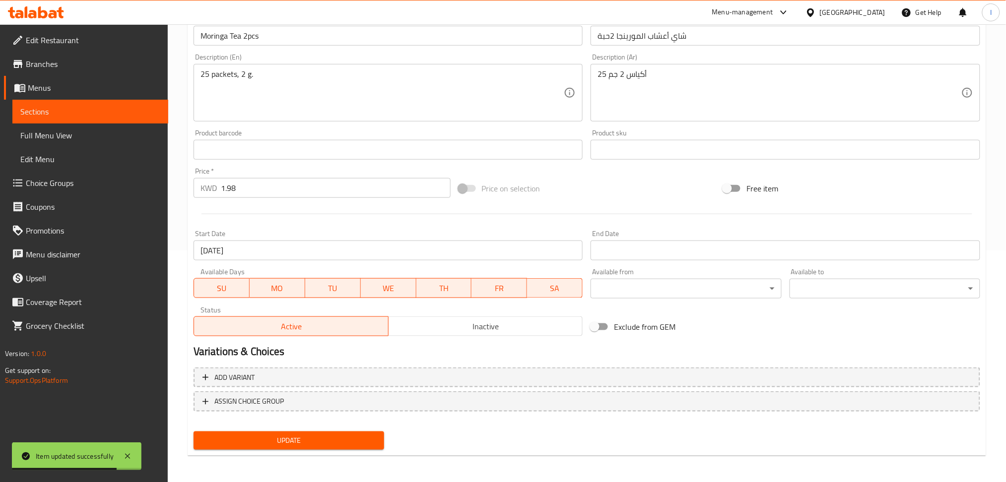
click at [606, 260] on input "Start Date" at bounding box center [785, 251] width 390 height 20
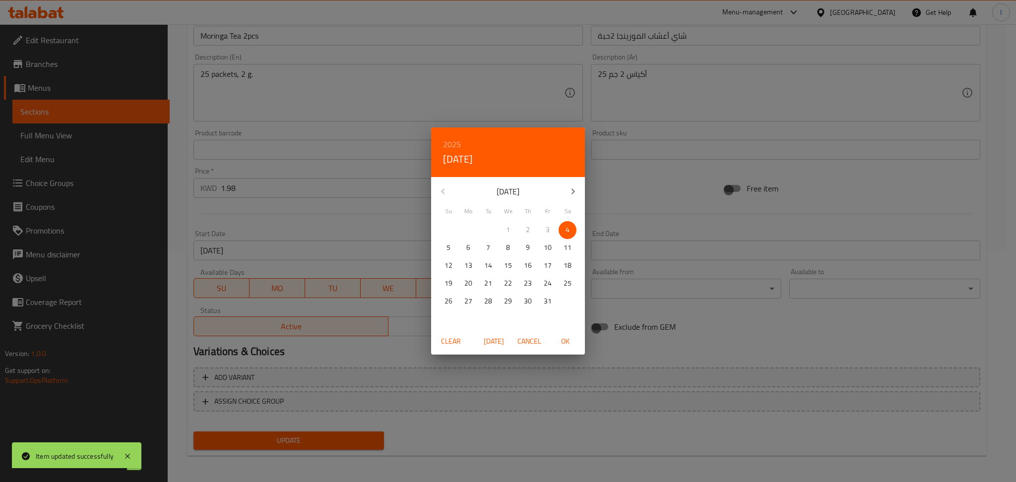
click at [570, 231] on span "4" at bounding box center [568, 230] width 18 height 12
click at [565, 337] on span "OK" at bounding box center [565, 341] width 24 height 12
type input "[DATE]"
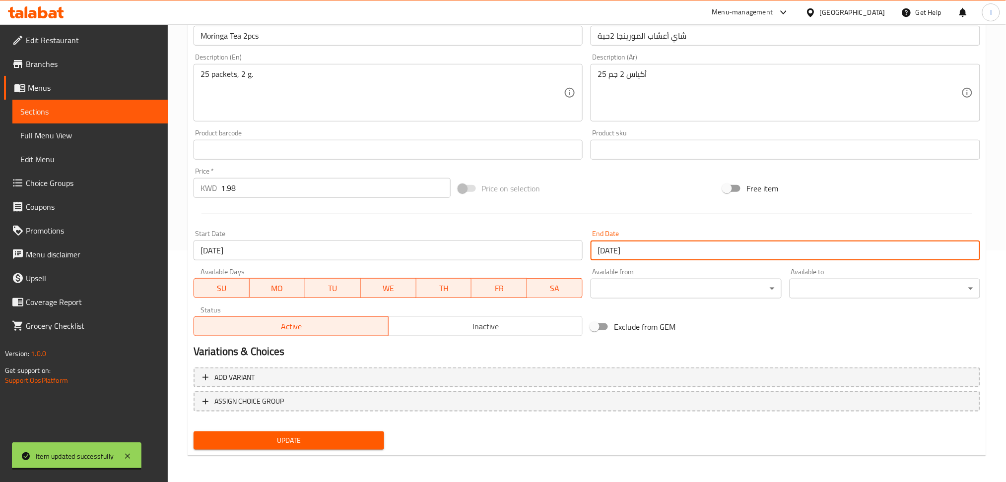
click at [338, 425] on div "Add variant ASSIGN CHOICE GROUP" at bounding box center [587, 396] width 794 height 65
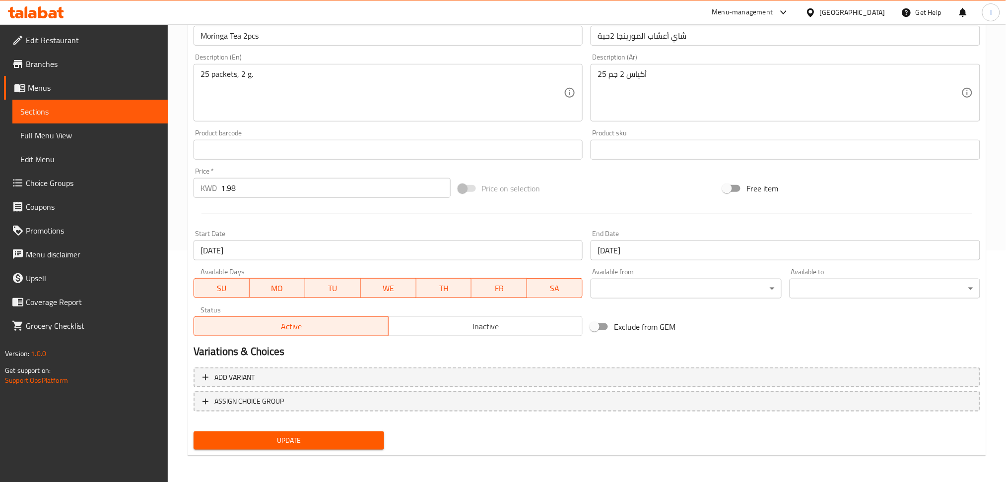
click at [289, 446] on span "Update" at bounding box center [288, 441] width 175 height 12
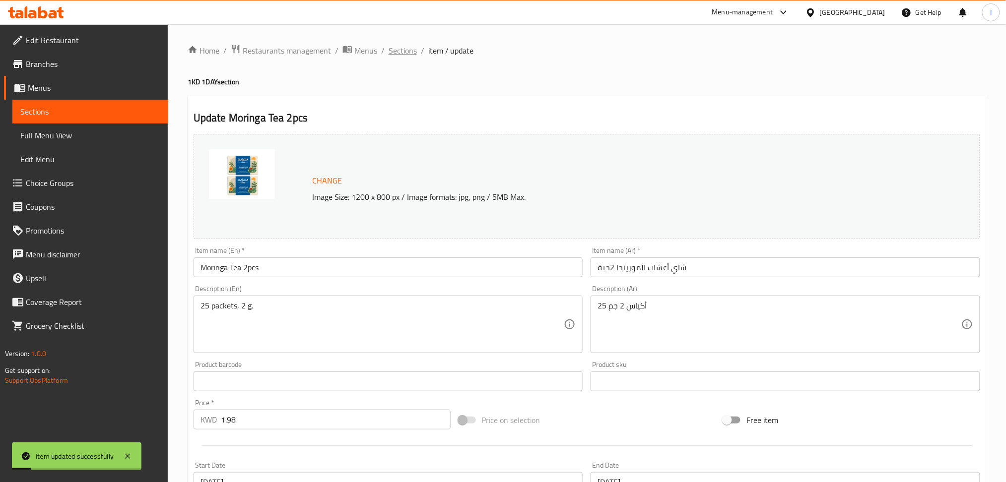
click at [405, 56] on span "Sections" at bounding box center [403, 51] width 28 height 12
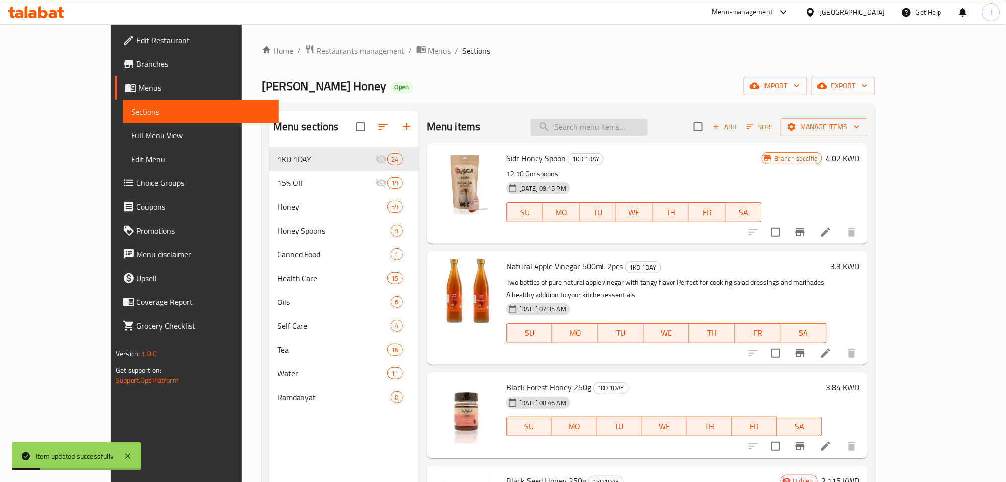
click at [615, 130] on input "search" at bounding box center [588, 127] width 117 height 17
paste input "Black Seed Honey 250g"
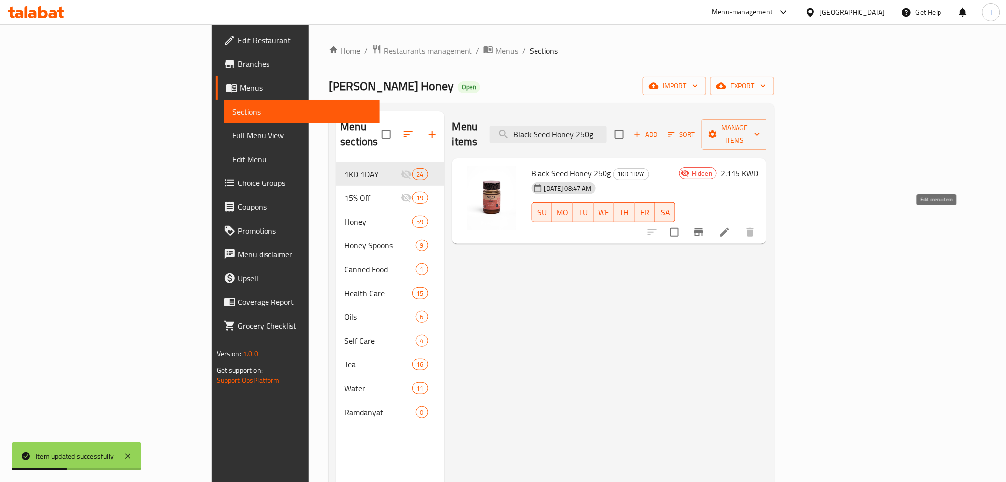
type input "Black Seed Honey 250g"
click at [729, 228] on icon at bounding box center [724, 232] width 9 height 9
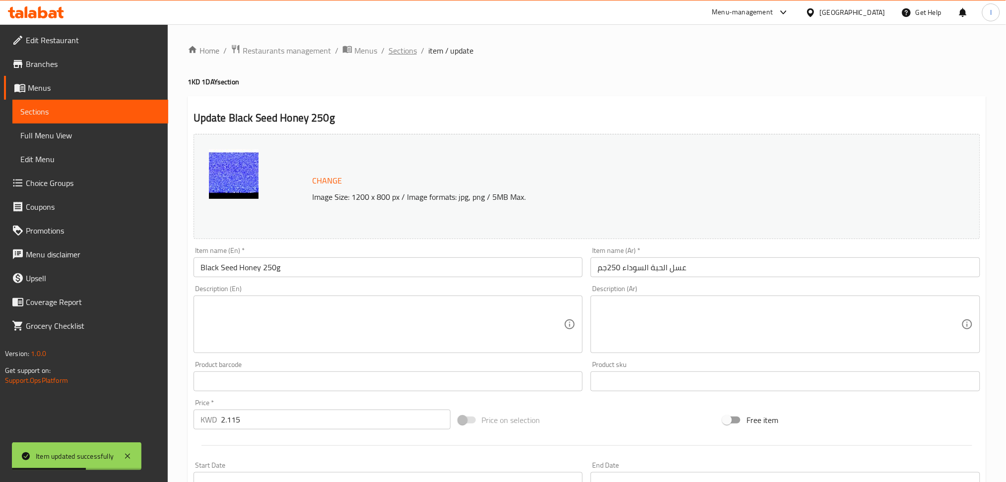
click at [391, 46] on span "Sections" at bounding box center [403, 51] width 28 height 12
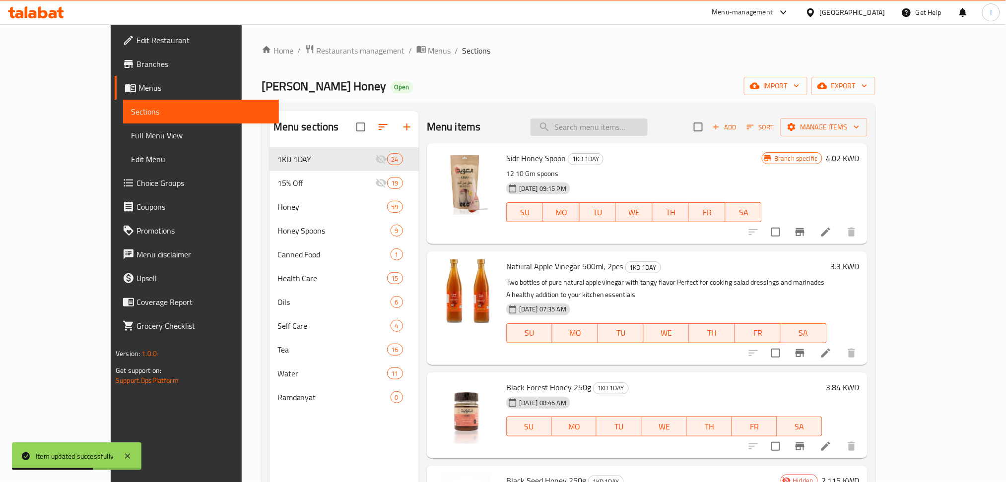
click at [622, 124] on input "search" at bounding box center [588, 127] width 117 height 17
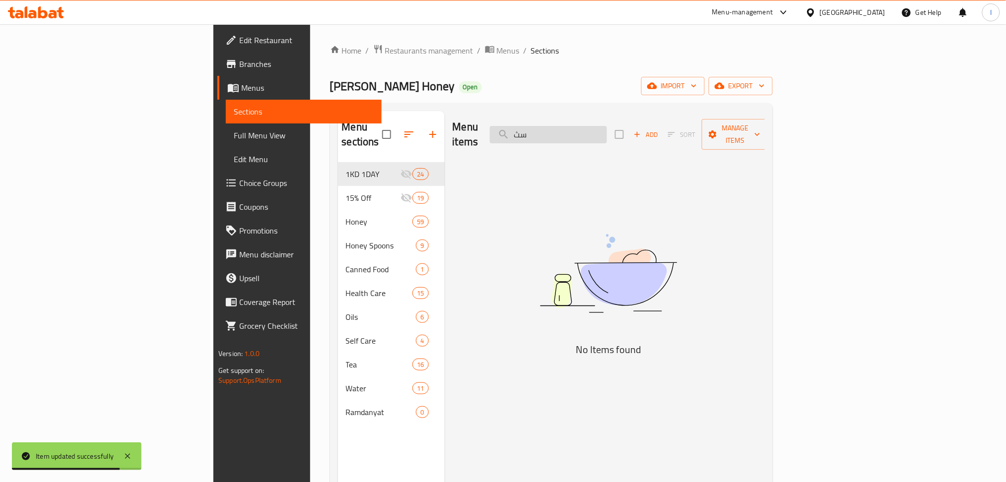
type input "س"
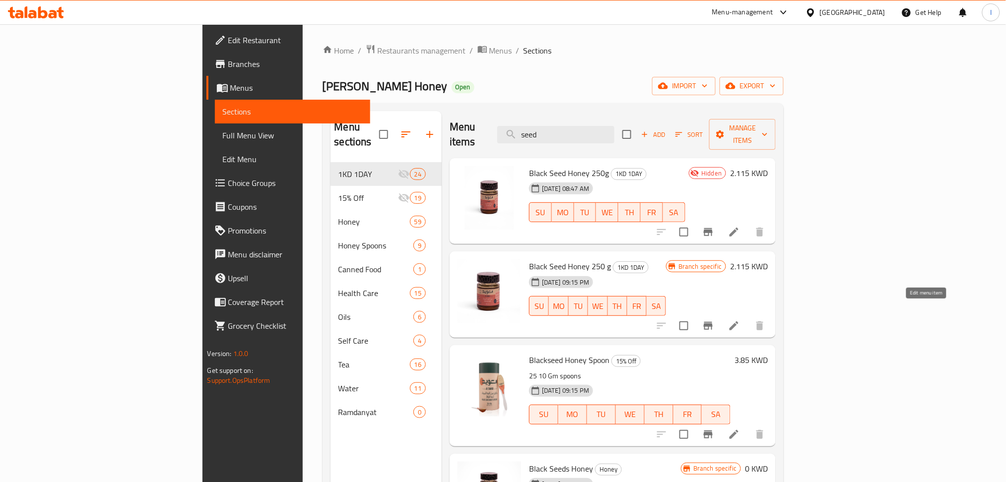
type input "seed"
click at [738, 322] on icon at bounding box center [733, 326] width 9 height 9
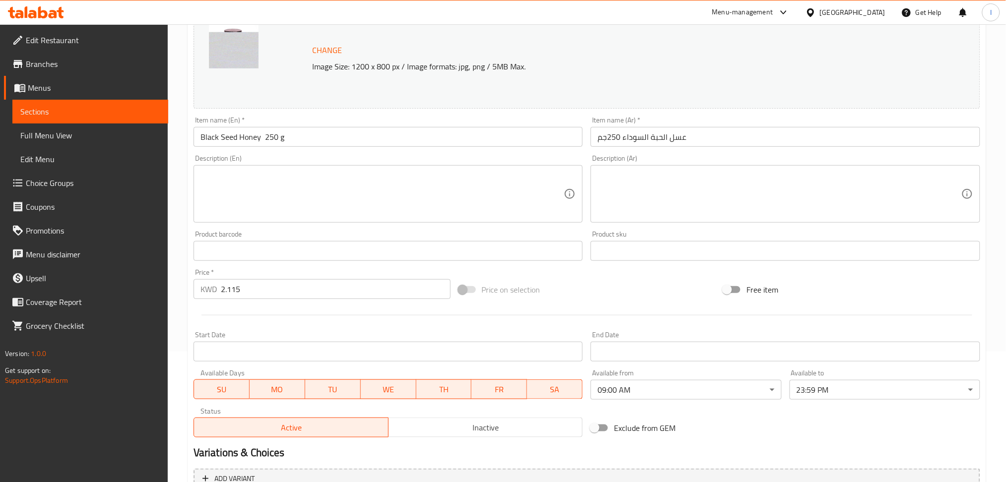
scroll to position [232, 0]
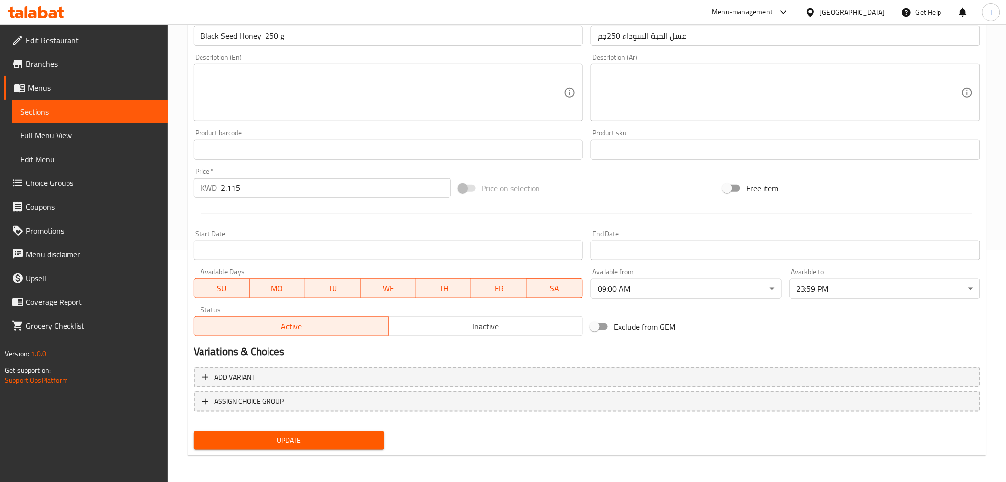
click at [571, 249] on input "Start Date" at bounding box center [389, 251] width 390 height 20
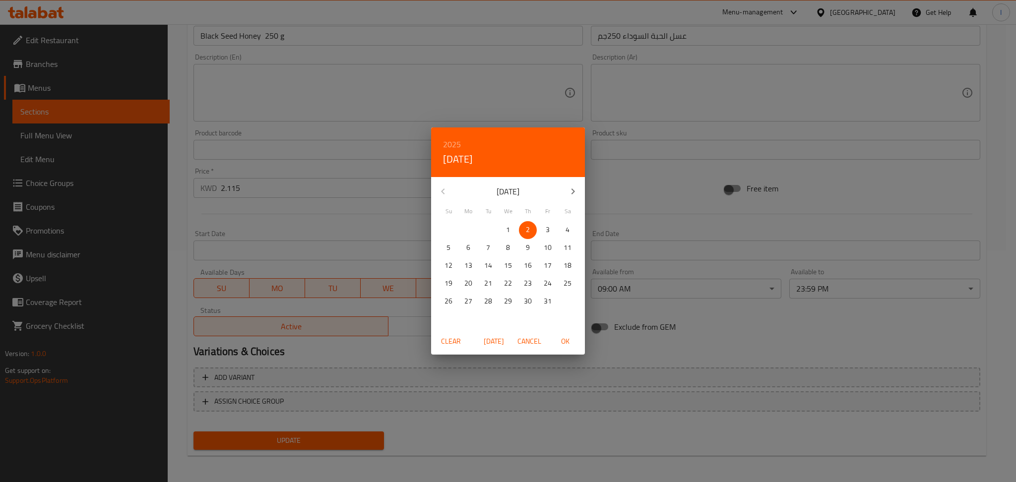
click at [568, 231] on p "4" at bounding box center [568, 230] width 4 height 12
click at [561, 340] on span "OK" at bounding box center [565, 341] width 24 height 12
type input "[DATE]"
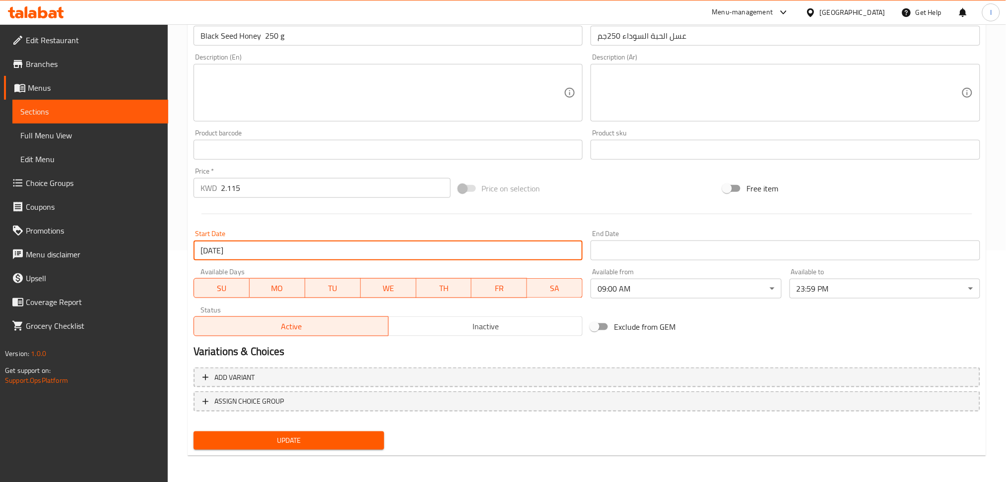
click at [605, 260] on input "Start Date" at bounding box center [785, 251] width 390 height 20
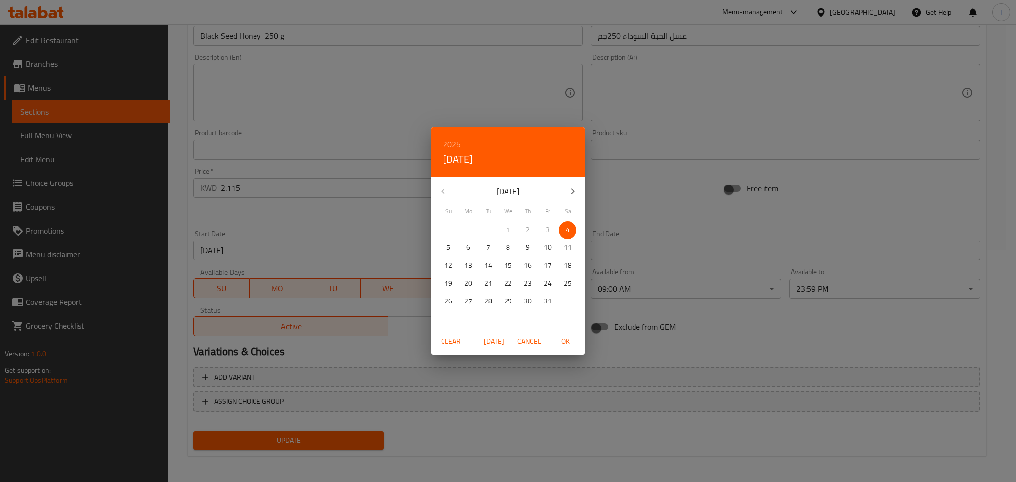
click at [567, 230] on p "4" at bounding box center [568, 230] width 4 height 12
click at [561, 341] on span "OK" at bounding box center [565, 341] width 24 height 12
type input "[DATE]"
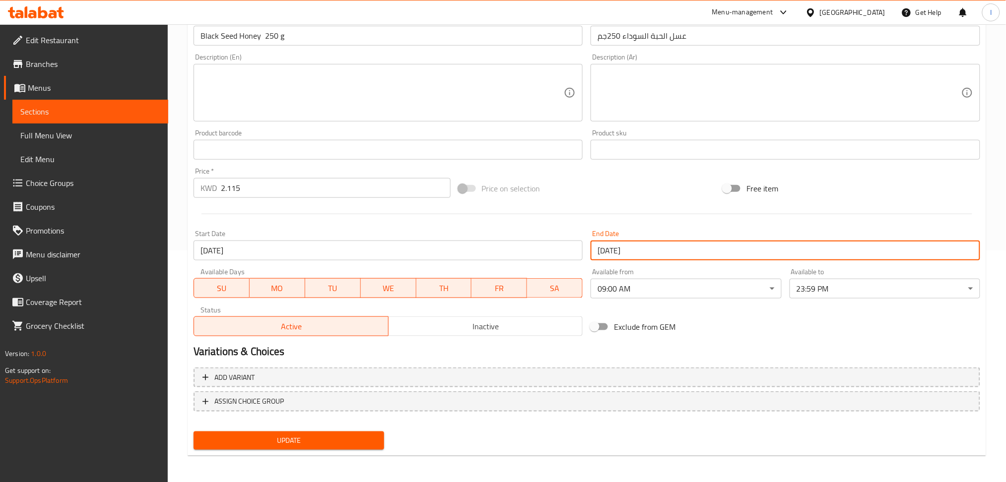
click at [258, 438] on span "Update" at bounding box center [288, 441] width 175 height 12
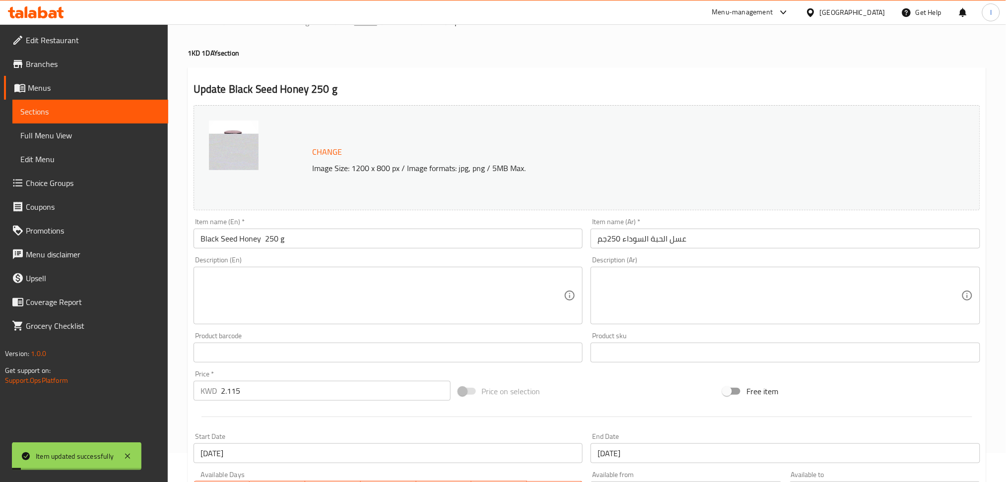
scroll to position [0, 0]
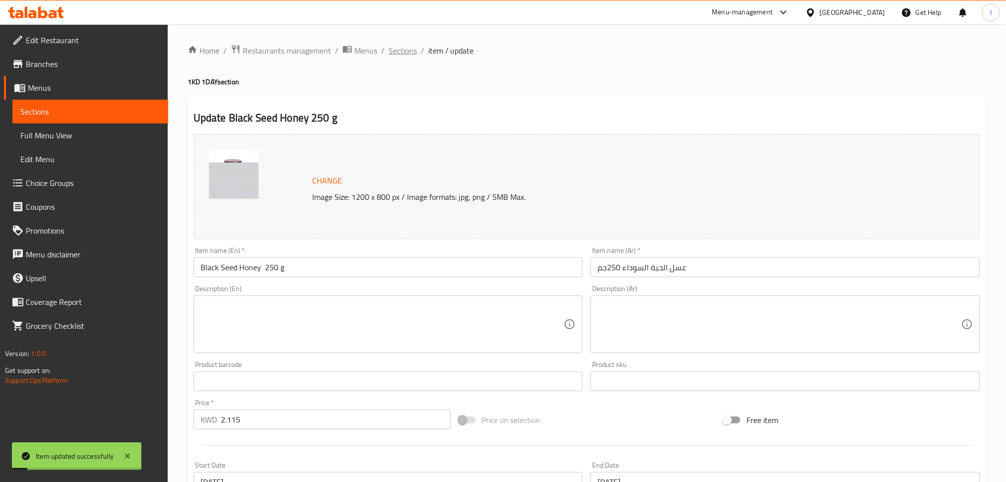
click at [394, 51] on span "Sections" at bounding box center [403, 51] width 28 height 12
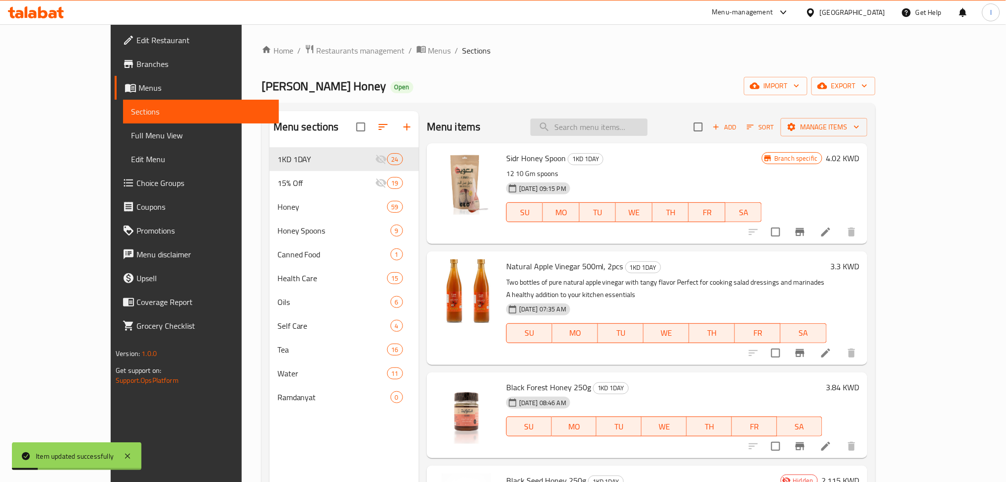
click at [622, 127] on input "search" at bounding box center [588, 127] width 117 height 17
paste input "Propolis And Honey Soap"
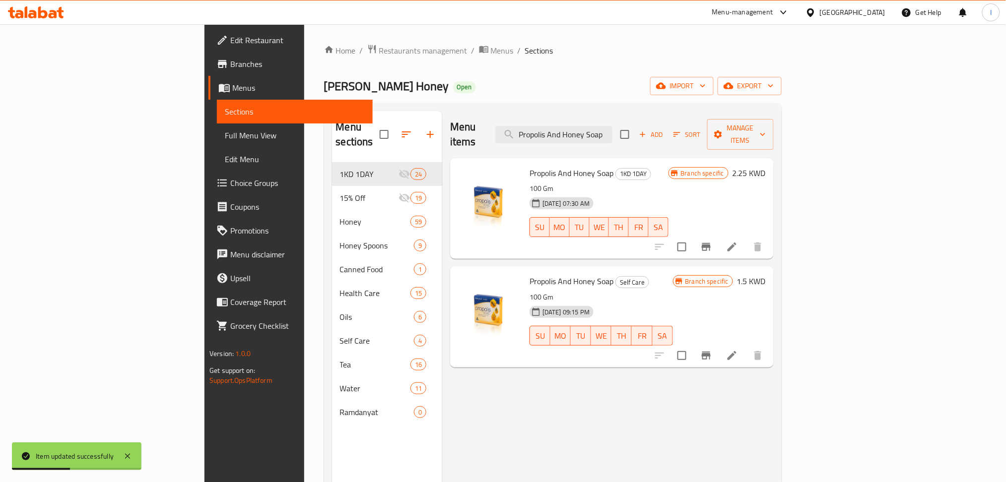
type input "Propolis And Honey Soap"
click at [746, 241] on li at bounding box center [732, 247] width 28 height 18
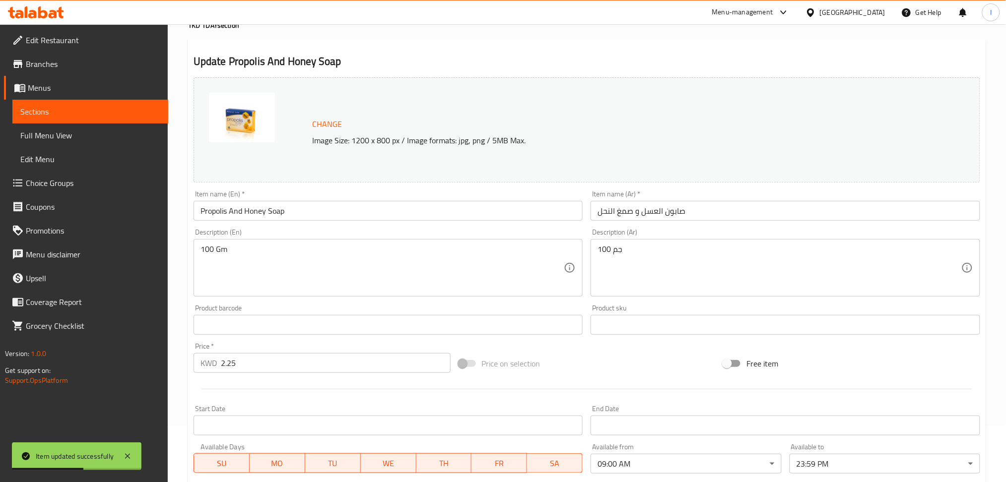
scroll to position [232, 0]
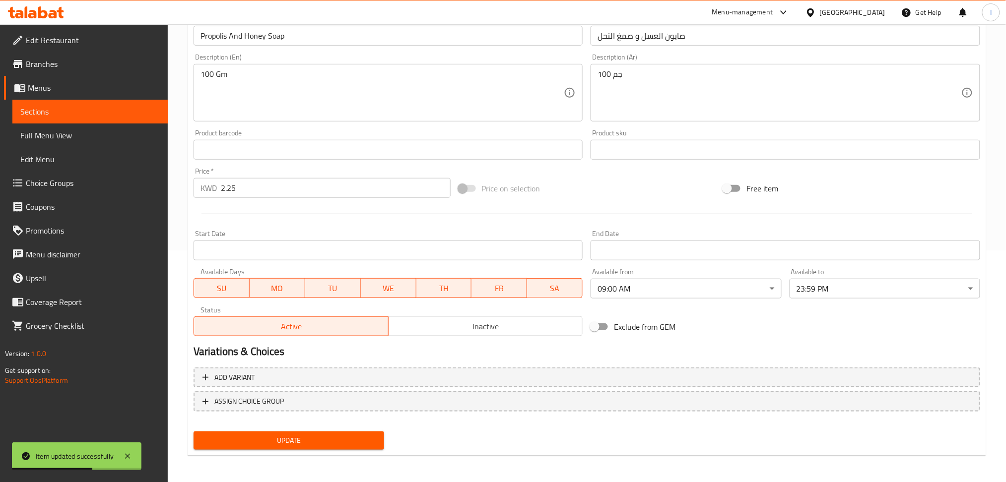
click at [493, 250] on input "Start Date" at bounding box center [389, 251] width 390 height 20
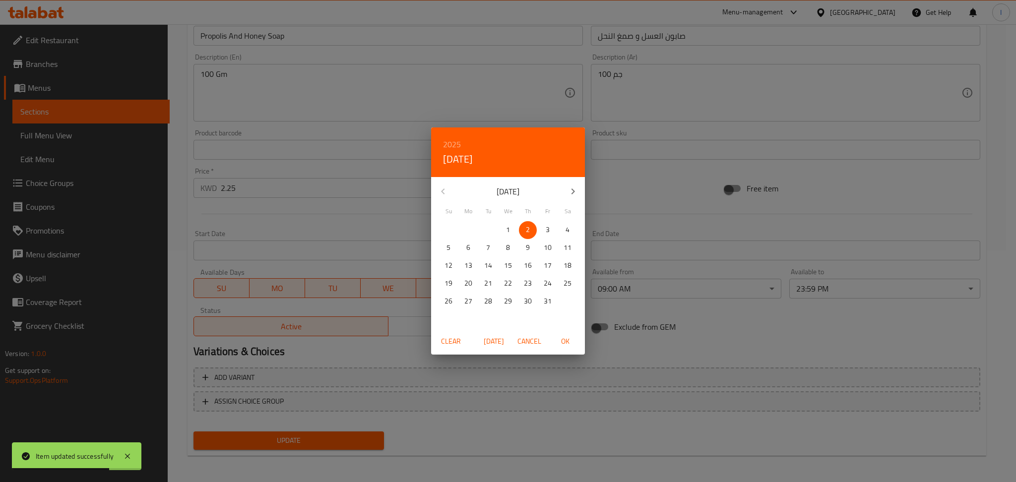
click at [570, 235] on span "4" at bounding box center [568, 230] width 18 height 12
click at [566, 338] on span "OK" at bounding box center [565, 341] width 24 height 12
type input "[DATE]"
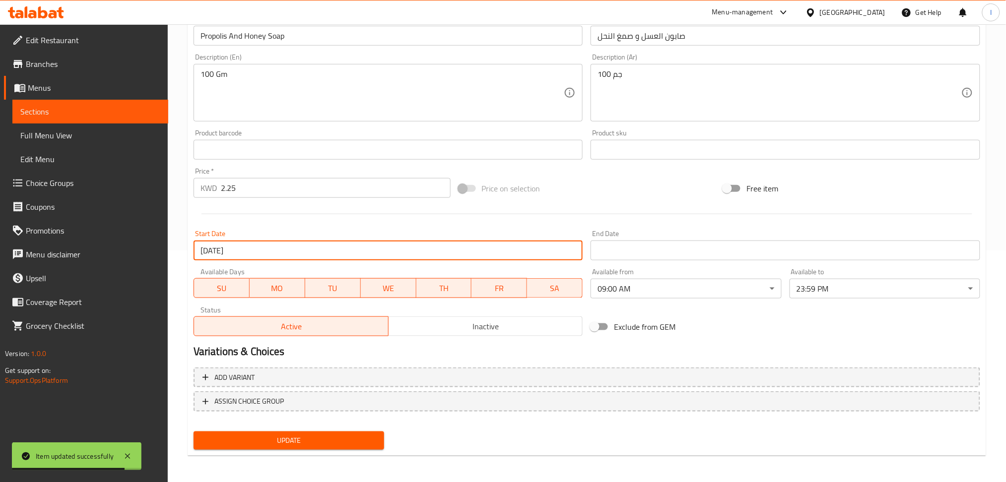
click at [629, 248] on input "Start Date" at bounding box center [785, 251] width 390 height 20
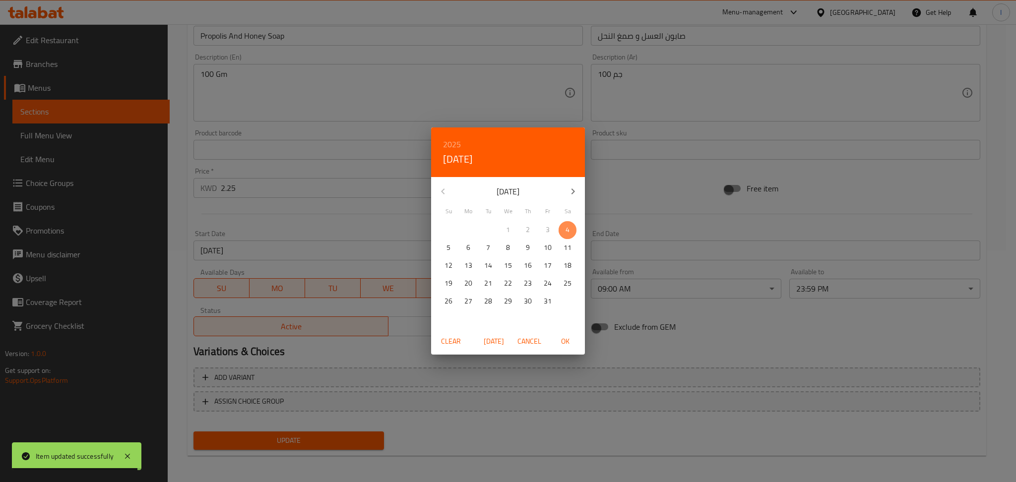
click at [572, 223] on button "4" at bounding box center [568, 230] width 18 height 18
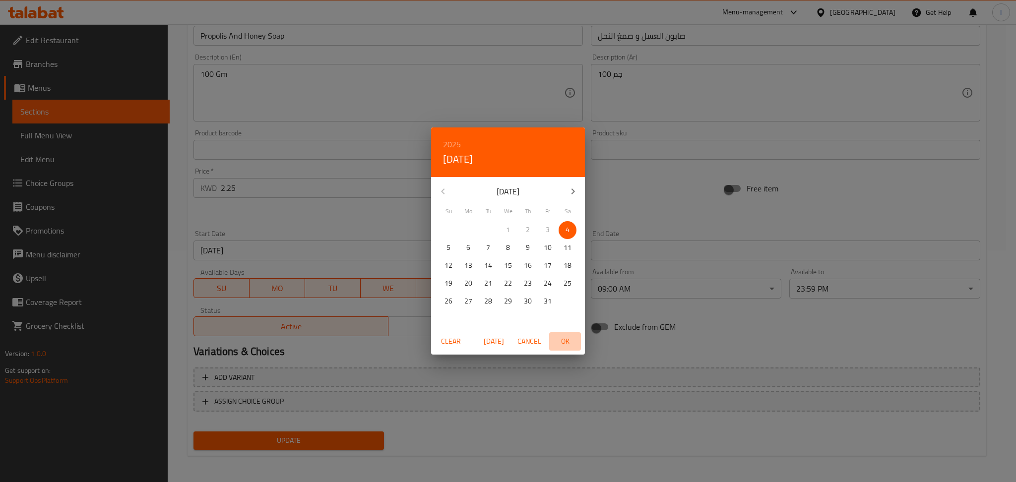
click at [565, 337] on span "OK" at bounding box center [565, 341] width 24 height 12
type input "[DATE]"
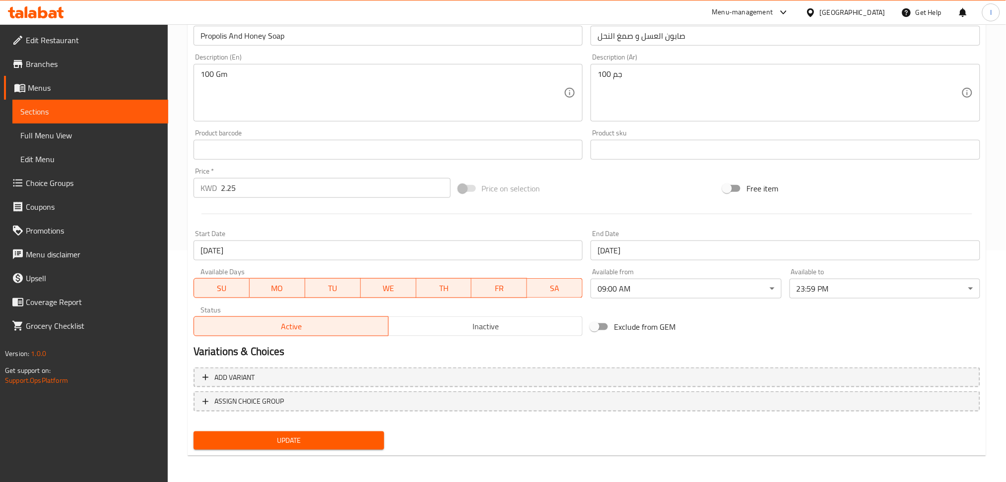
click at [312, 428] on div "Update" at bounding box center [289, 441] width 198 height 26
click at [303, 436] on span "Update" at bounding box center [288, 441] width 175 height 12
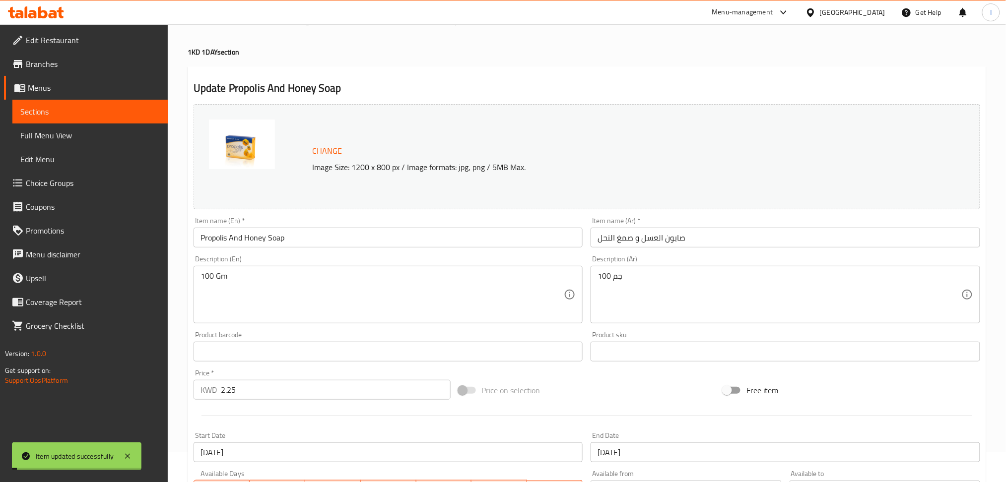
scroll to position [0, 0]
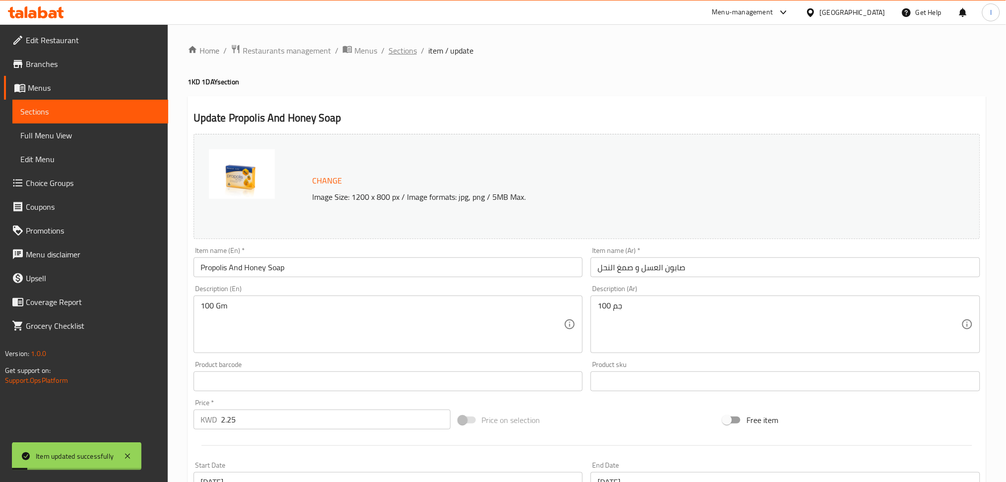
click at [391, 51] on span "Sections" at bounding box center [403, 51] width 28 height 12
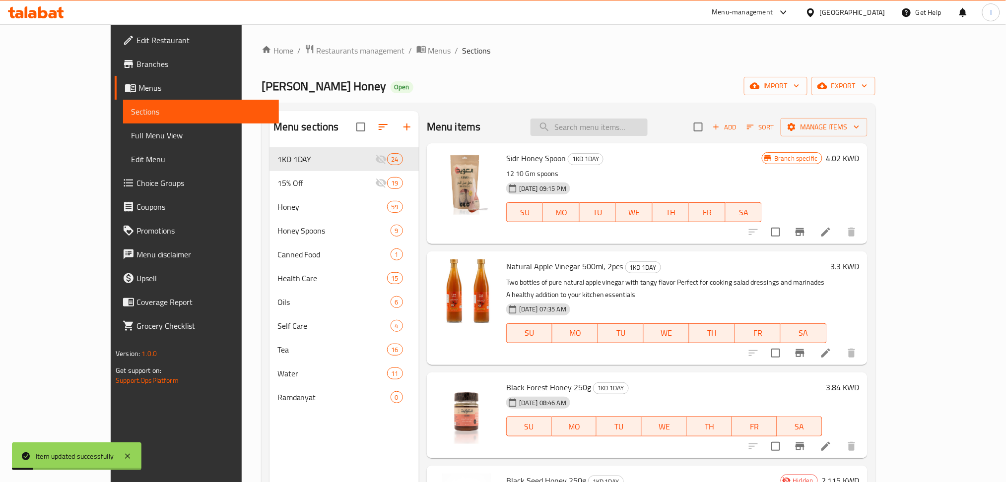
click at [635, 128] on input "search" at bounding box center [588, 127] width 117 height 17
paste input "Clover Honey 250g"
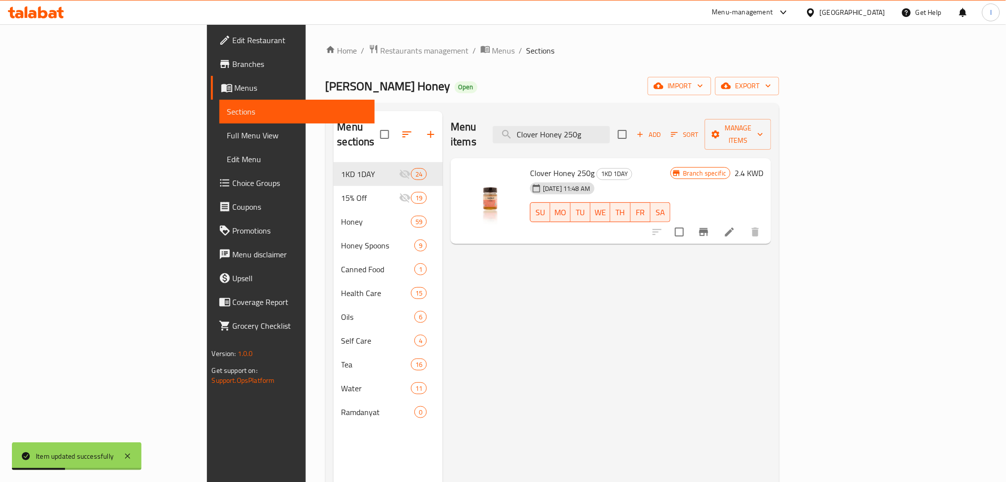
type input "Clover Honey 250g"
click at [734, 228] on icon at bounding box center [729, 232] width 9 height 9
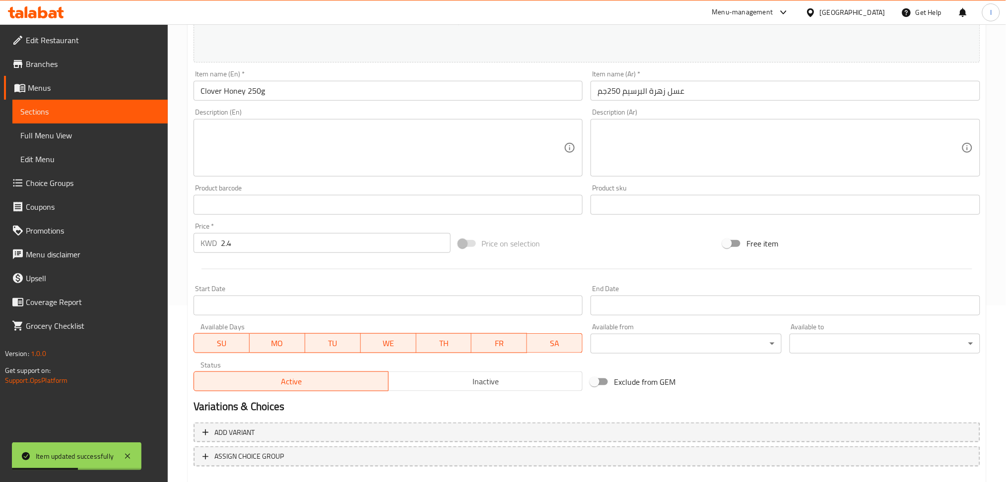
scroll to position [232, 0]
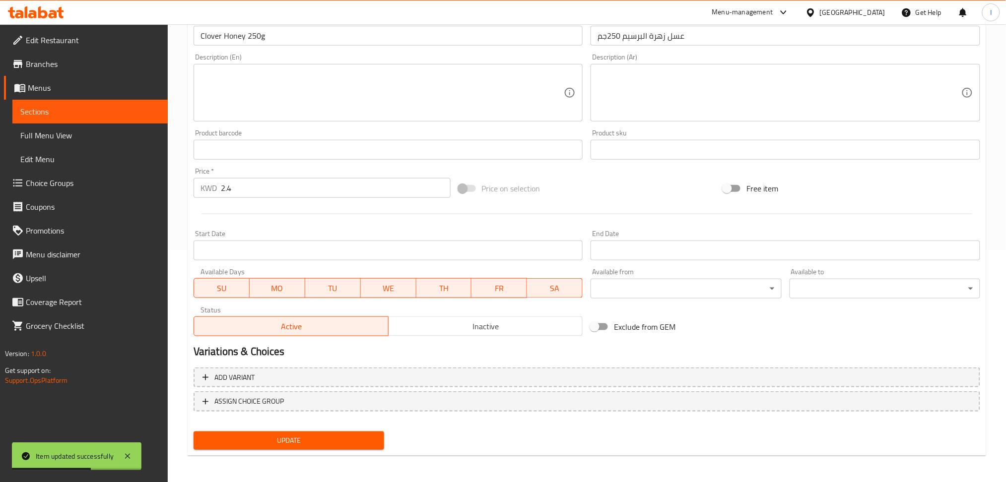
click at [295, 255] on input "Start Date" at bounding box center [389, 251] width 390 height 20
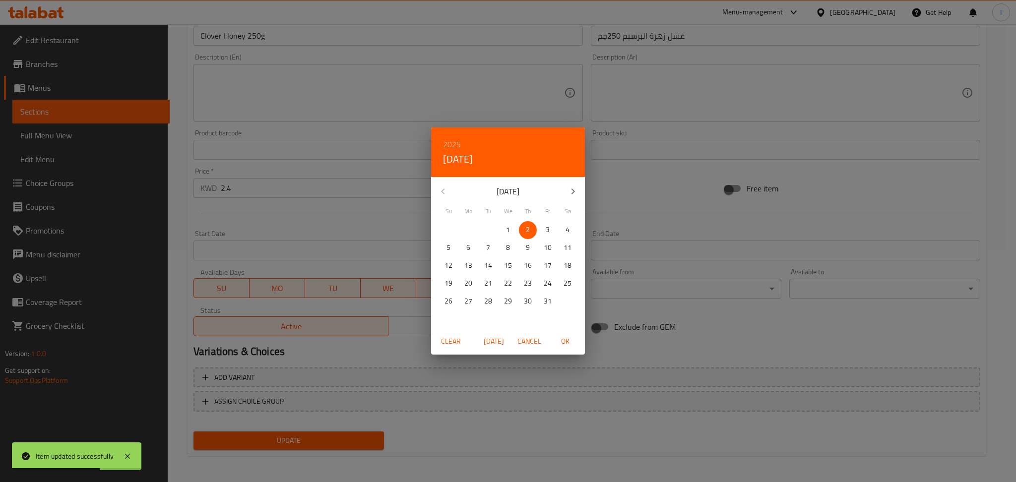
click at [560, 229] on span "4" at bounding box center [568, 230] width 18 height 12
click at [567, 336] on span "OK" at bounding box center [565, 341] width 24 height 12
type input "[DATE]"
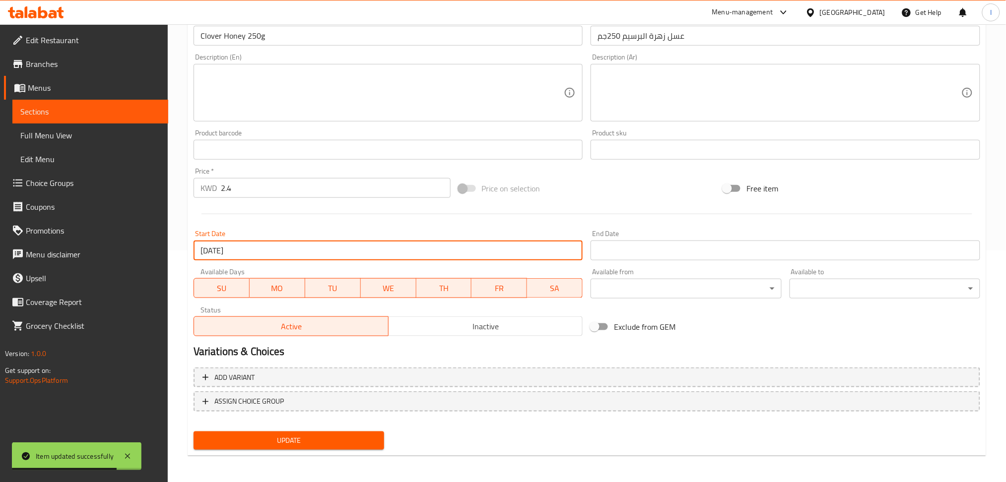
drag, startPoint x: 610, startPoint y: 247, endPoint x: 610, endPoint y: 253, distance: 6.0
click at [610, 253] on input "Start Date" at bounding box center [785, 251] width 390 height 20
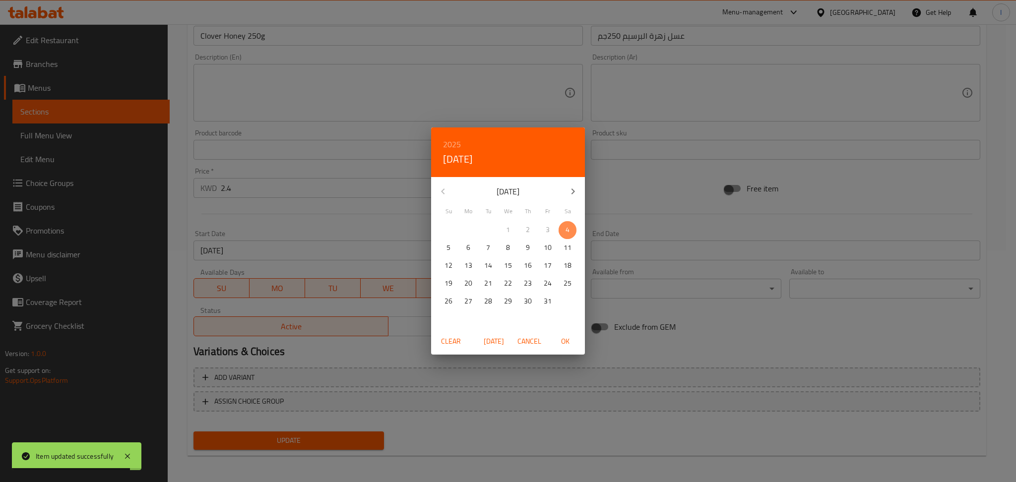
click at [569, 232] on p "4" at bounding box center [568, 230] width 4 height 12
click at [564, 341] on span "OK" at bounding box center [565, 341] width 24 height 12
type input "[DATE]"
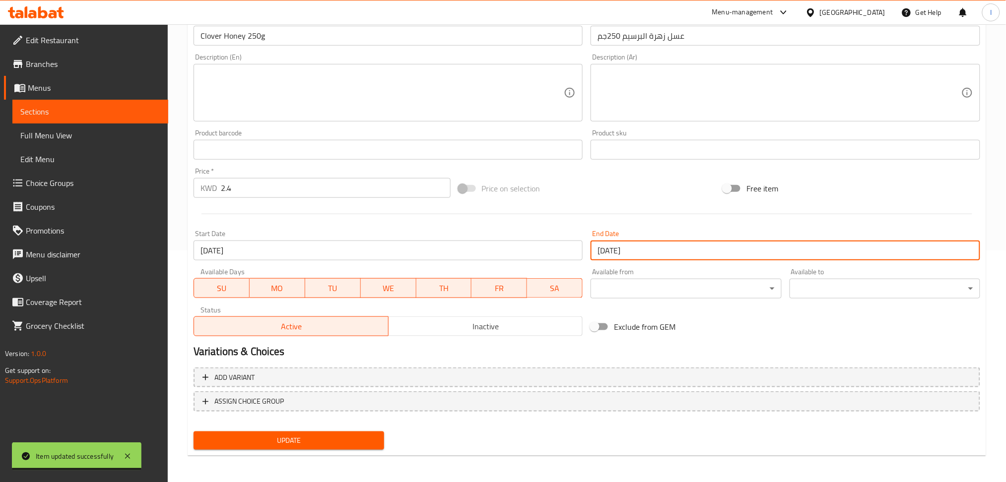
click at [280, 435] on span "Update" at bounding box center [288, 441] width 175 height 12
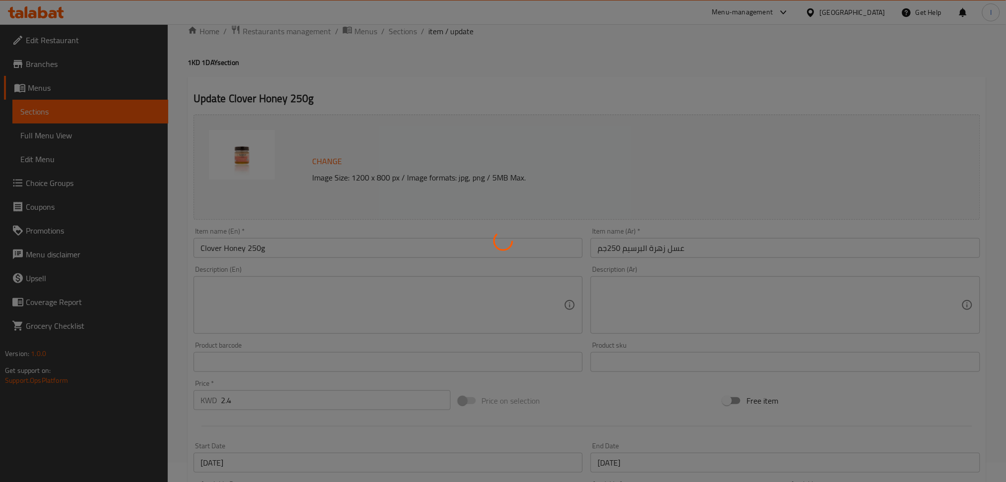
scroll to position [0, 0]
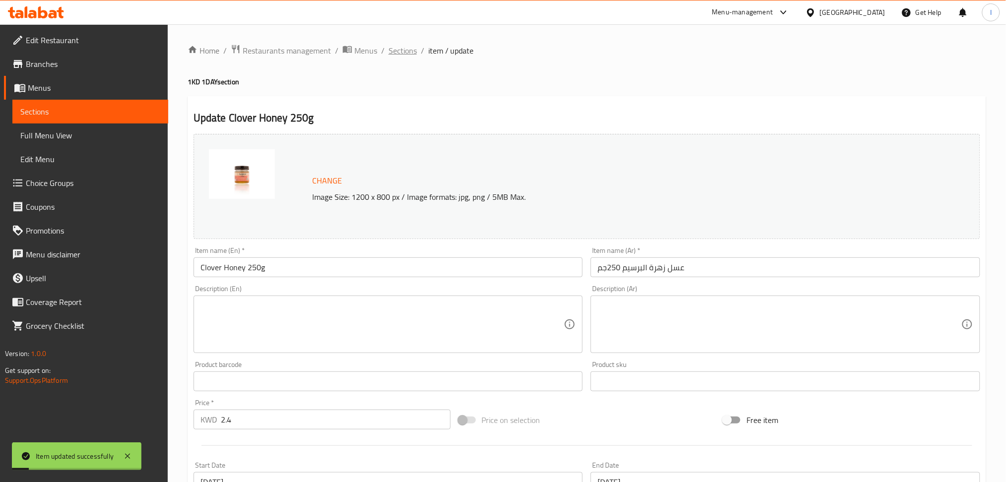
click at [397, 46] on span "Sections" at bounding box center [403, 51] width 28 height 12
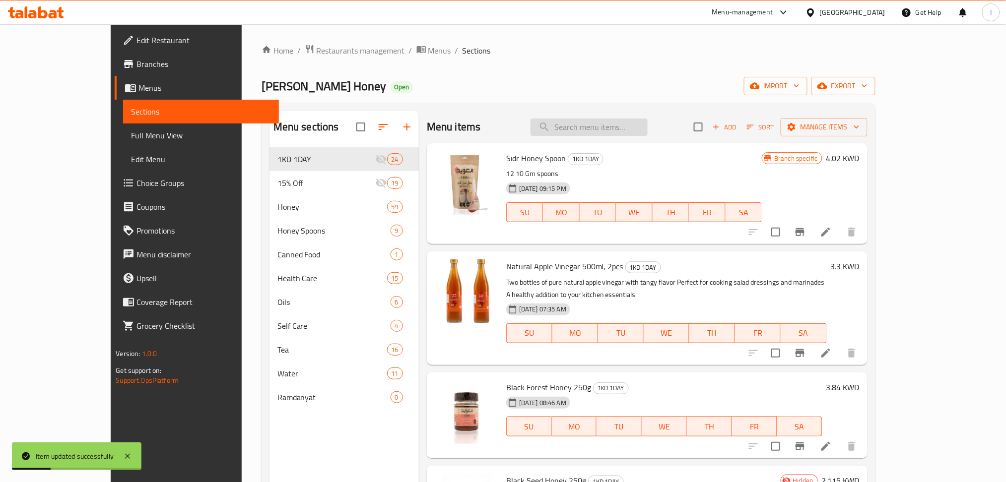
click at [608, 124] on input "search" at bounding box center [588, 127] width 117 height 17
paste input "Flower Honey Spoon 12x10g"
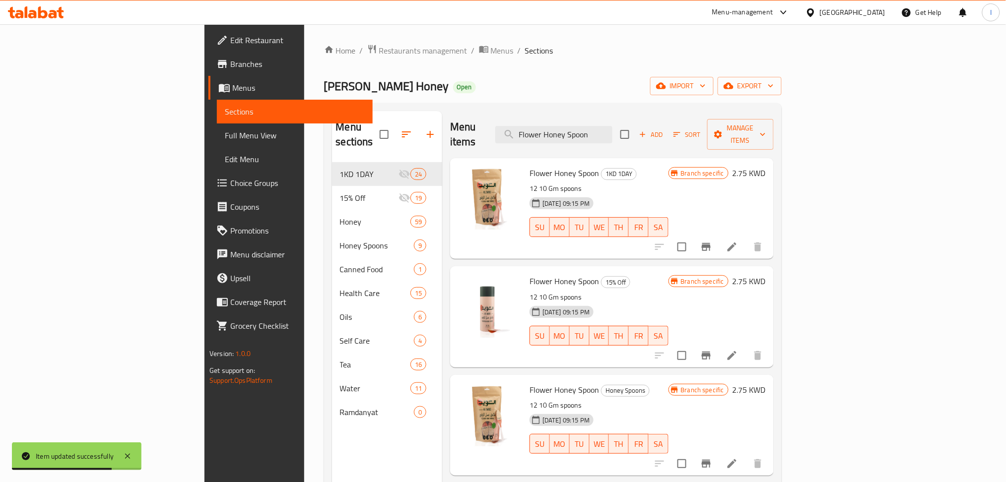
type input "Flower Honey Spoon"
click at [738, 241] on icon at bounding box center [732, 247] width 12 height 12
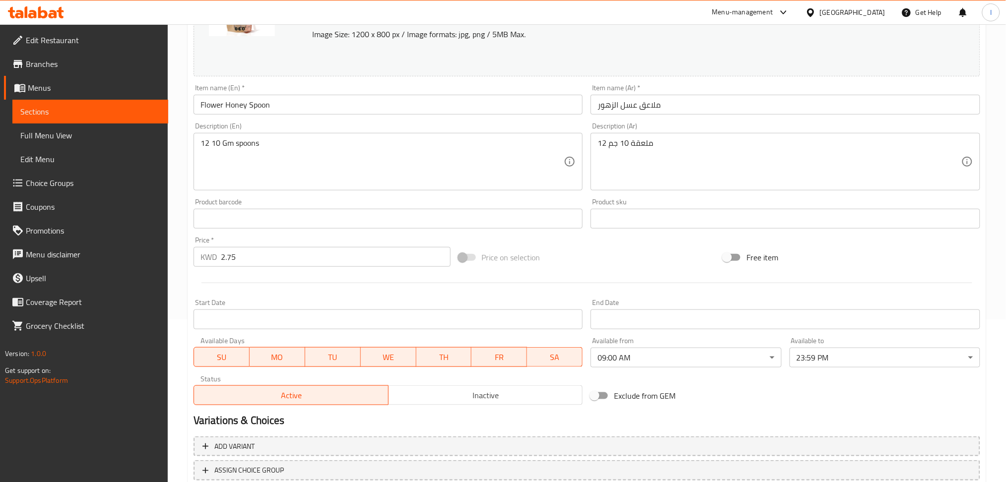
scroll to position [232, 0]
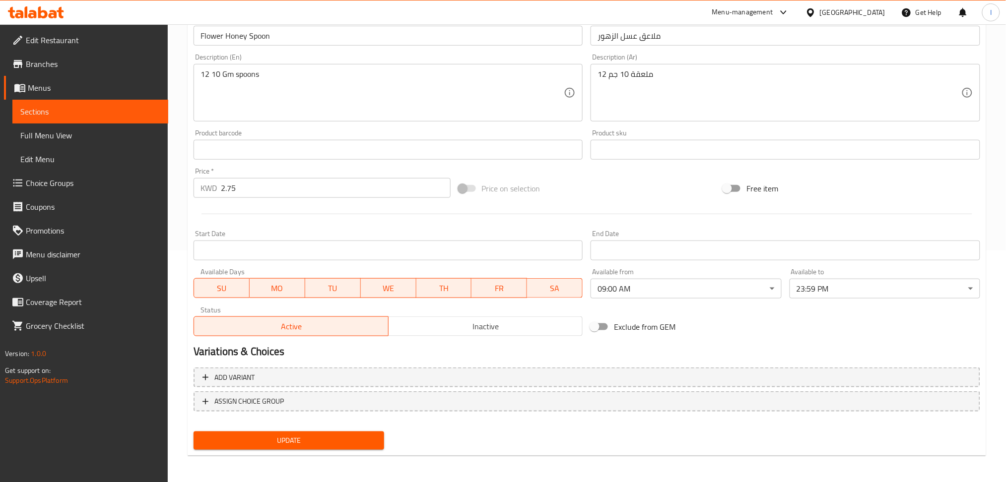
click at [370, 256] on input "Start Date" at bounding box center [389, 251] width 390 height 20
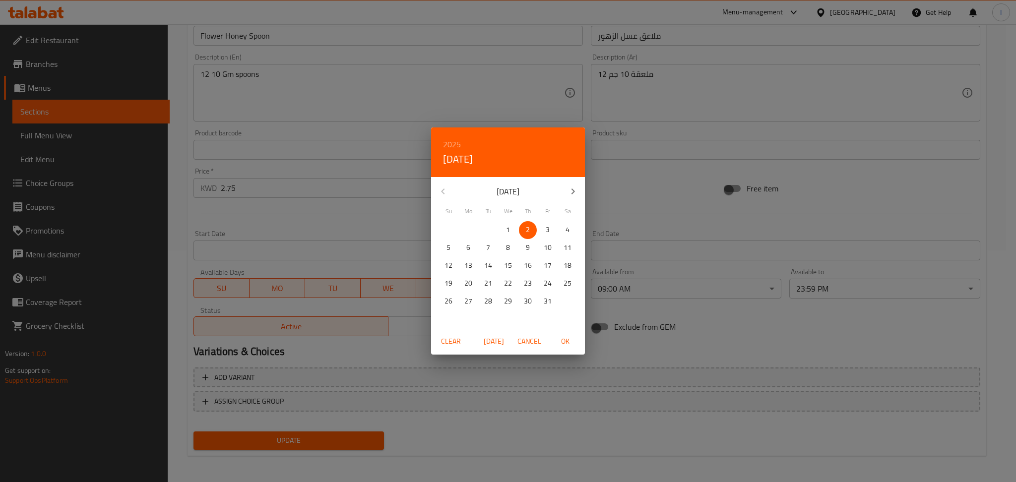
click at [572, 229] on span "4" at bounding box center [568, 230] width 18 height 12
click at [568, 343] on span "OK" at bounding box center [565, 341] width 24 height 12
type input "[DATE]"
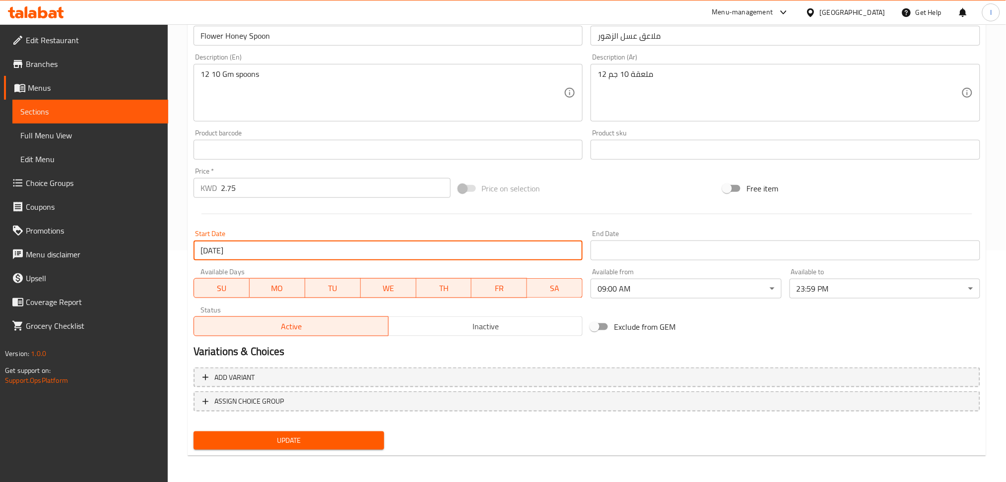
click at [623, 251] on input "Start Date" at bounding box center [785, 251] width 390 height 20
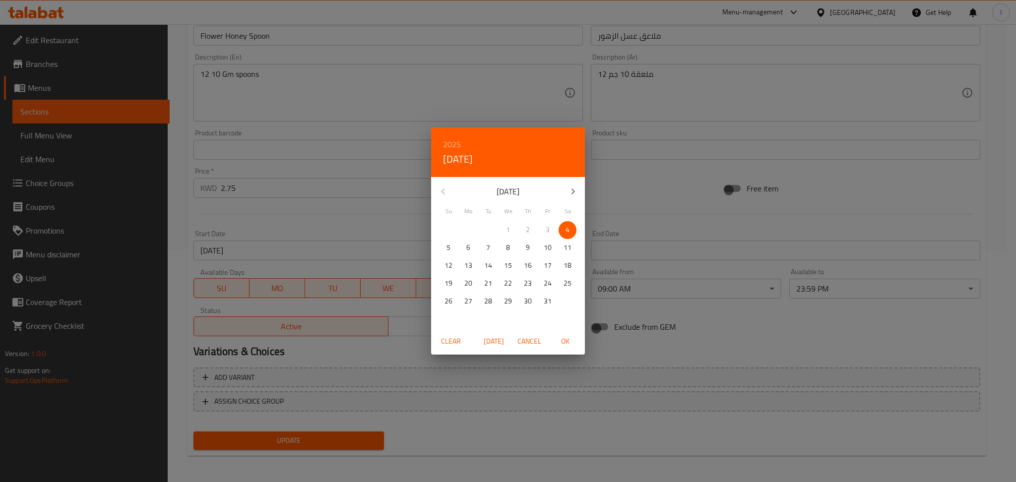
click at [572, 231] on span "4" at bounding box center [568, 230] width 18 height 12
click at [569, 345] on span "OK" at bounding box center [565, 341] width 24 height 12
type input "[DATE]"
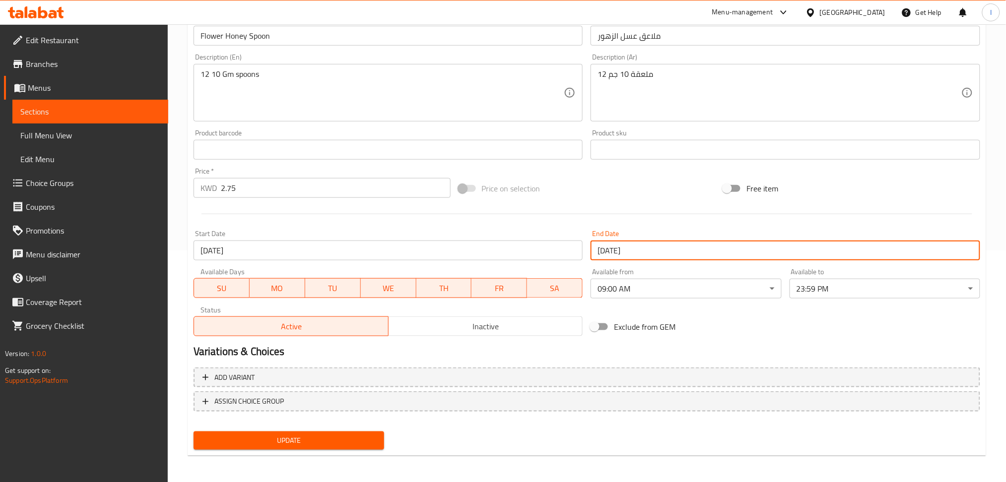
click at [310, 436] on span "Update" at bounding box center [288, 441] width 175 height 12
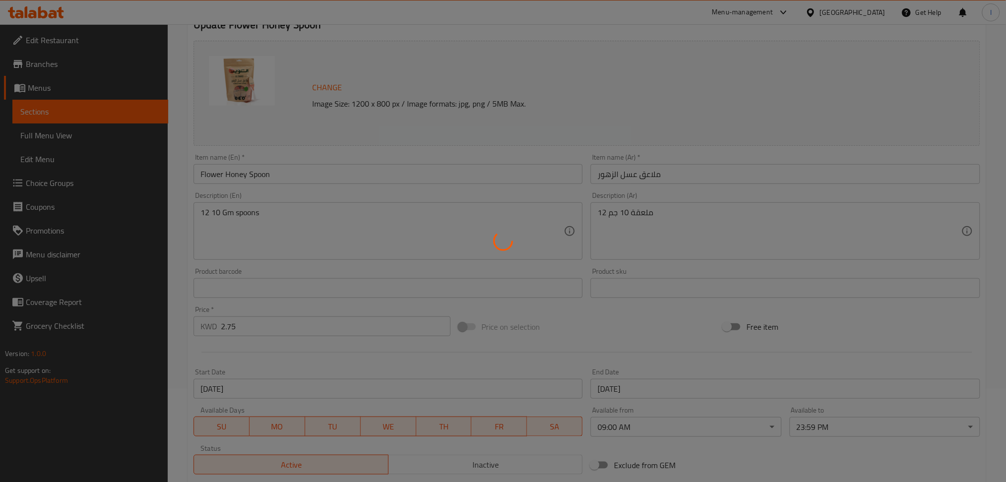
scroll to position [0, 0]
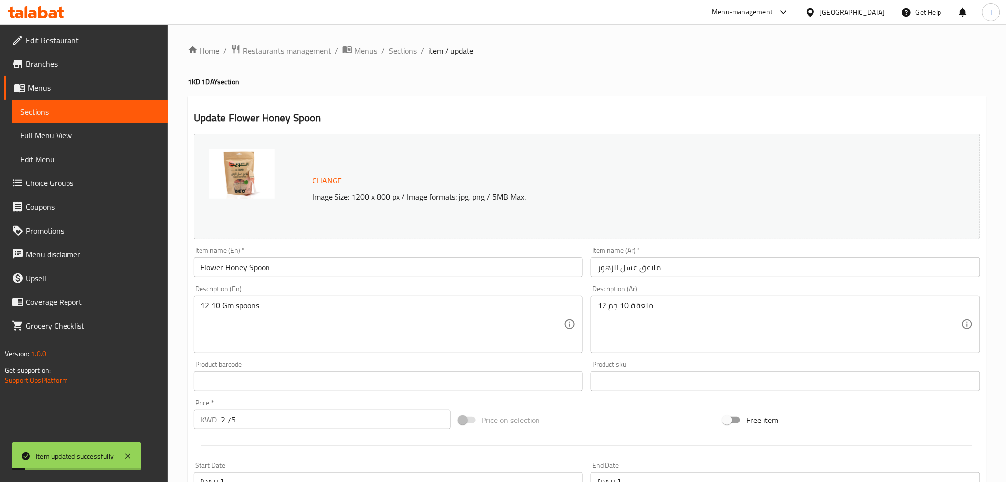
click at [400, 58] on div "Home / Restaurants management / Menus / Sections / item / update 1KD 1DAY secti…" at bounding box center [587, 369] width 798 height 651
click at [402, 51] on span "Sections" at bounding box center [403, 51] width 28 height 12
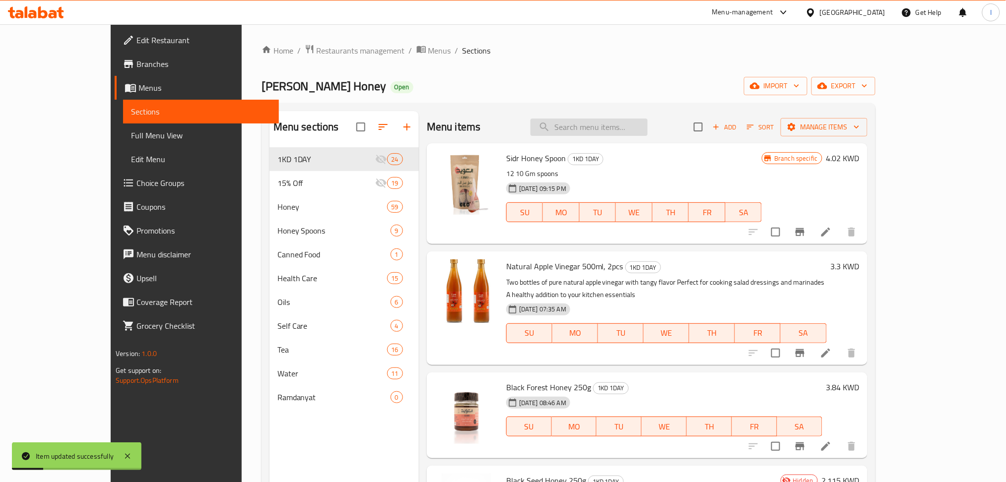
click at [638, 129] on input "search" at bounding box center [588, 127] width 117 height 17
paste input "Special Sedr Honey 250g"
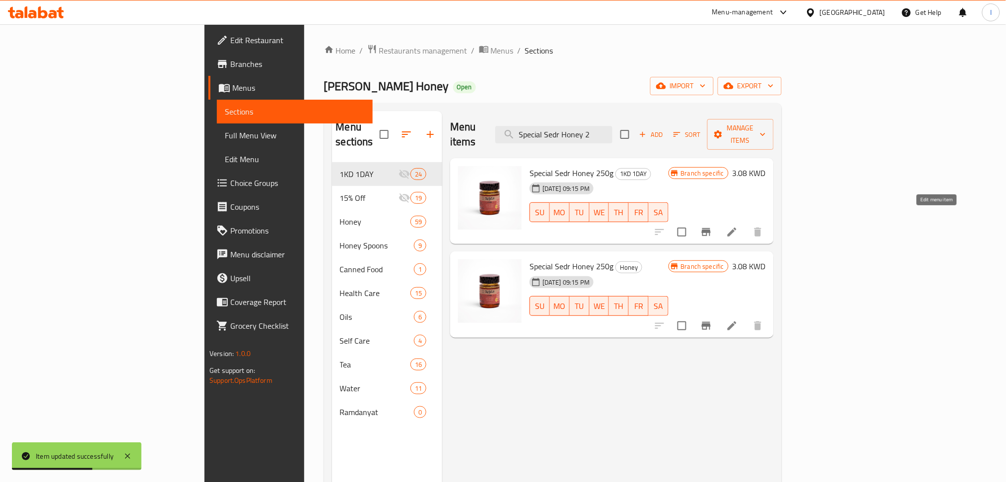
type input "Special Sedr Honey 2"
click at [738, 226] on icon at bounding box center [732, 232] width 12 height 12
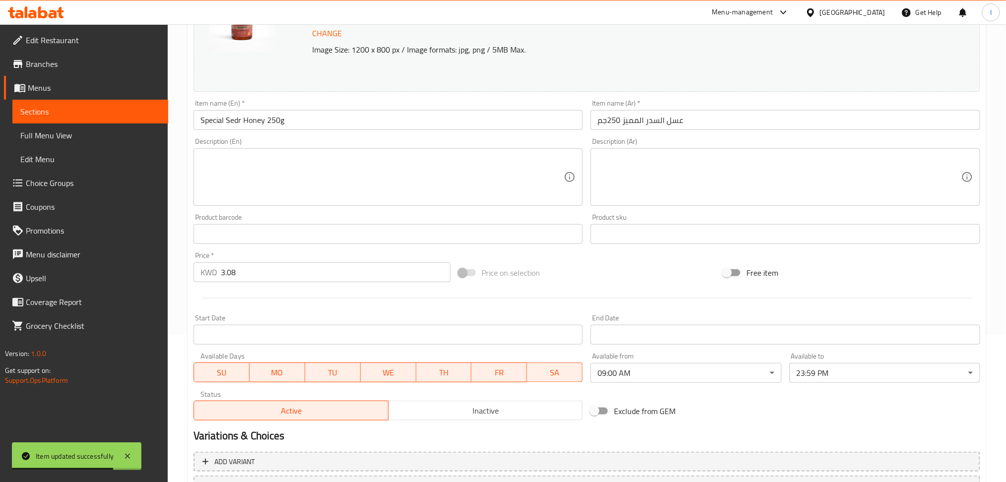
scroll to position [232, 0]
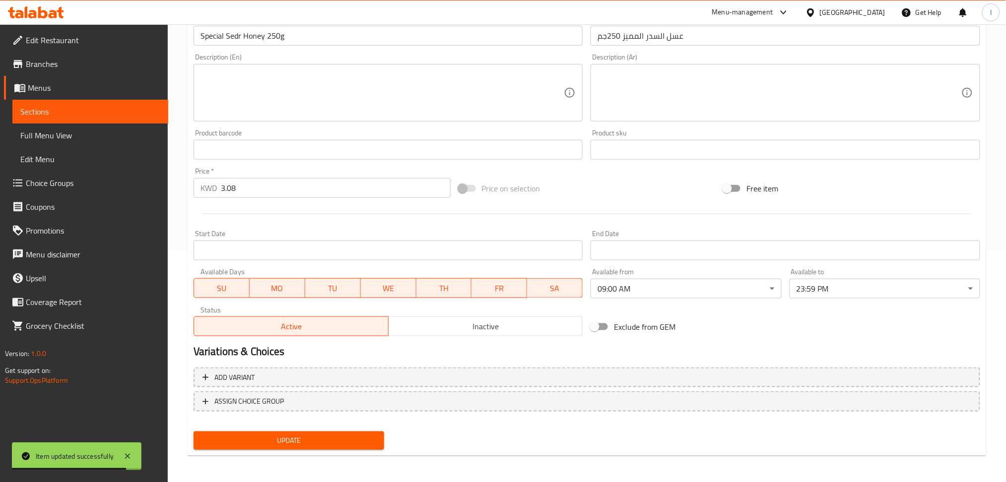
click at [556, 255] on input "Start Date" at bounding box center [389, 251] width 390 height 20
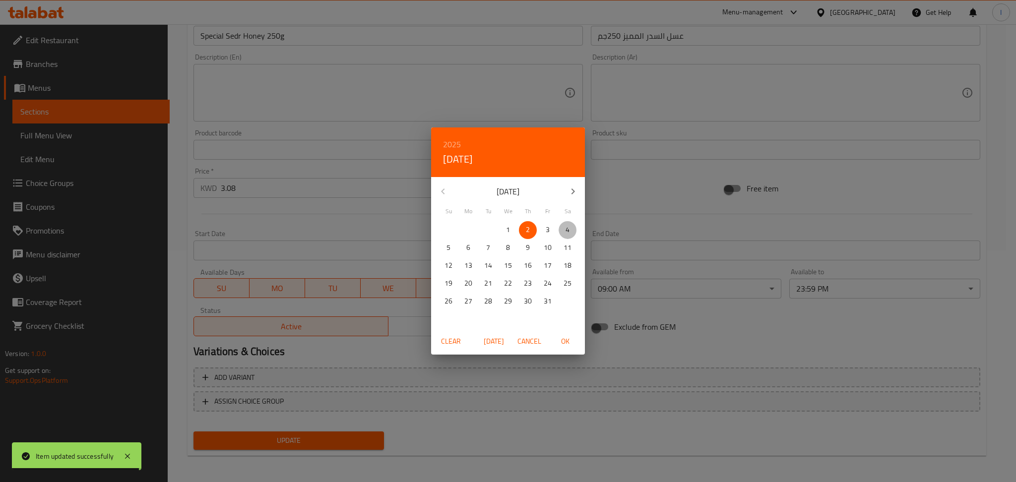
click at [570, 231] on span "4" at bounding box center [568, 230] width 18 height 12
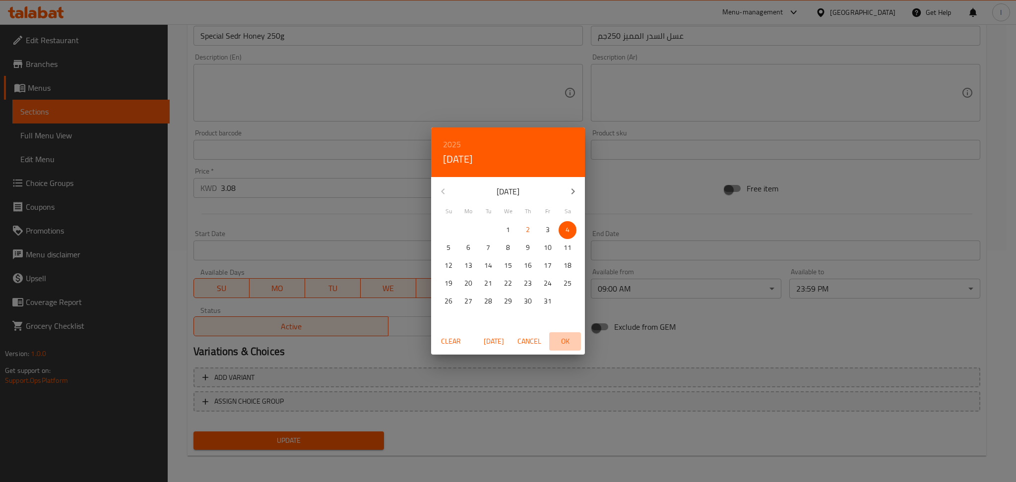
drag, startPoint x: 567, startPoint y: 340, endPoint x: 605, endPoint y: 293, distance: 61.4
click at [567, 340] on span "OK" at bounding box center [565, 341] width 24 height 12
type input "[DATE]"
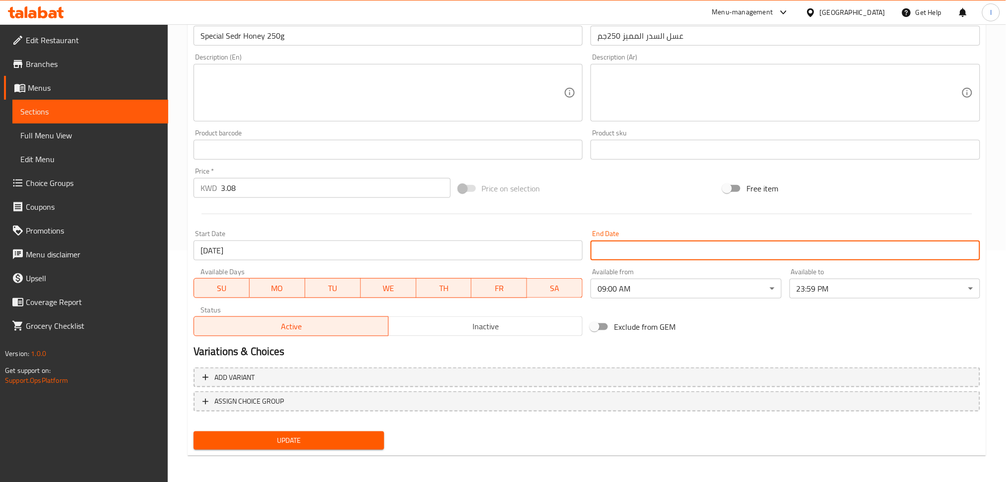
click at [618, 254] on input "Start Date" at bounding box center [785, 251] width 390 height 20
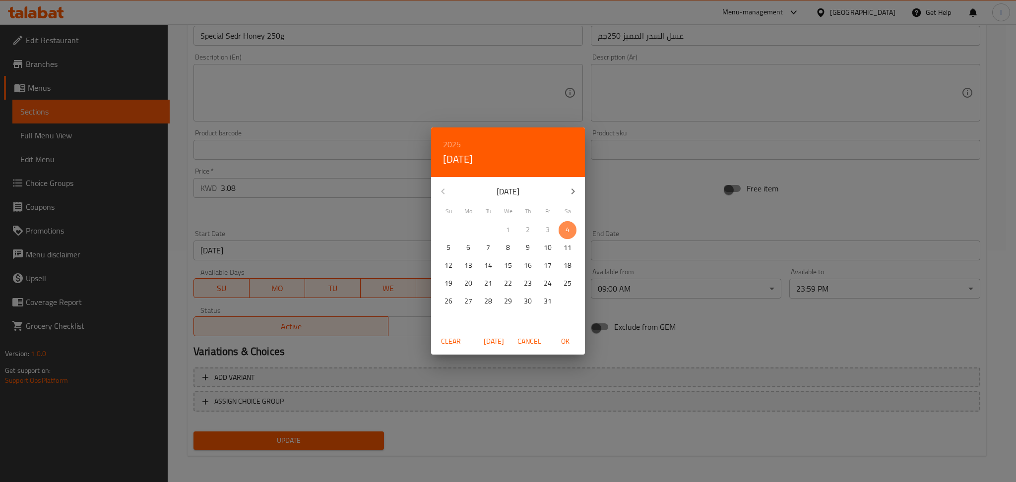
click at [570, 227] on span "4" at bounding box center [568, 230] width 18 height 12
click at [566, 340] on span "OK" at bounding box center [565, 341] width 24 height 12
type input "[DATE]"
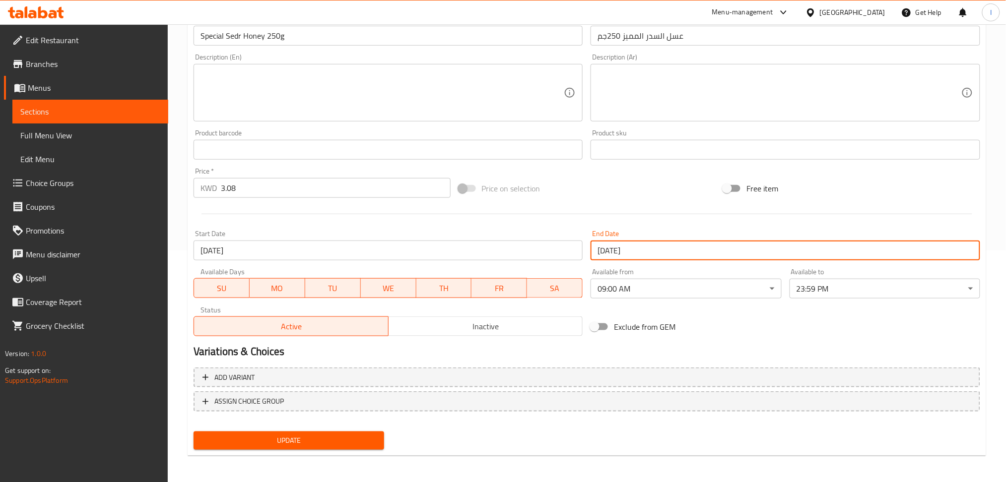
click at [286, 437] on span "Update" at bounding box center [288, 441] width 175 height 12
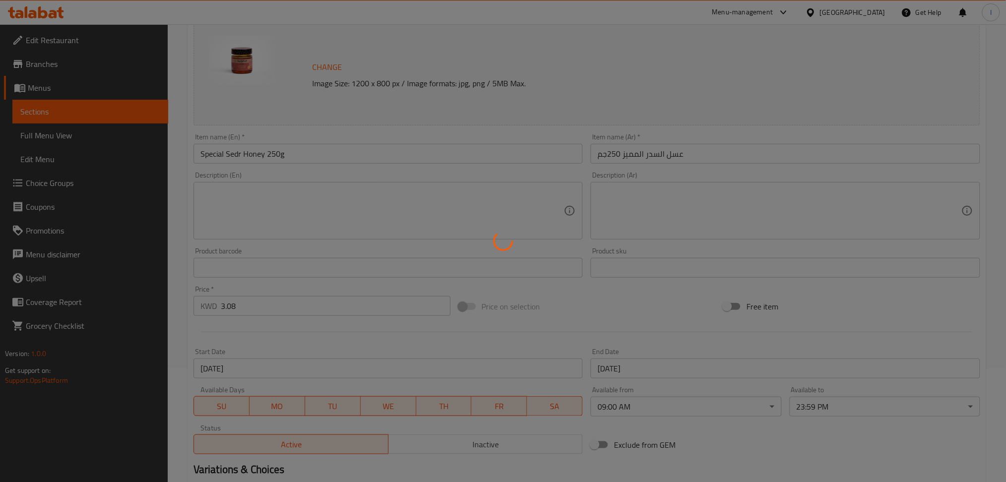
scroll to position [0, 0]
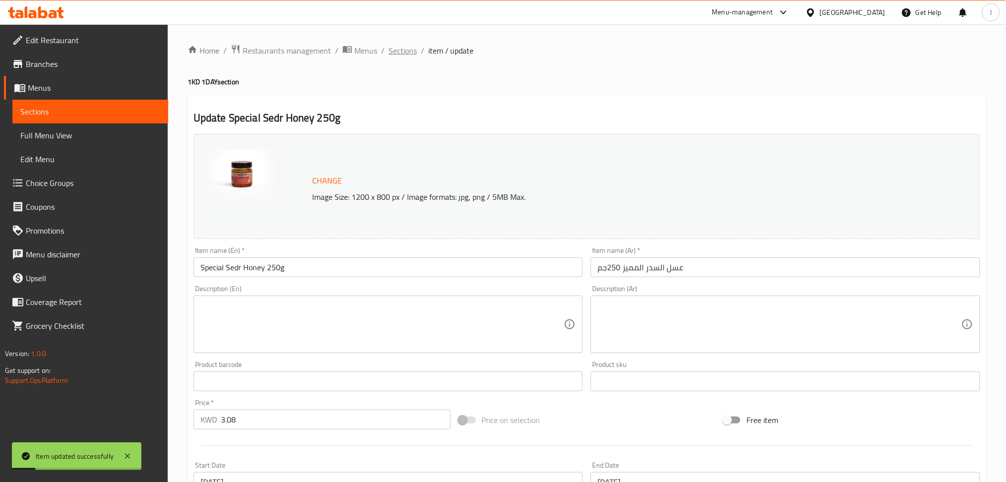
click at [406, 55] on span "Sections" at bounding box center [403, 51] width 28 height 12
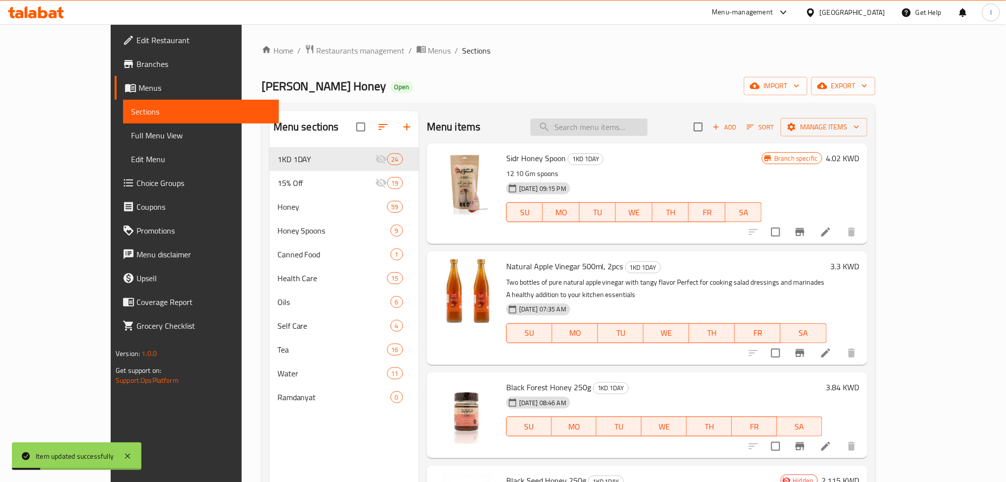
click at [640, 130] on input "search" at bounding box center [588, 127] width 117 height 17
paste input "Saga Date Molasses 800g, 2 Pieces"
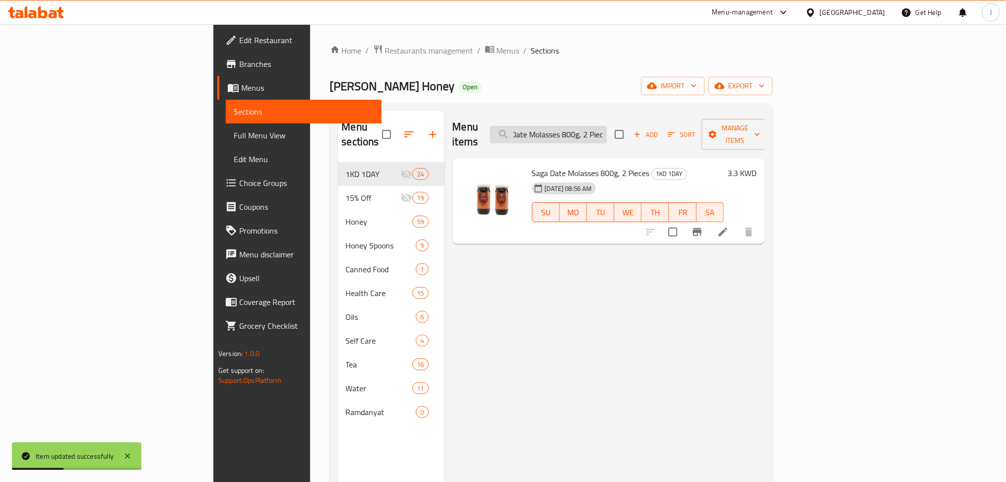
scroll to position [0, 21]
type input "Saga Date Molasses 800g, 2 Piec"
click at [727, 228] on icon at bounding box center [722, 232] width 9 height 9
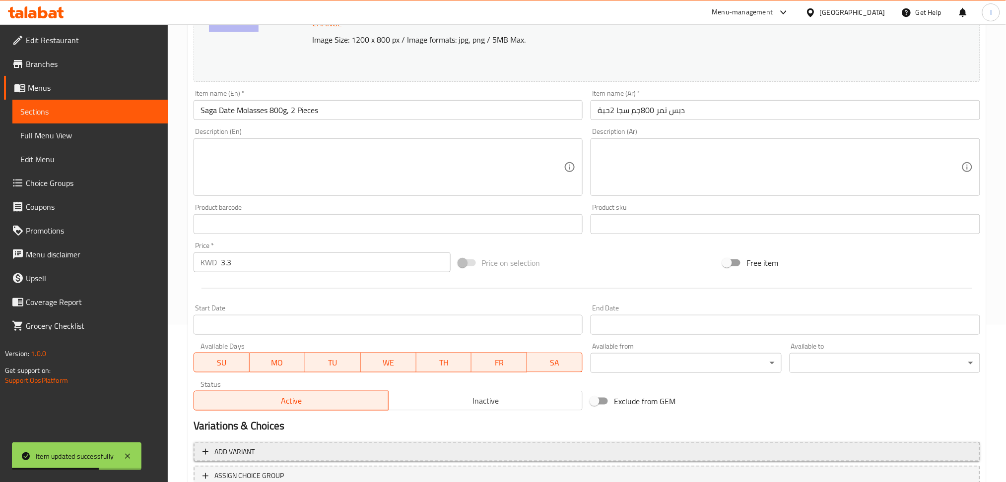
scroll to position [232, 0]
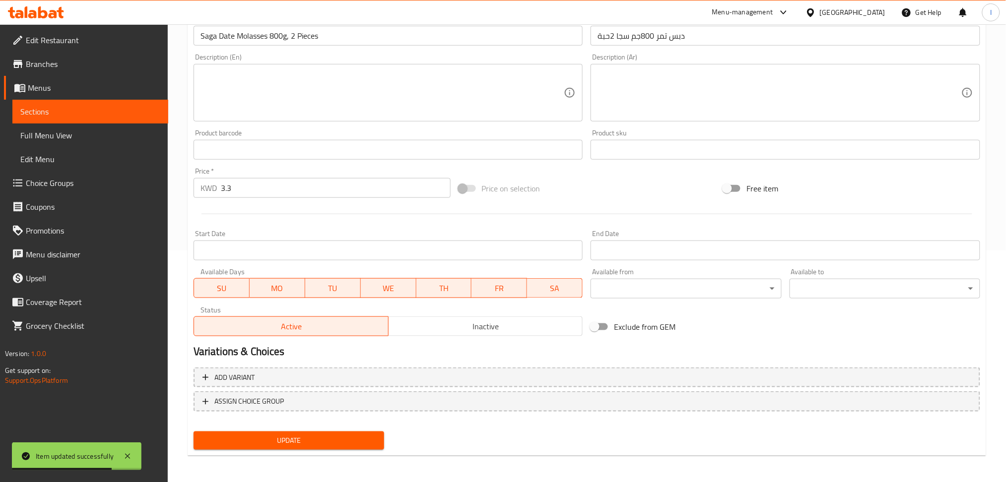
click at [313, 261] on div "Start Date Start Date" at bounding box center [388, 245] width 397 height 38
click at [484, 258] on input "Start Date" at bounding box center [389, 251] width 390 height 20
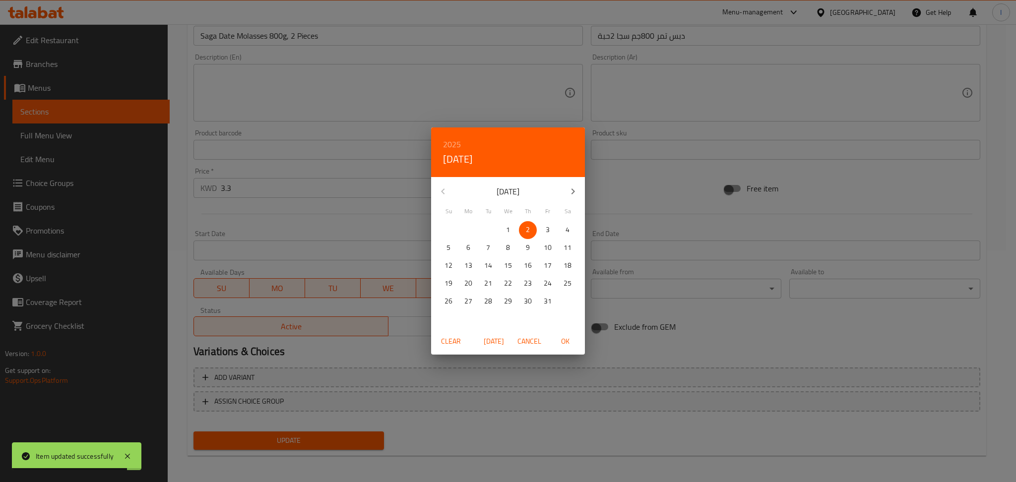
click at [570, 223] on button "4" at bounding box center [568, 230] width 18 height 18
click at [568, 329] on div "Clear [DATE] Cancel OK" at bounding box center [508, 341] width 154 height 26
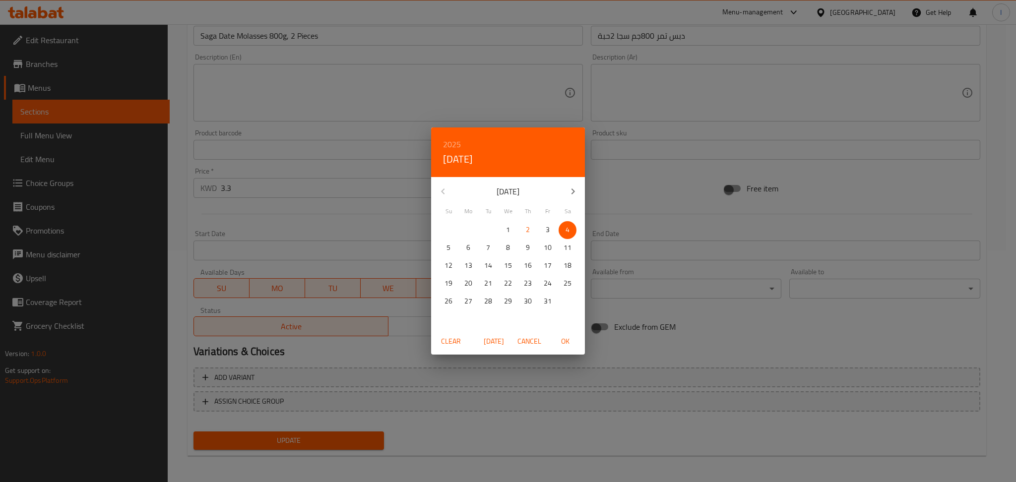
click at [570, 341] on span "OK" at bounding box center [565, 341] width 24 height 12
type input "[DATE]"
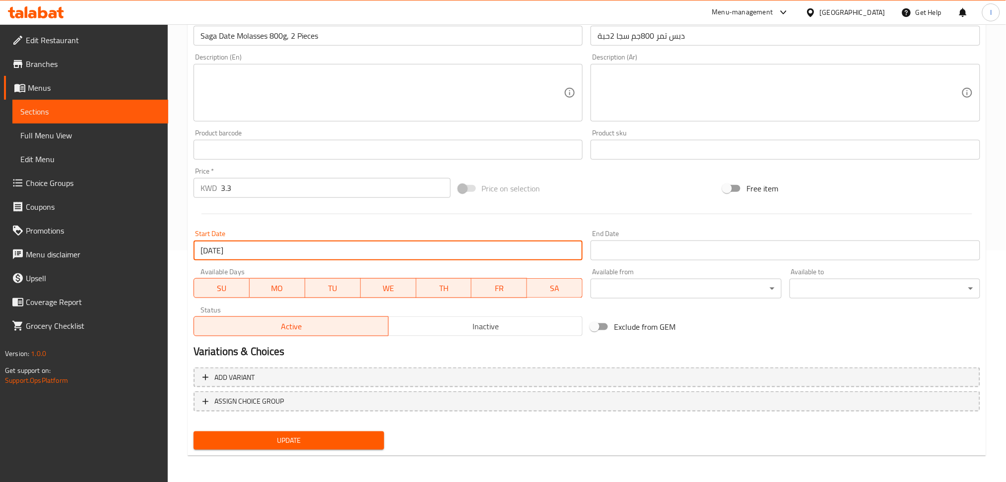
click at [617, 251] on input "Start Date" at bounding box center [785, 251] width 390 height 20
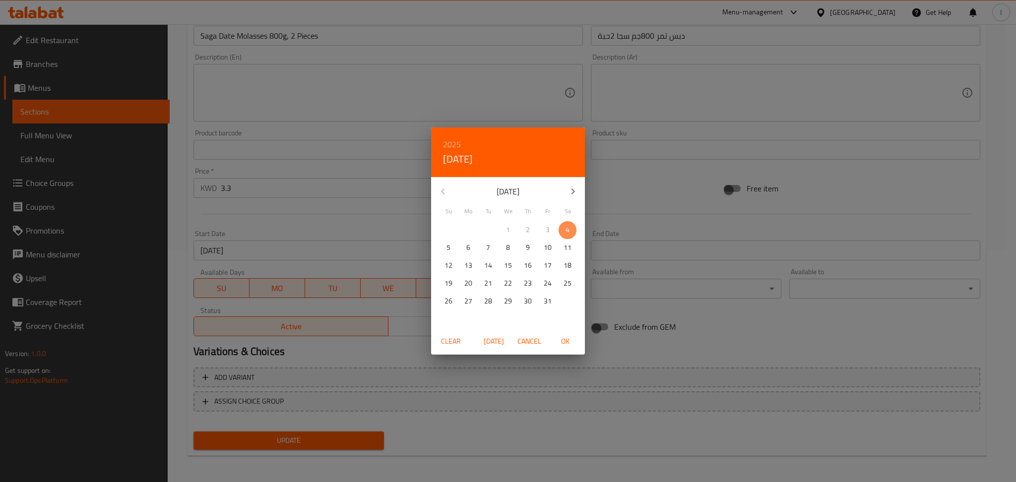
click at [569, 230] on p "4" at bounding box center [568, 230] width 4 height 12
click at [565, 345] on span "OK" at bounding box center [565, 341] width 24 height 12
type input "[DATE]"
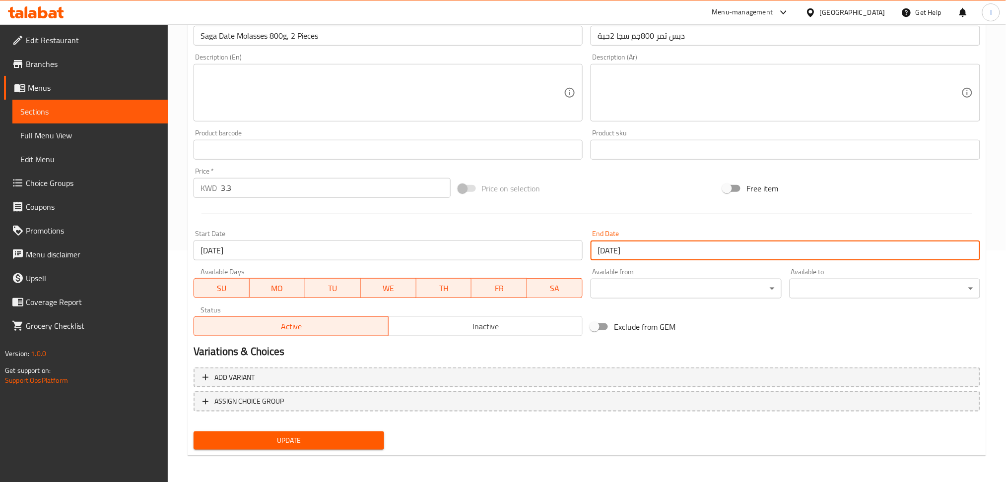
drag, startPoint x: 290, startPoint y: 428, endPoint x: 289, endPoint y: 438, distance: 9.9
click at [290, 432] on div "Update" at bounding box center [289, 441] width 198 height 26
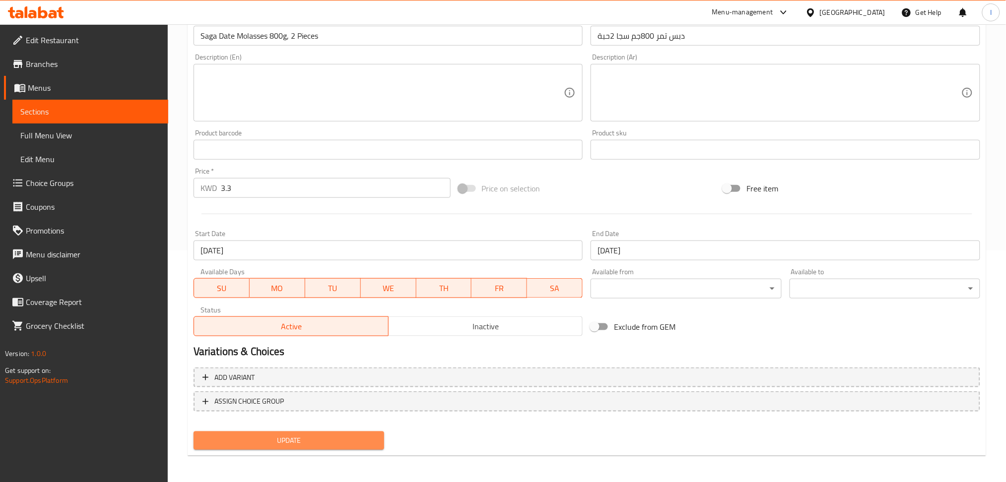
click at [289, 438] on span "Update" at bounding box center [288, 441] width 175 height 12
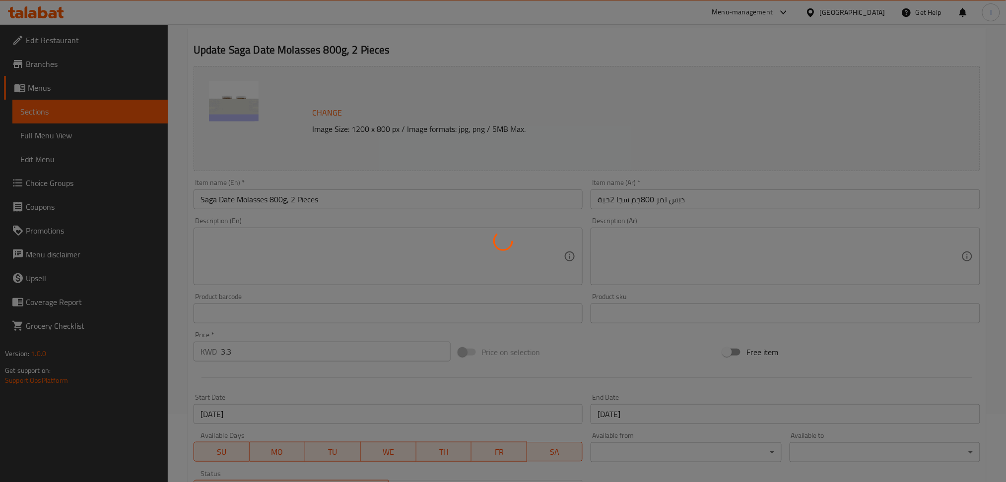
scroll to position [0, 0]
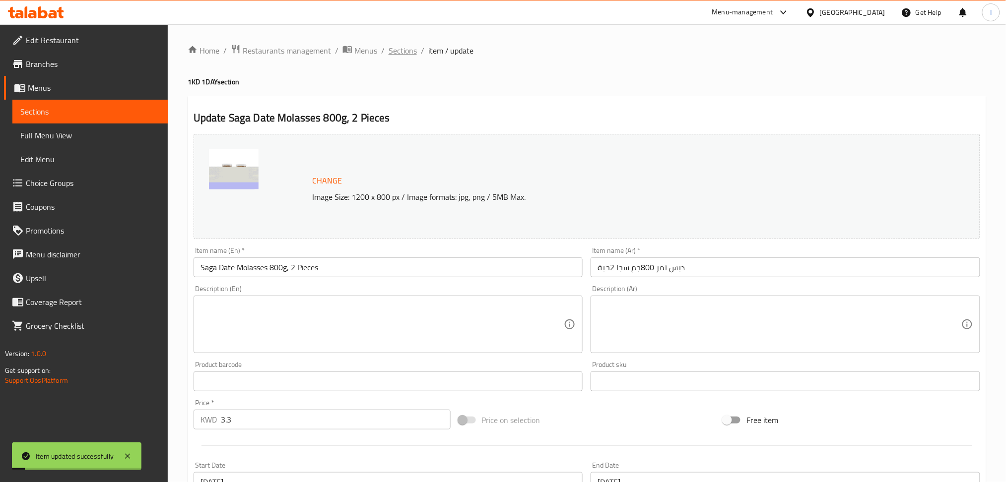
click at [399, 49] on span "Sections" at bounding box center [403, 51] width 28 height 12
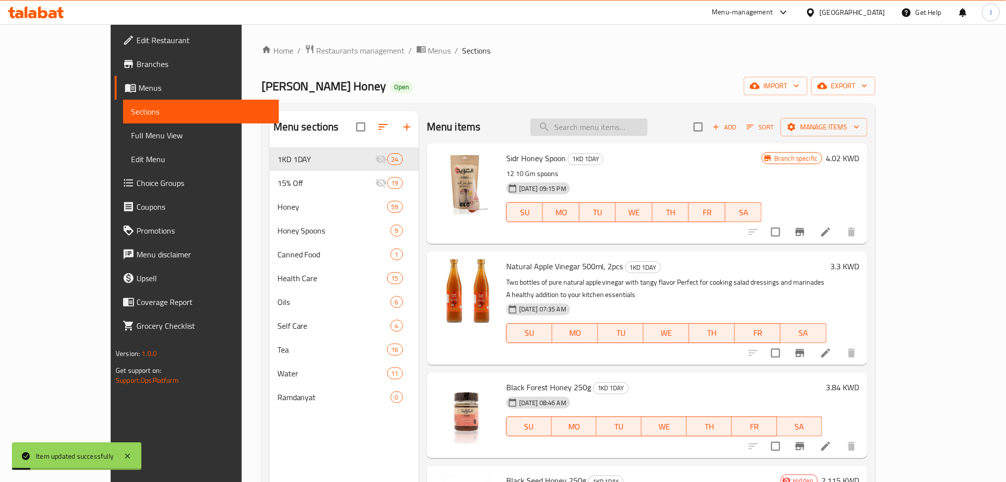
click at [594, 128] on input "search" at bounding box center [588, 127] width 117 height 17
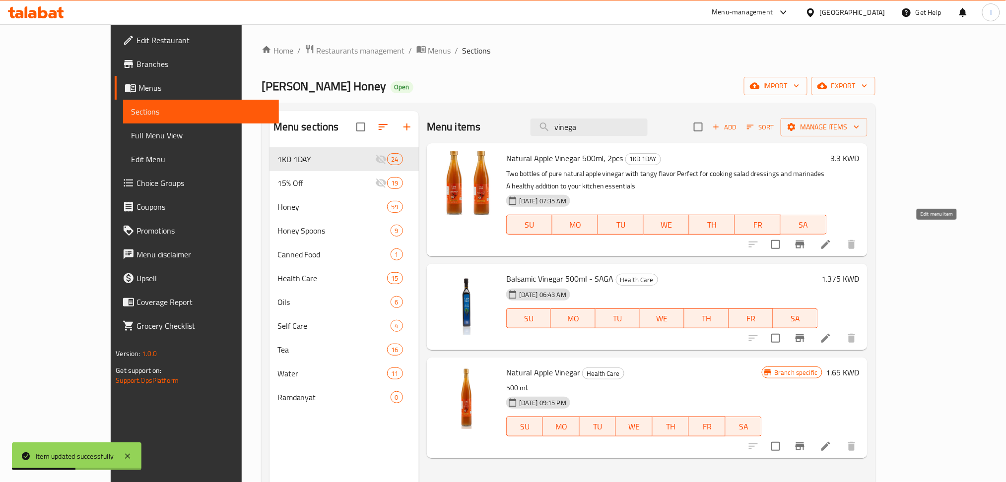
type input "vinega"
click at [832, 239] on icon at bounding box center [826, 245] width 12 height 12
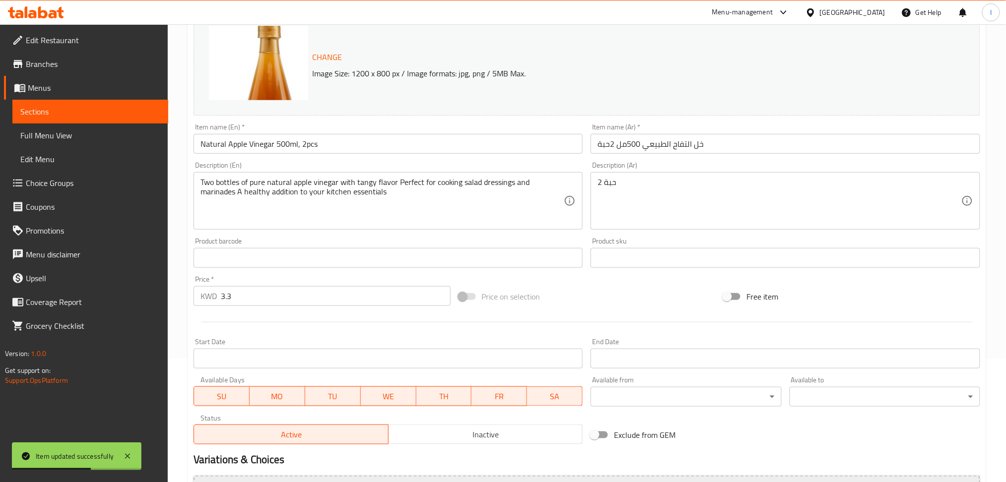
scroll to position [232, 0]
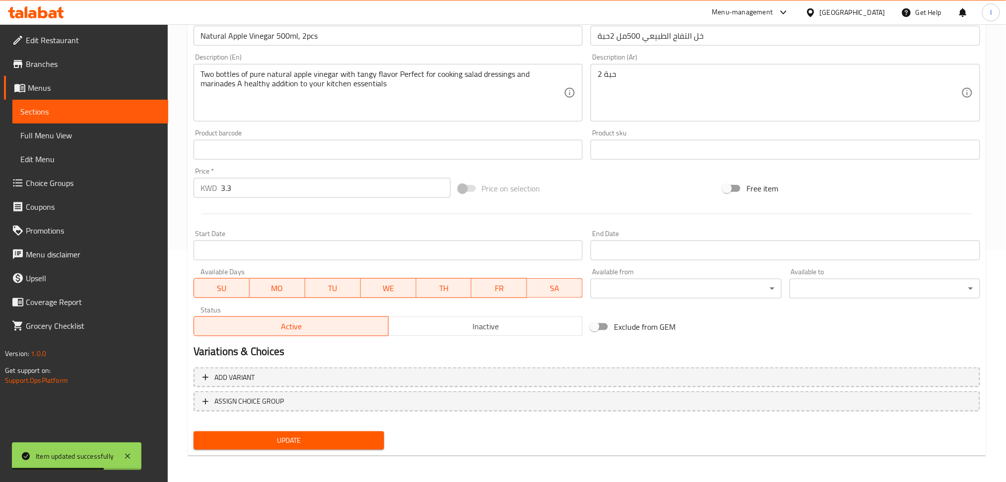
click at [360, 247] on input "Start Date" at bounding box center [389, 251] width 390 height 20
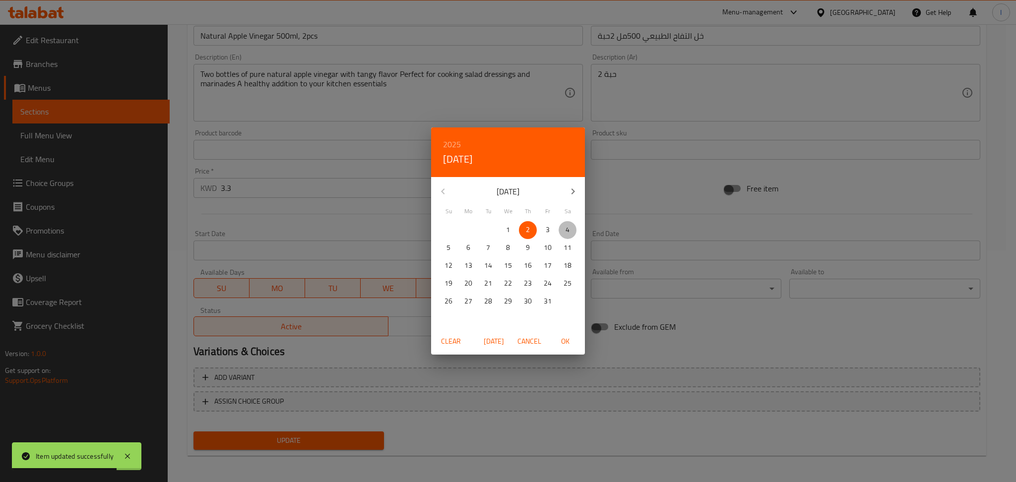
click at [567, 229] on p "4" at bounding box center [568, 230] width 4 height 12
click at [567, 350] on button "OK" at bounding box center [565, 341] width 32 height 18
type input "[DATE]"
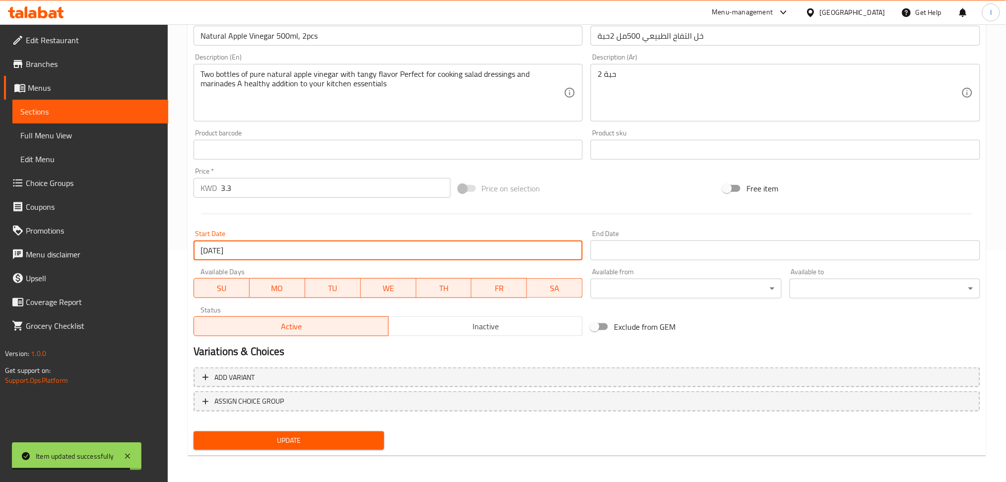
click at [619, 248] on input "Start Date" at bounding box center [785, 251] width 390 height 20
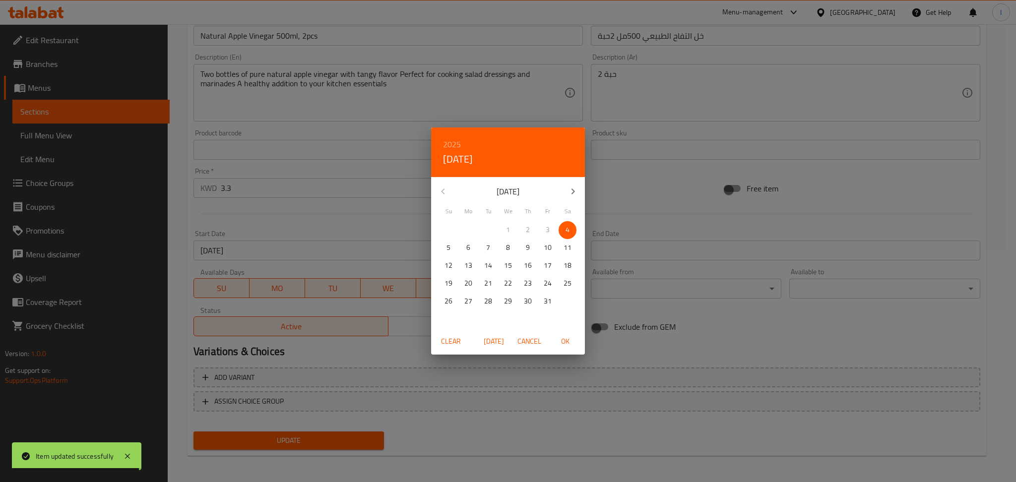
click at [566, 235] on p "4" at bounding box center [568, 230] width 4 height 12
click at [560, 343] on span "OK" at bounding box center [565, 341] width 24 height 12
type input "[DATE]"
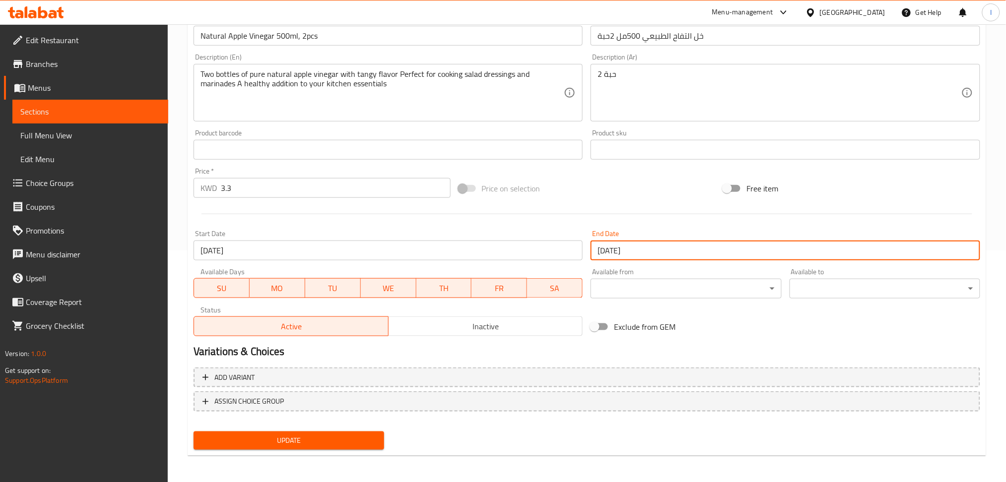
click at [266, 435] on span "Update" at bounding box center [288, 441] width 175 height 12
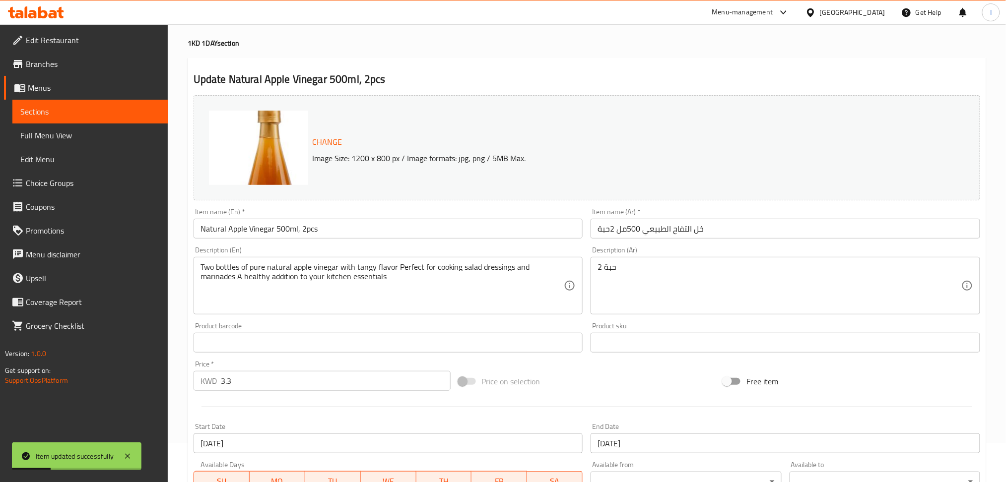
scroll to position [0, 0]
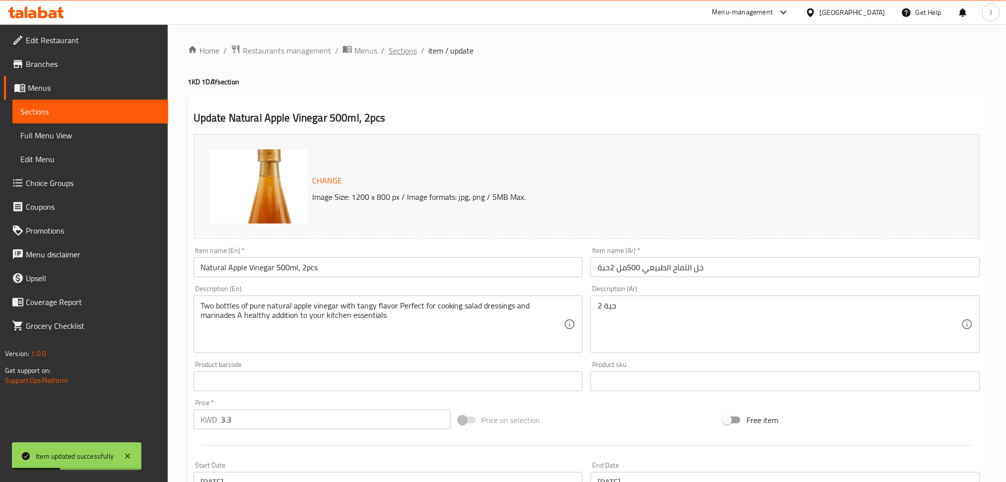
click at [410, 53] on span "Sections" at bounding box center [403, 51] width 28 height 12
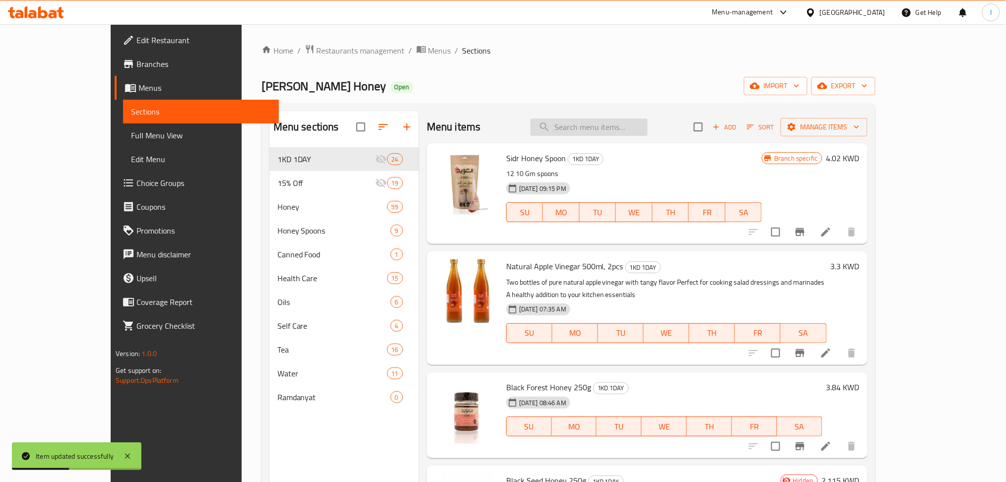
click at [604, 129] on input "search" at bounding box center [588, 127] width 117 height 17
paste input "Kids Honey (2) 250g"
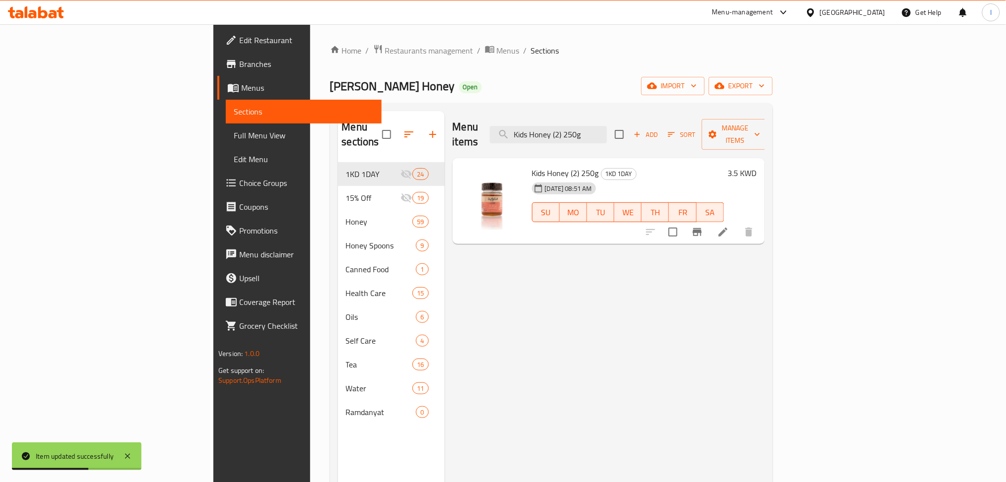
type input "Kids Honey (2) 250g"
click at [729, 226] on icon at bounding box center [723, 232] width 12 height 12
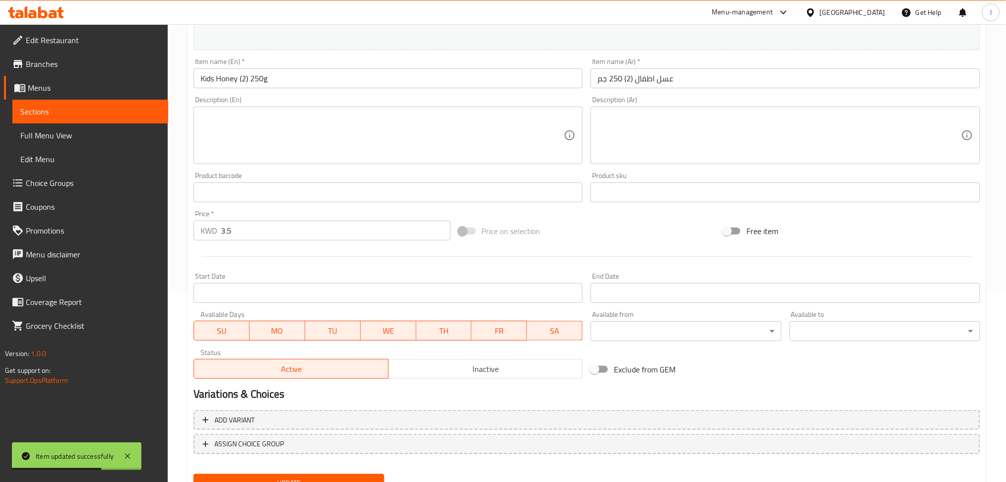
scroll to position [198, 0]
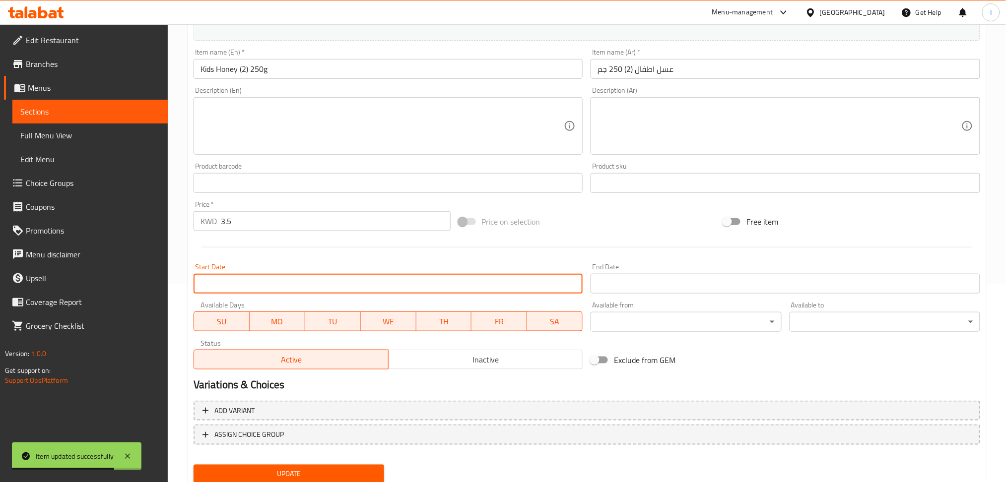
click at [526, 291] on input "Start Date" at bounding box center [389, 284] width 390 height 20
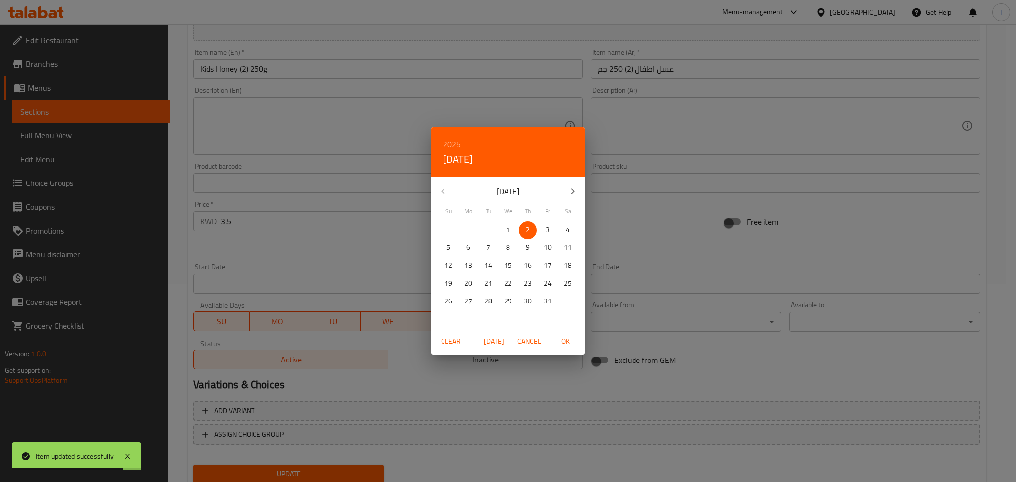
click at [570, 228] on span "4" at bounding box center [568, 230] width 18 height 12
drag, startPoint x: 567, startPoint y: 348, endPoint x: 568, endPoint y: 342, distance: 6.0
click at [567, 346] on span "OK" at bounding box center [565, 341] width 24 height 12
type input "[DATE]"
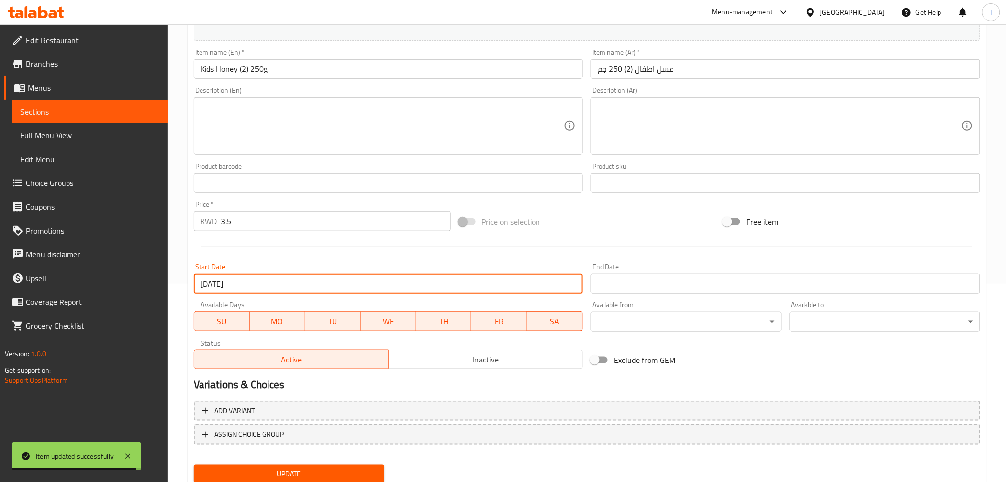
click at [644, 281] on input "Start Date" at bounding box center [785, 284] width 390 height 20
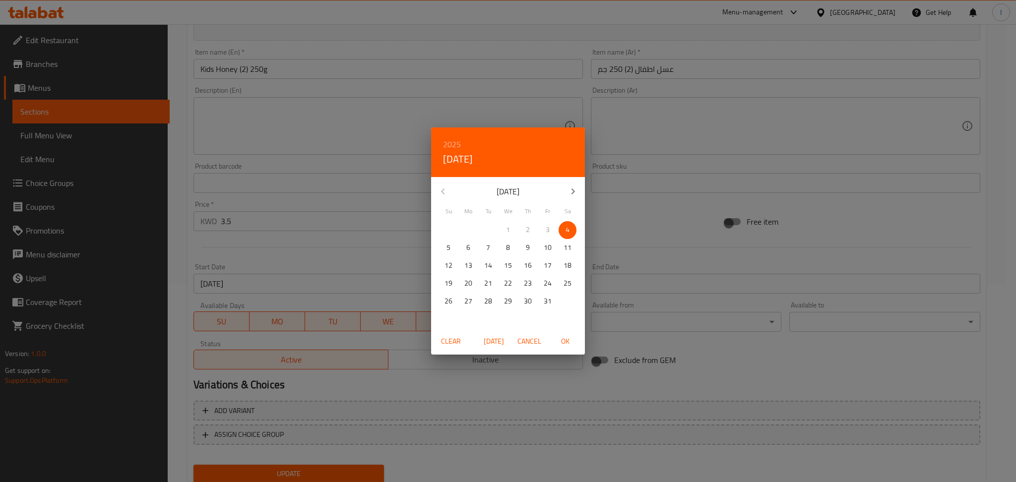
click at [559, 229] on span "4" at bounding box center [568, 230] width 18 height 12
drag, startPoint x: 567, startPoint y: 230, endPoint x: 567, endPoint y: 242, distance: 11.9
click at [567, 234] on p "4" at bounding box center [568, 230] width 4 height 12
click at [561, 342] on span "OK" at bounding box center [565, 341] width 24 height 12
type input "[DATE]"
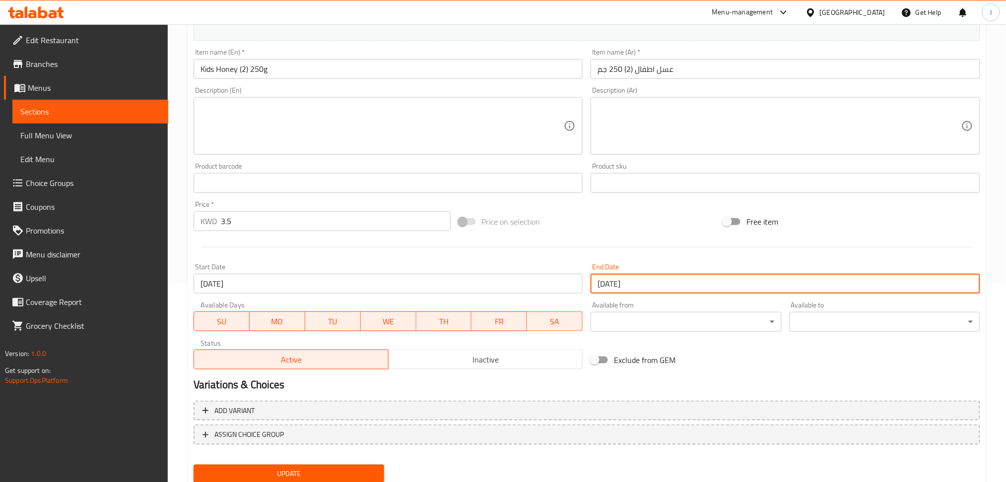
click at [312, 470] on span "Update" at bounding box center [288, 474] width 175 height 12
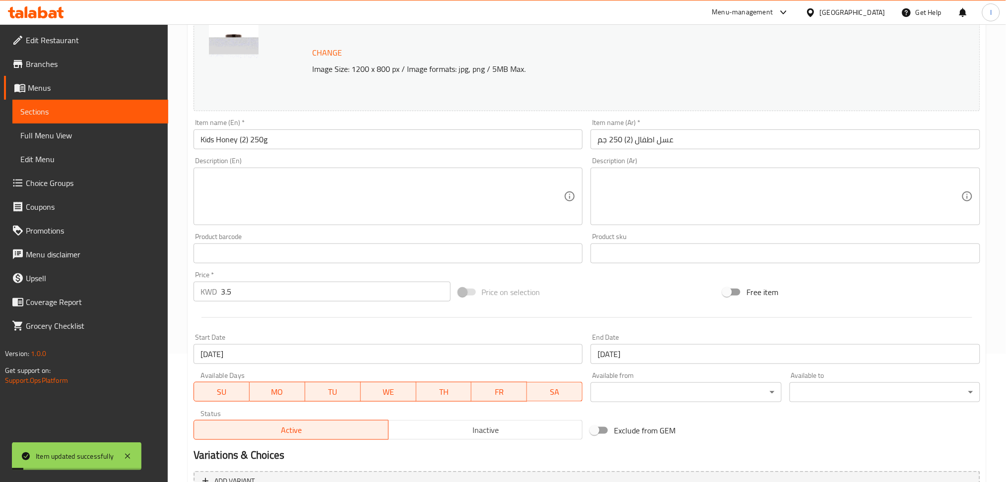
scroll to position [0, 0]
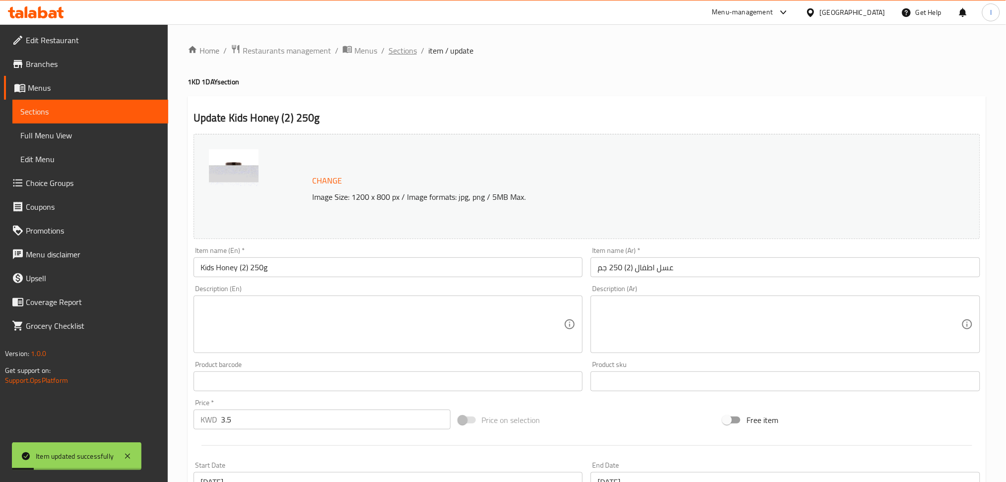
click at [410, 53] on span "Sections" at bounding box center [403, 51] width 28 height 12
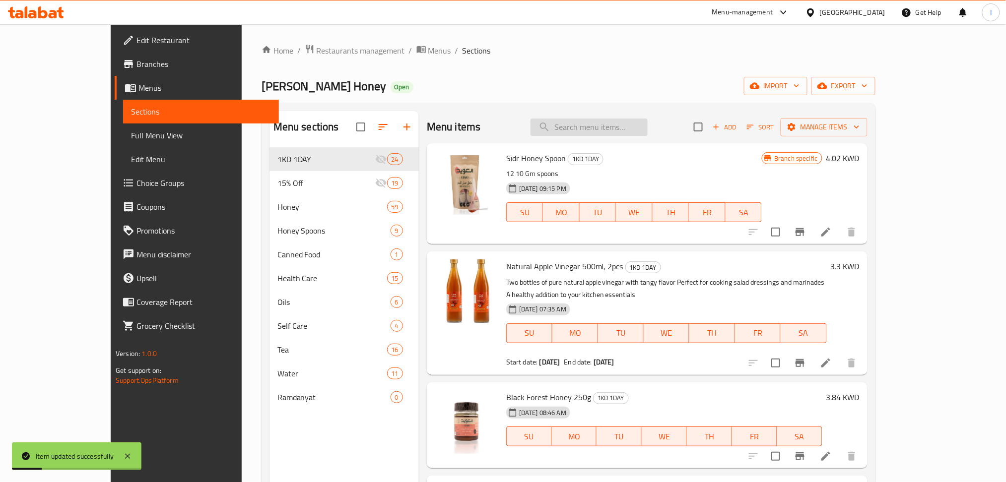
click at [632, 124] on input "search" at bounding box center [588, 127] width 117 height 17
paste input "Black Forest Honey 250g"
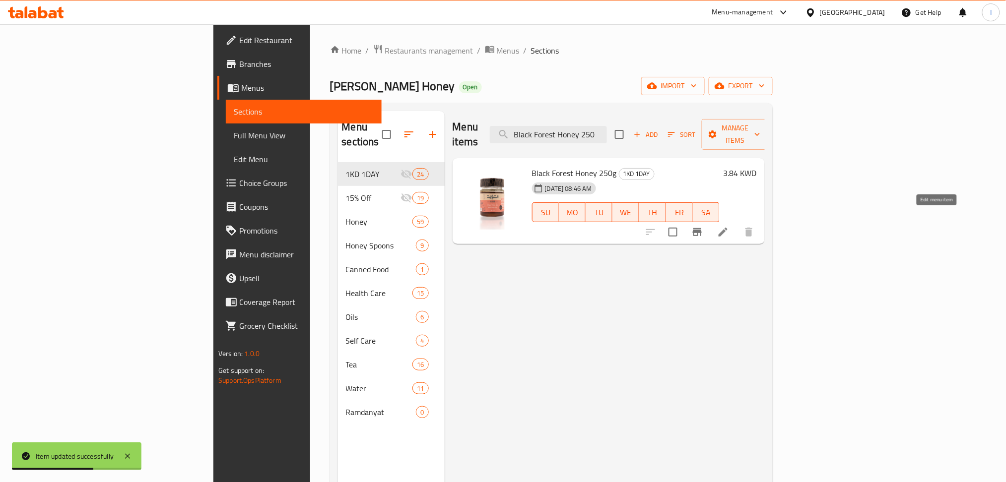
type input "Black Forest Honey 250"
click at [737, 223] on li at bounding box center [723, 232] width 28 height 18
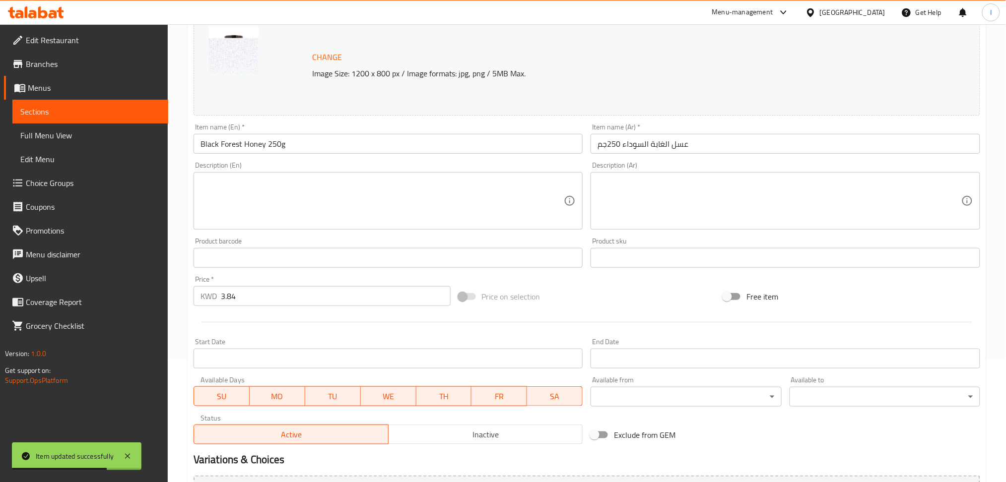
scroll to position [232, 0]
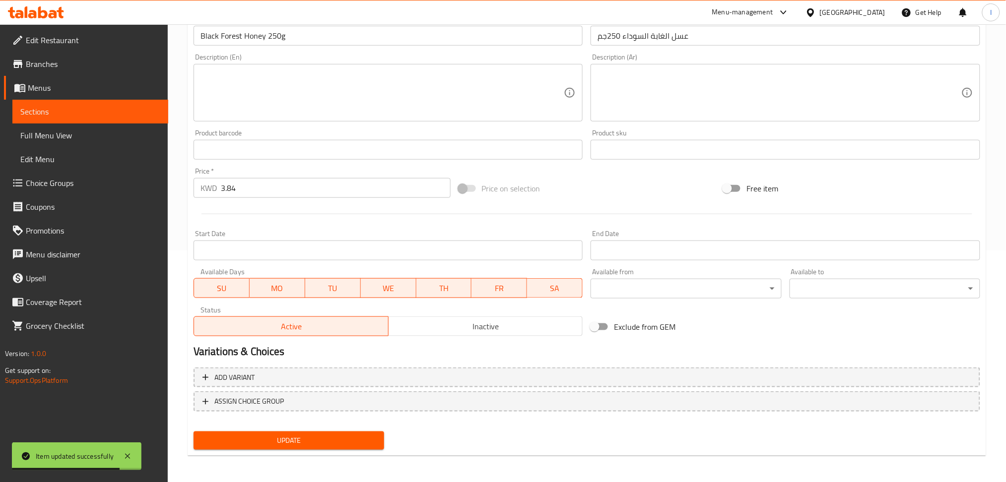
click at [314, 255] on input "Start Date" at bounding box center [389, 251] width 390 height 20
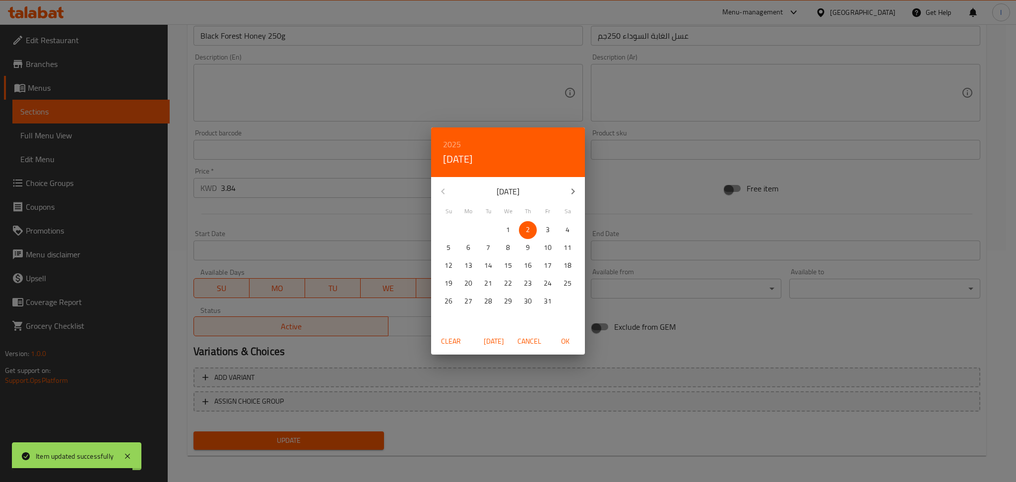
click at [567, 229] on p "4" at bounding box center [568, 230] width 4 height 12
click at [560, 354] on div "Clear [DATE] Cancel OK" at bounding box center [508, 341] width 154 height 26
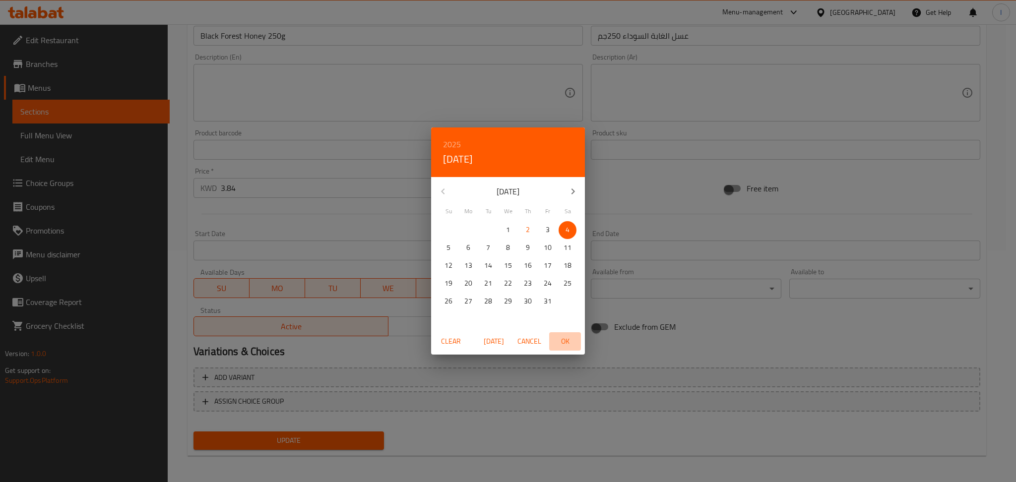
click at [569, 339] on span "OK" at bounding box center [565, 341] width 24 height 12
type input "[DATE]"
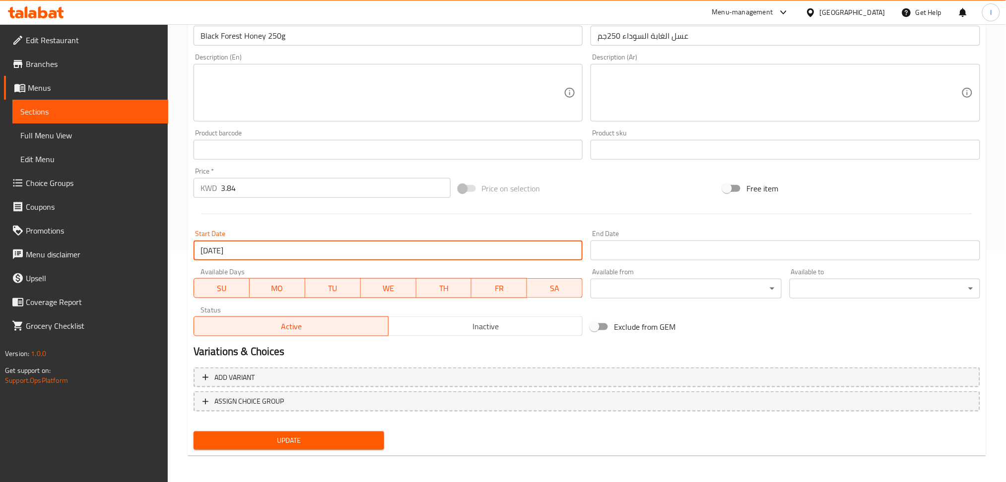
click at [616, 257] on input "Start Date" at bounding box center [785, 251] width 390 height 20
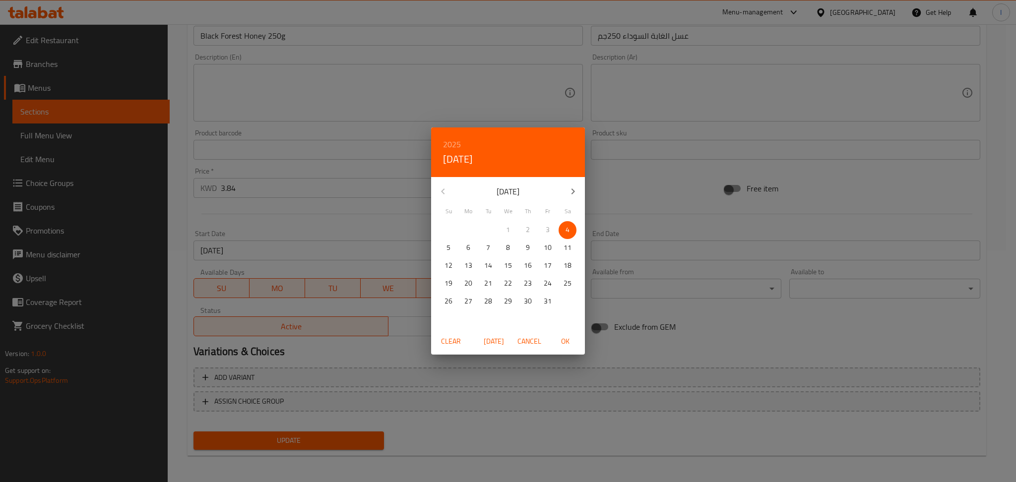
click at [566, 229] on p "4" at bounding box center [568, 230] width 4 height 12
click at [567, 338] on span "OK" at bounding box center [565, 341] width 24 height 12
type input "[DATE]"
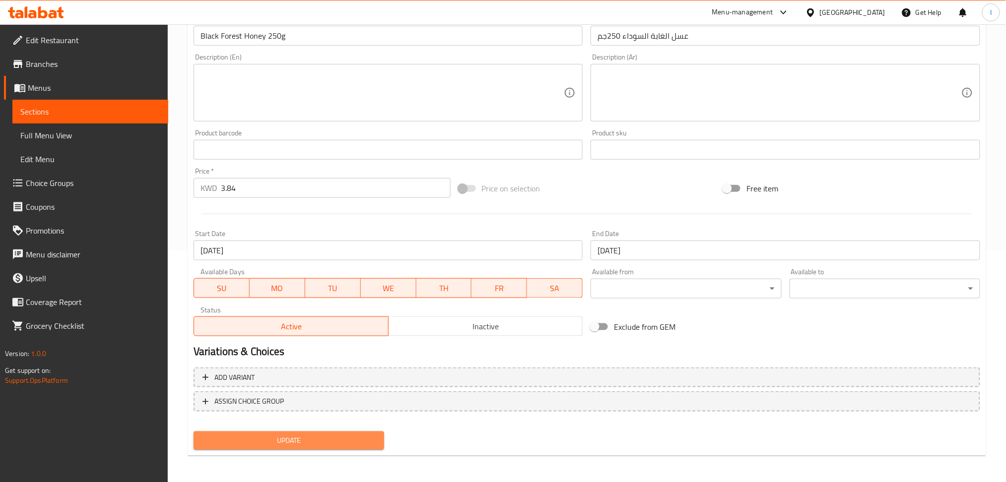
click at [333, 436] on span "Update" at bounding box center [288, 441] width 175 height 12
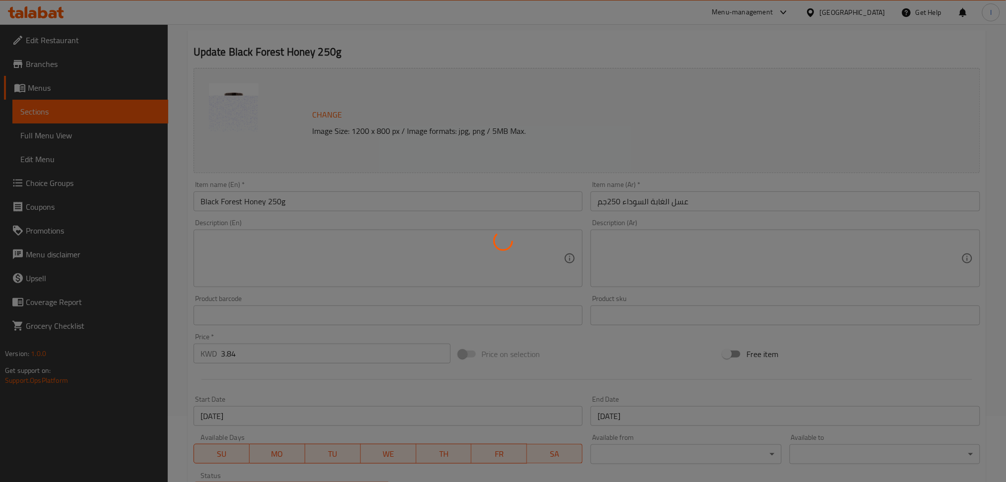
scroll to position [0, 0]
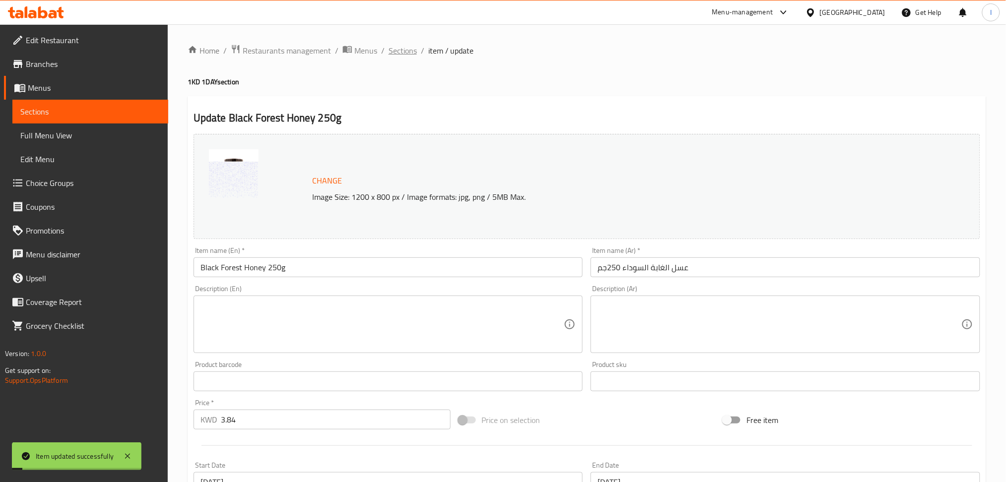
click at [400, 45] on span "Sections" at bounding box center [403, 51] width 28 height 12
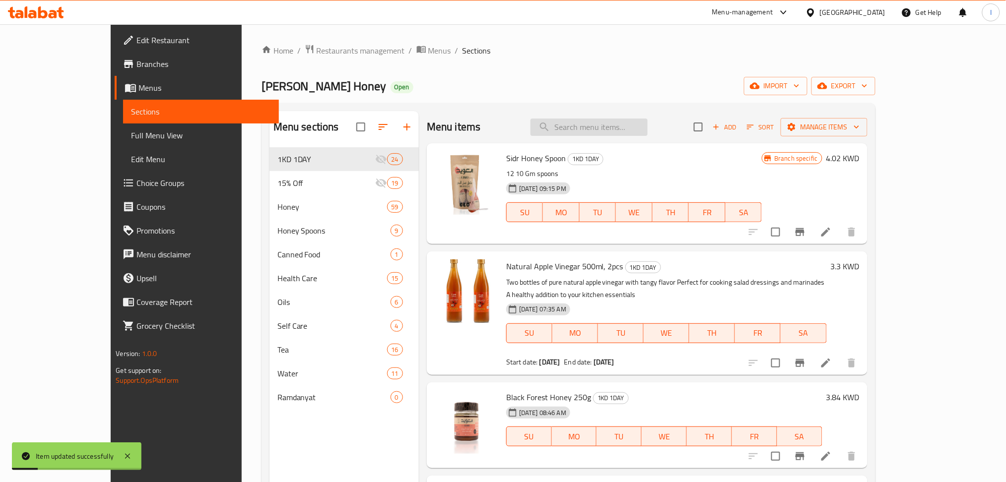
click at [615, 124] on input "search" at bounding box center [588, 127] width 117 height 17
paste input "Sidr Honey Spoon 12x10g"
type input "Sidr Honey Spoon"
click at [840, 234] on li at bounding box center [826, 232] width 28 height 18
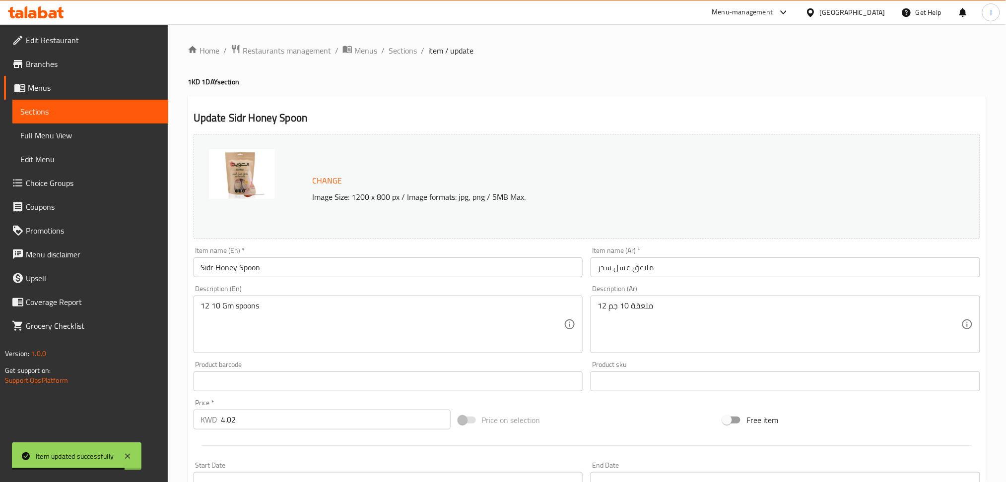
scroll to position [232, 0]
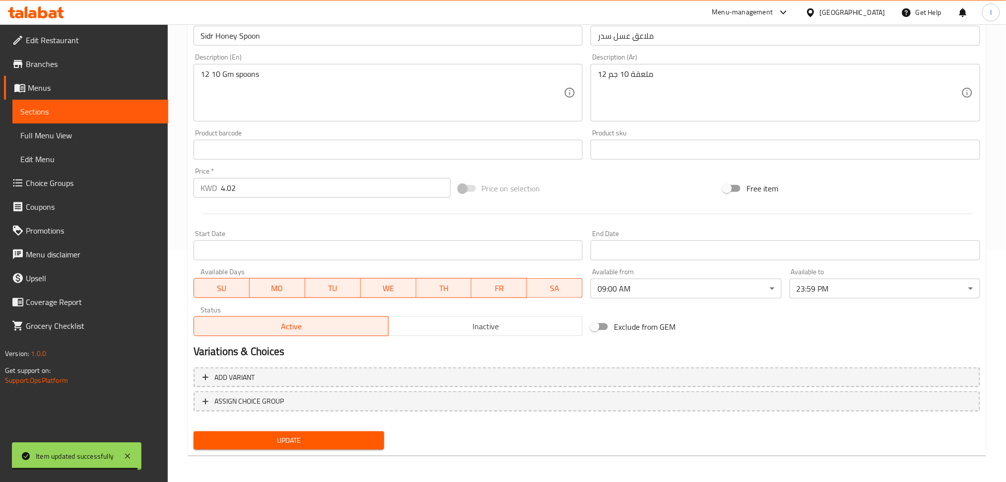
click at [511, 245] on input "Start Date" at bounding box center [389, 251] width 390 height 20
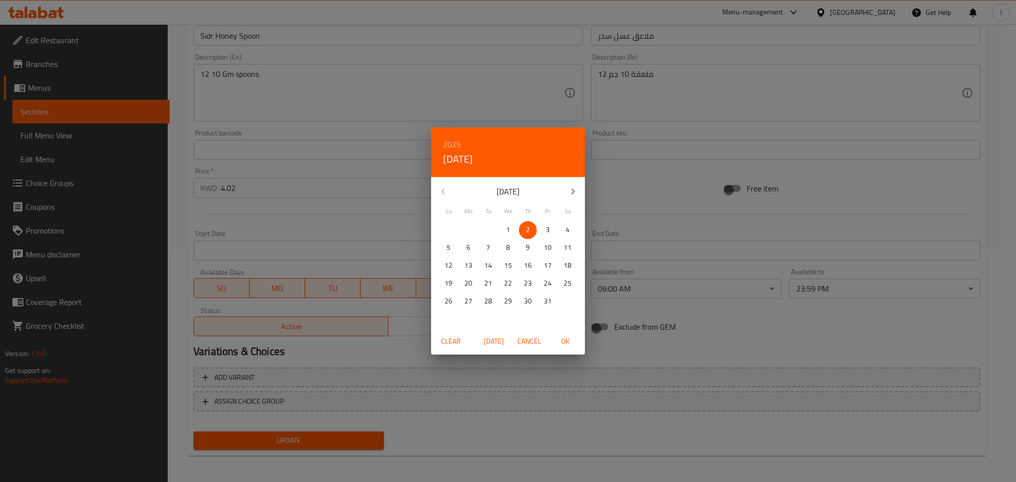
click at [564, 227] on span "4" at bounding box center [568, 230] width 18 height 12
click at [564, 343] on span "OK" at bounding box center [565, 341] width 24 height 12
type input "[DATE]"
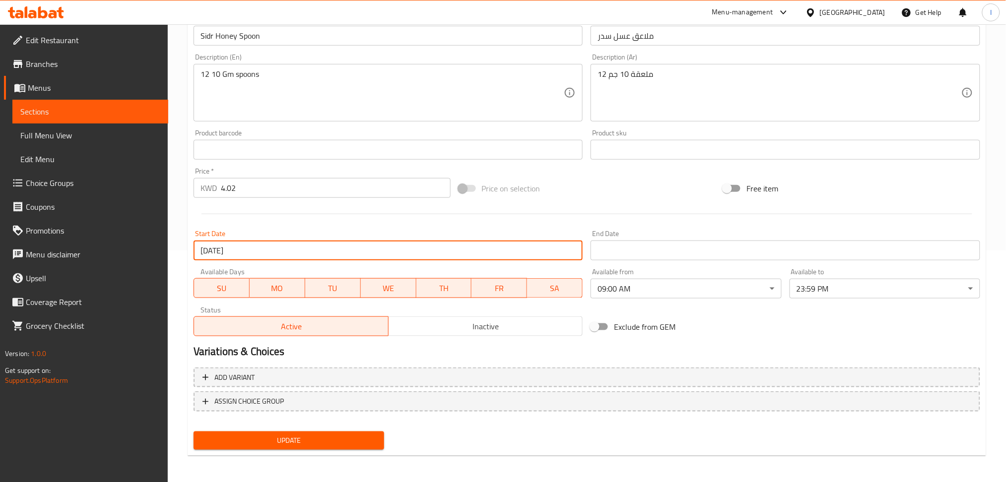
click at [631, 246] on input "Start Date" at bounding box center [785, 251] width 390 height 20
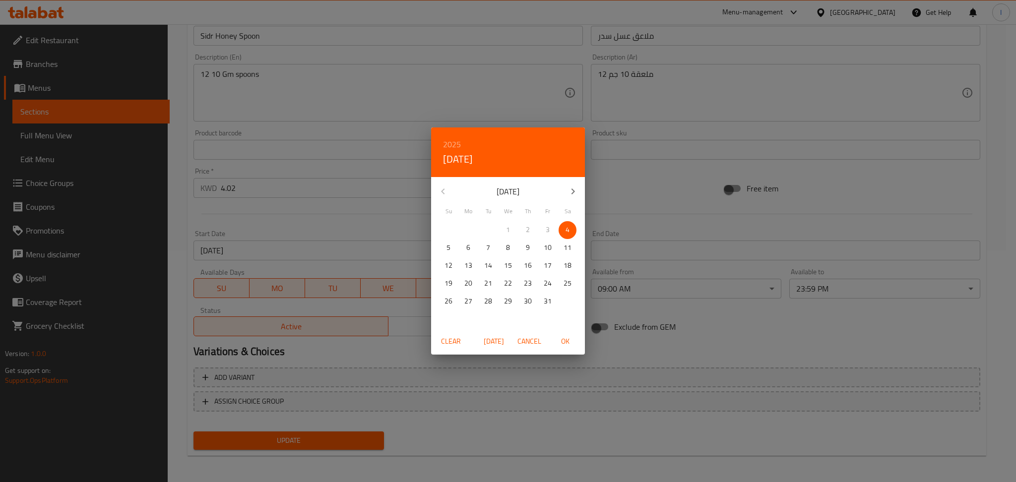
click at [566, 225] on p "4" at bounding box center [568, 230] width 4 height 12
click at [570, 349] on button "OK" at bounding box center [565, 341] width 32 height 18
type input "[DATE]"
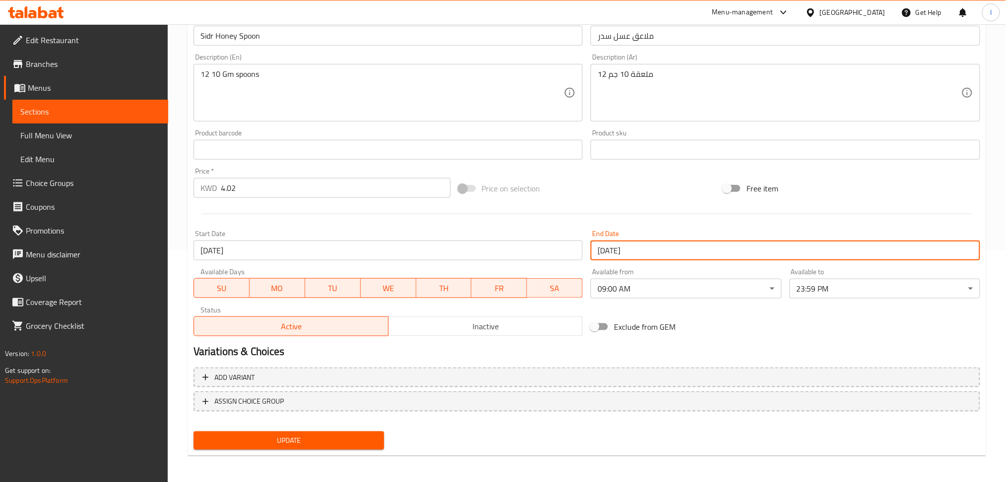
click at [303, 440] on span "Update" at bounding box center [288, 441] width 175 height 12
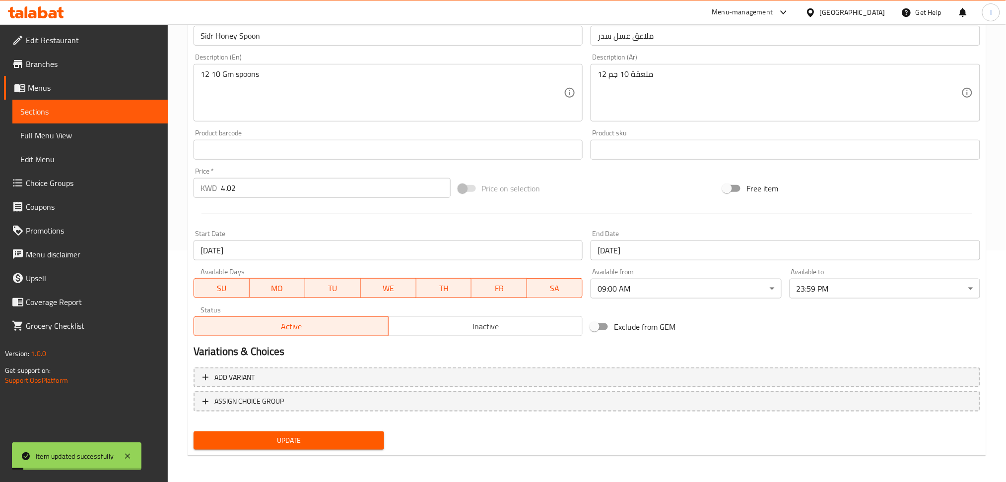
scroll to position [0, 0]
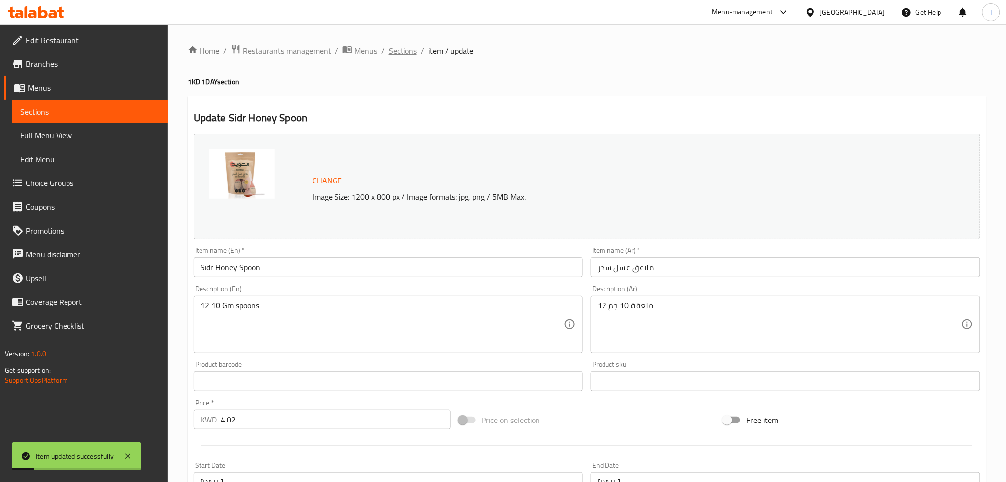
click at [394, 55] on span "Sections" at bounding box center [403, 51] width 28 height 12
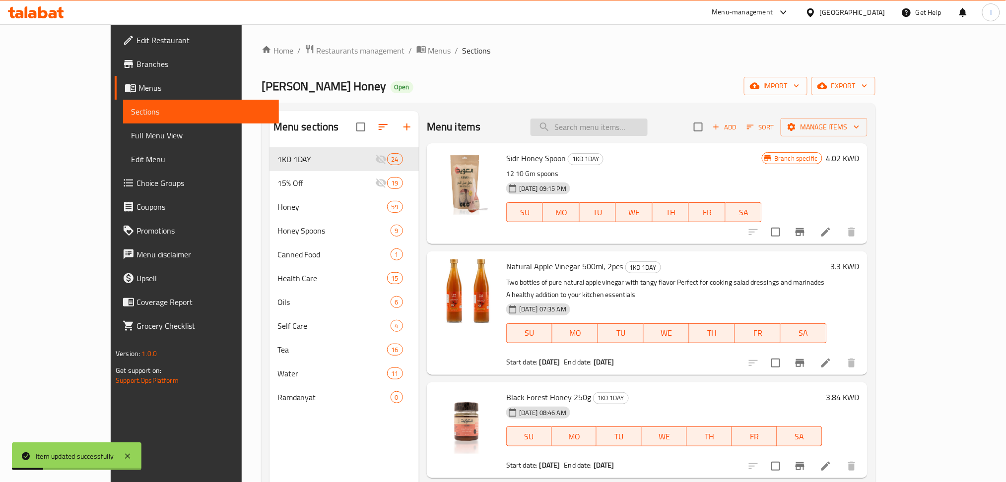
click at [644, 130] on input "search" at bounding box center [588, 127] width 117 height 17
paste input "The Pure Honey 250g"
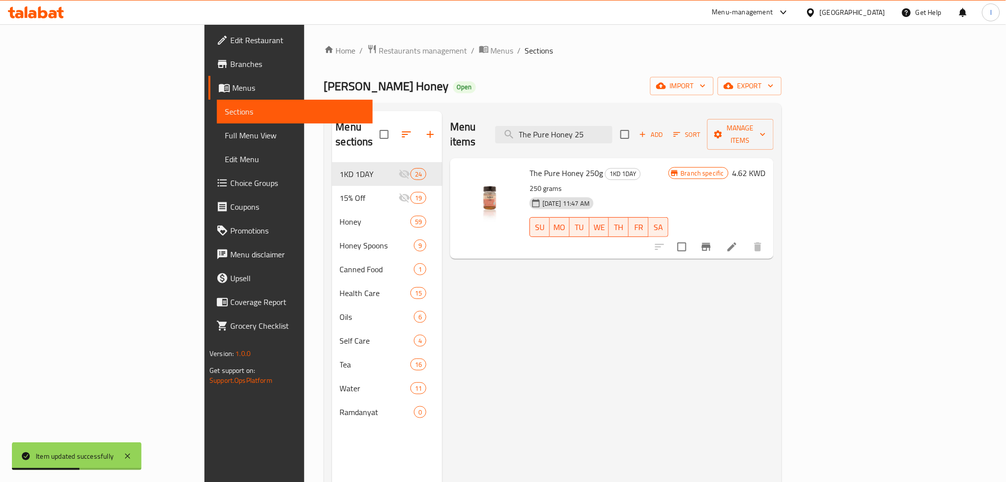
type input "The Pure Honey 25"
click at [736, 243] on icon at bounding box center [731, 247] width 9 height 9
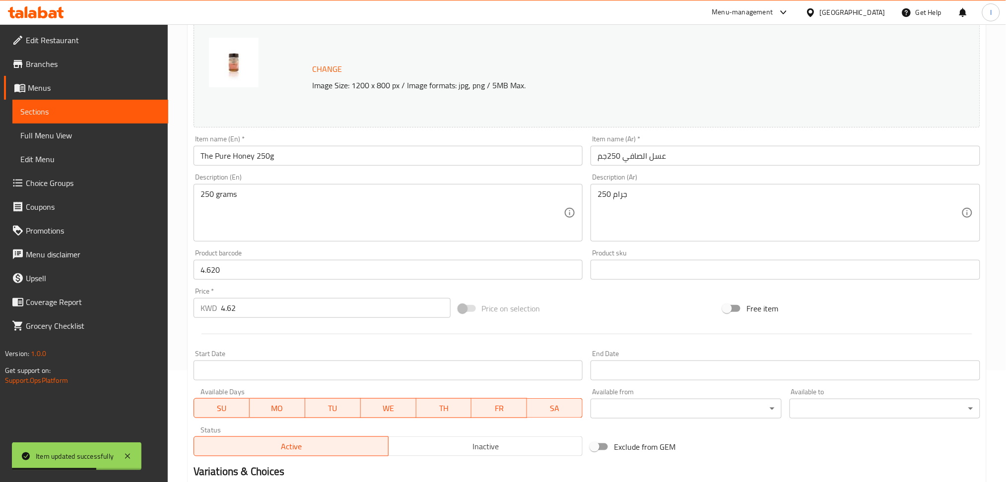
scroll to position [232, 0]
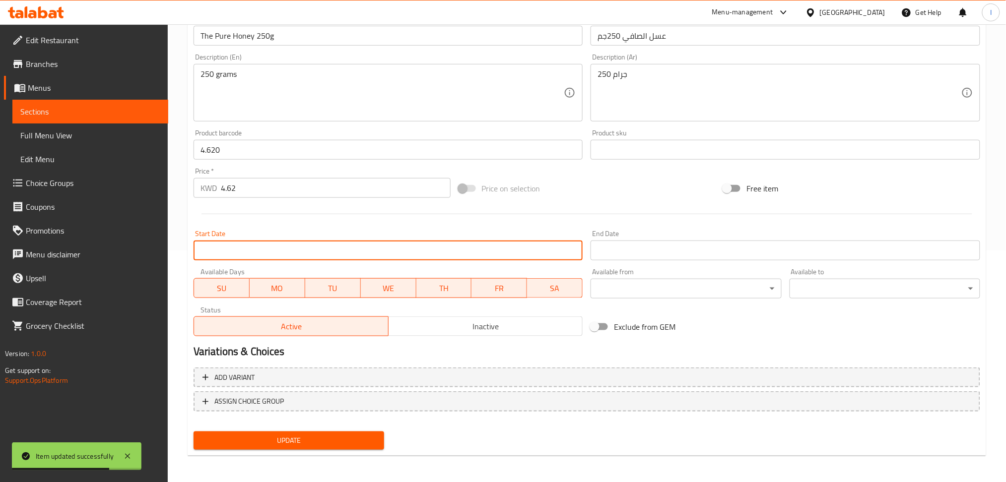
click at [249, 251] on input "Start Date" at bounding box center [389, 251] width 390 height 20
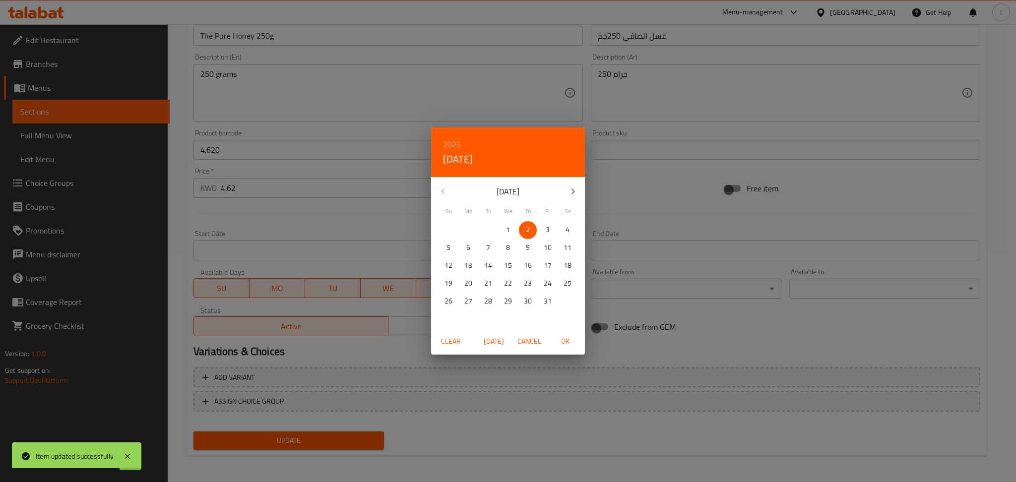
click at [563, 226] on span "4" at bounding box center [568, 230] width 18 height 12
click at [564, 344] on span "OK" at bounding box center [565, 341] width 24 height 12
type input "[DATE]"
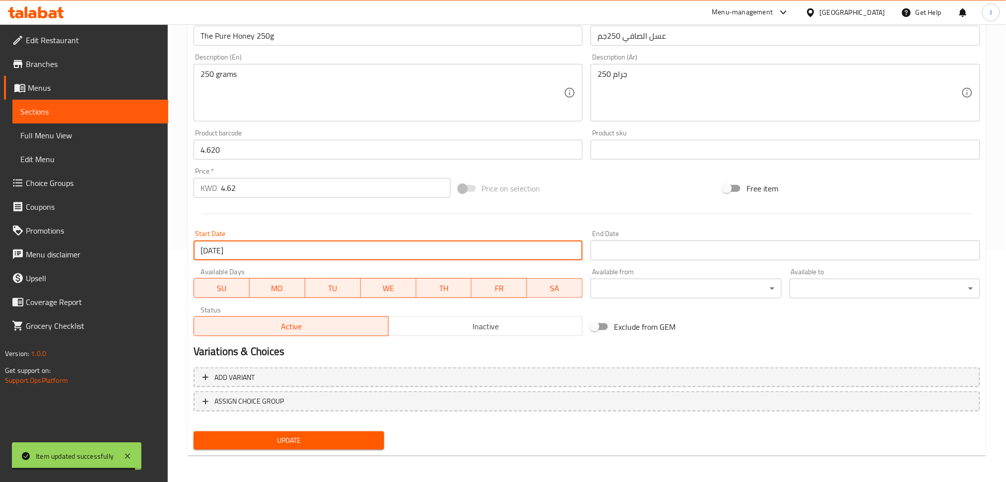
click at [616, 253] on input "Start Date" at bounding box center [785, 251] width 390 height 20
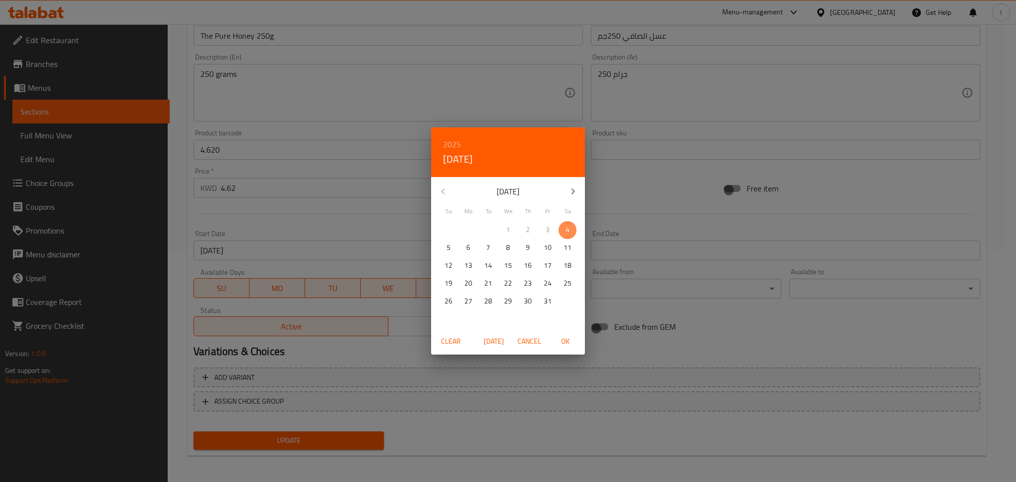
drag, startPoint x: 568, startPoint y: 225, endPoint x: 573, endPoint y: 292, distance: 66.7
click at [567, 227] on p "4" at bounding box center [568, 230] width 4 height 12
click at [572, 341] on span "OK" at bounding box center [565, 341] width 24 height 12
type input "[DATE]"
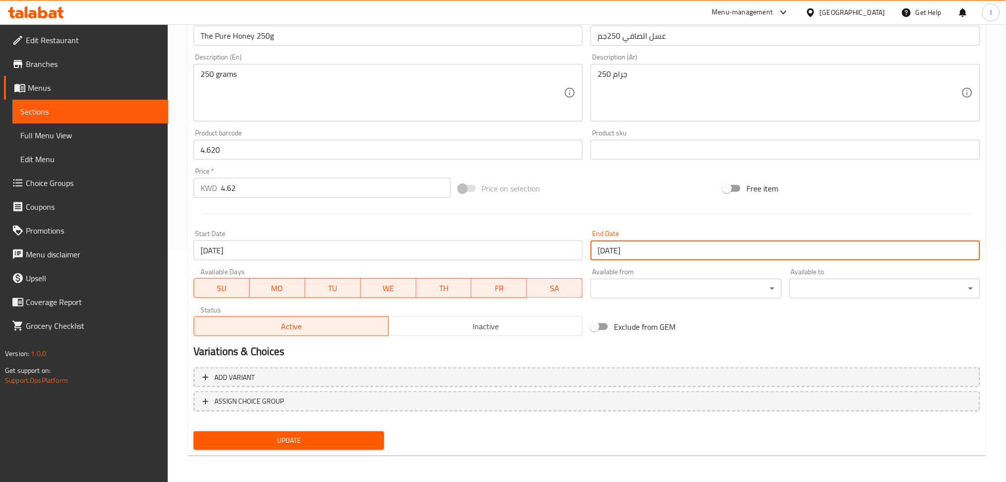
click at [318, 436] on span "Update" at bounding box center [288, 441] width 175 height 12
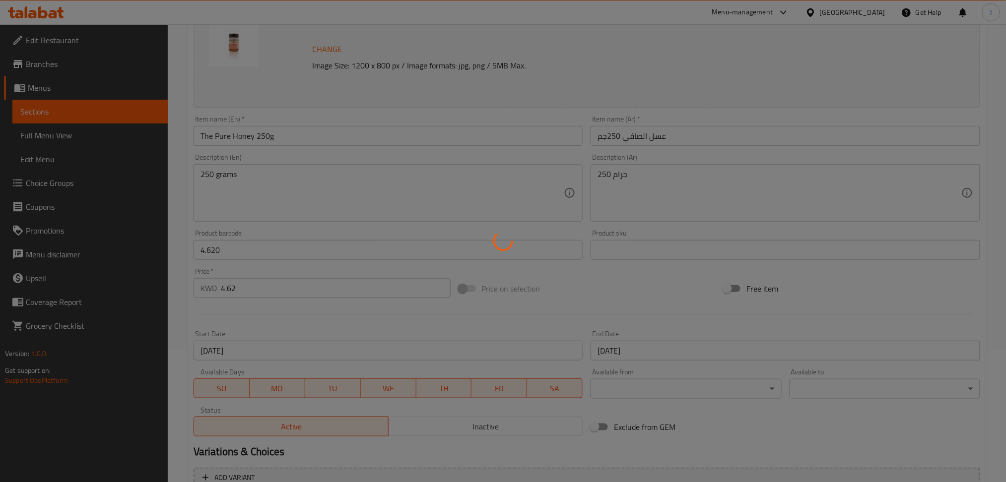
scroll to position [0, 0]
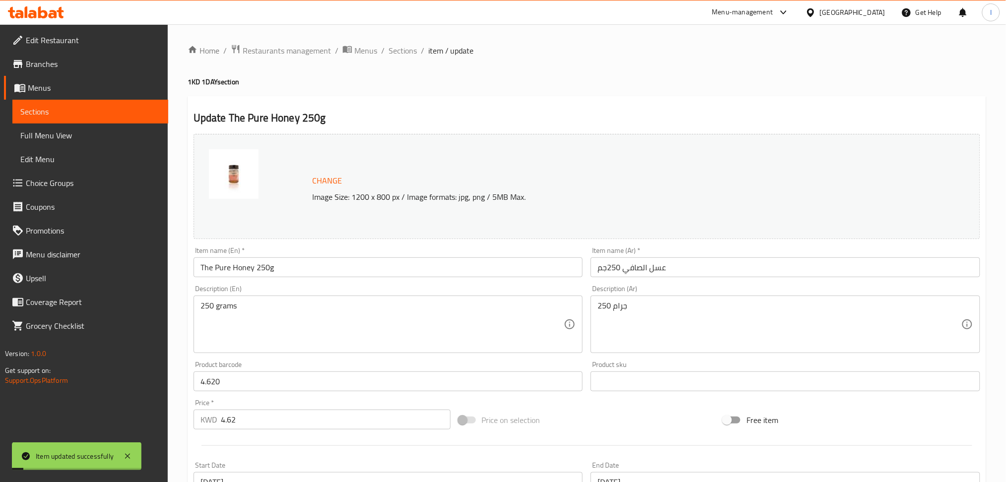
click at [416, 38] on div "Home / Restaurants management / Menus / Sections / item / update 1KD 1DAY secti…" at bounding box center [587, 369] width 838 height 691
click at [407, 50] on span "Sections" at bounding box center [403, 51] width 28 height 12
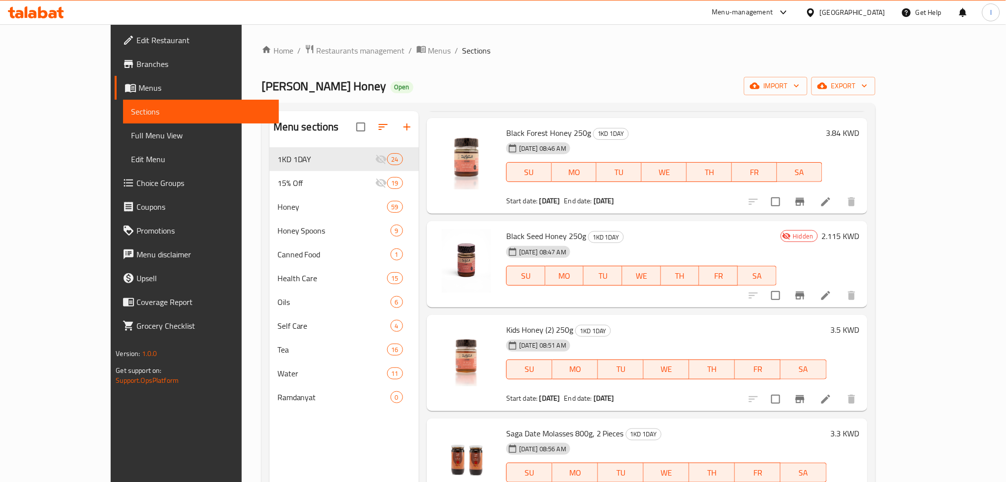
scroll to position [264, 0]
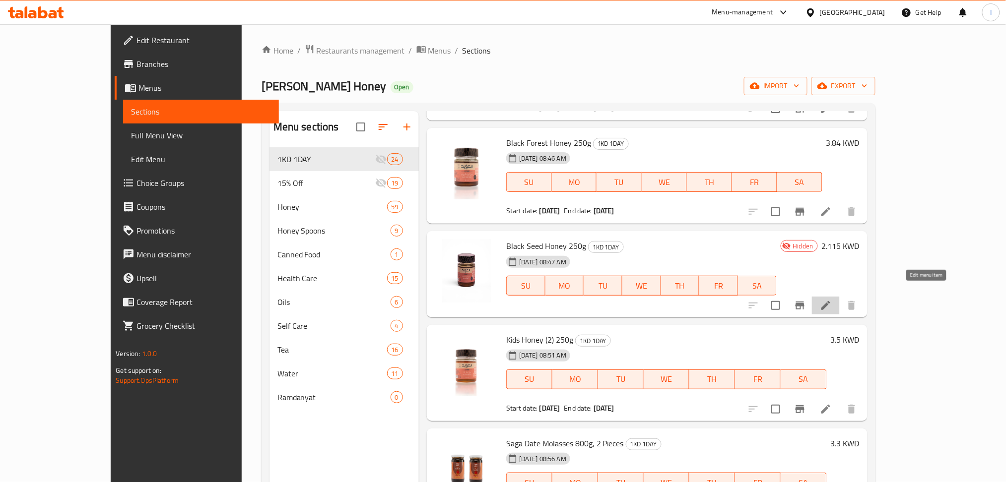
click at [830, 301] on icon at bounding box center [825, 305] width 9 height 9
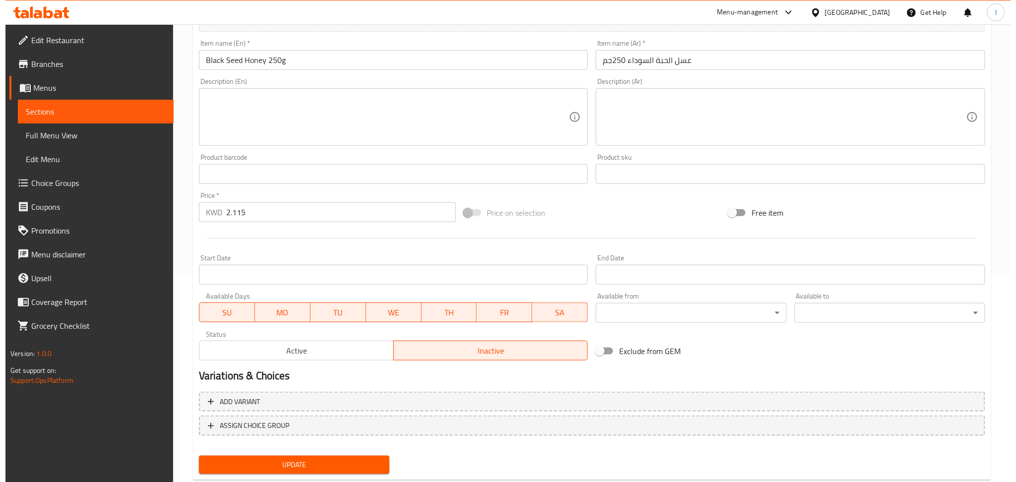
scroll to position [232, 0]
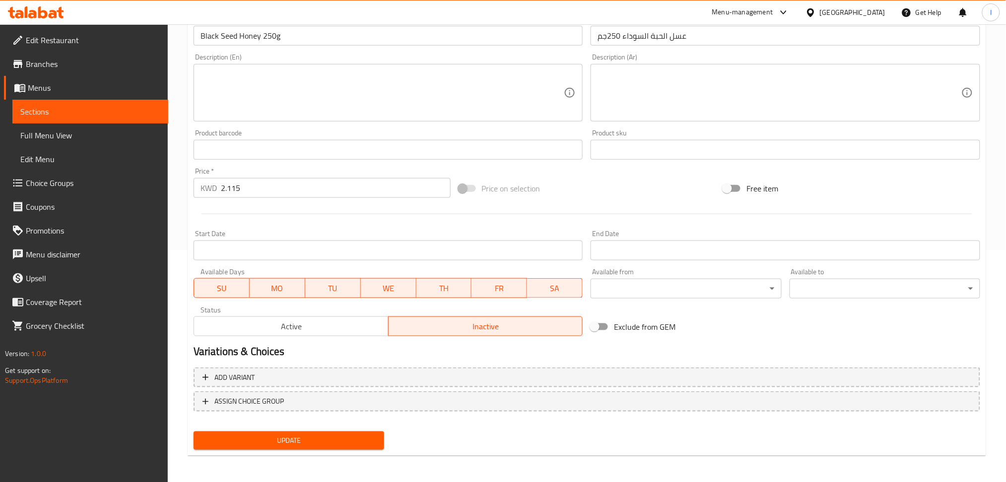
click at [384, 247] on input "Start Date" at bounding box center [389, 251] width 390 height 20
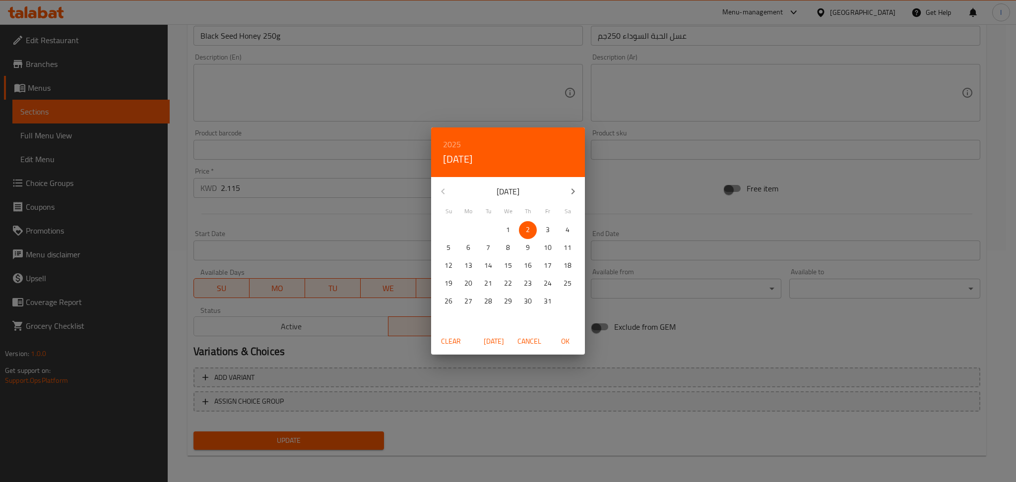
click at [464, 71] on div "2025 Thu, Oct [DATE] Mo Tu We Th Fr Sa 28 29 30 1 2 3 4 5 6 7 8 9 10 11 12 13 1…" at bounding box center [508, 241] width 1016 height 482
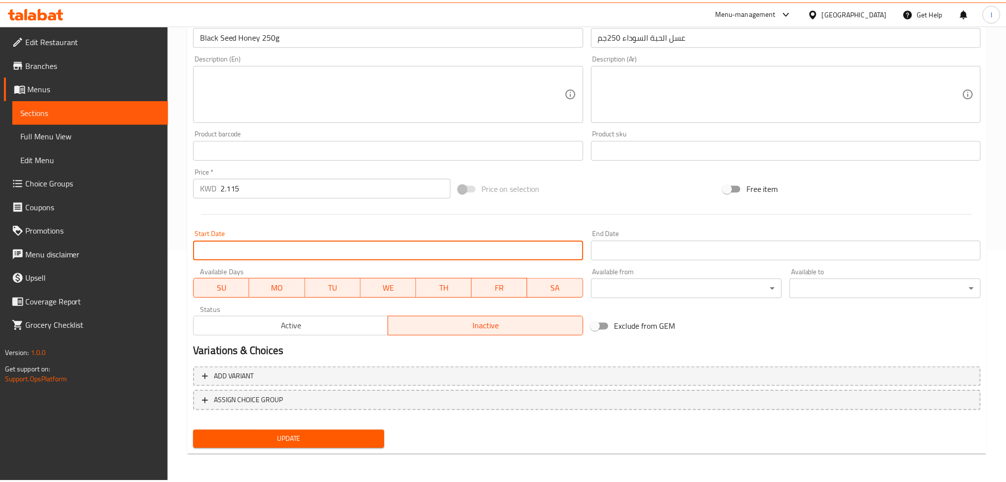
scroll to position [0, 0]
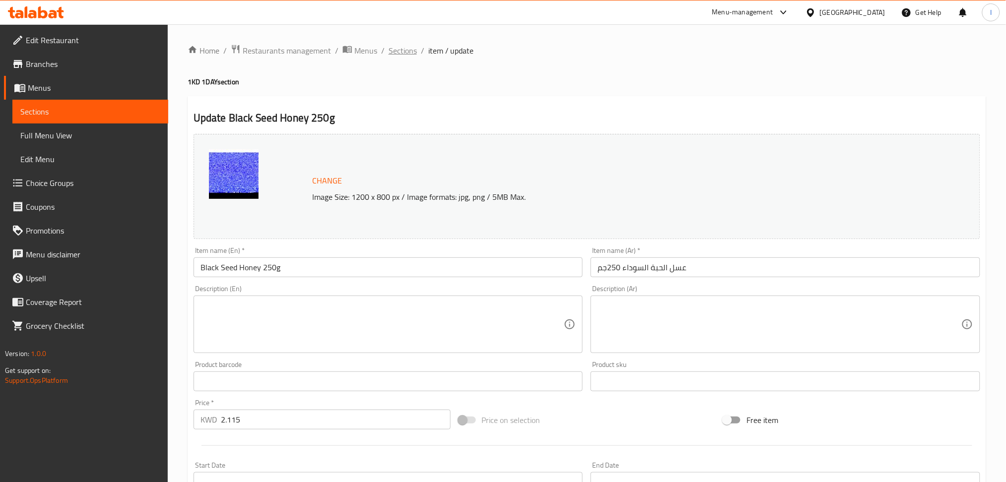
click at [402, 48] on span "Sections" at bounding box center [403, 51] width 28 height 12
